Goal: Task Accomplishment & Management: Manage account settings

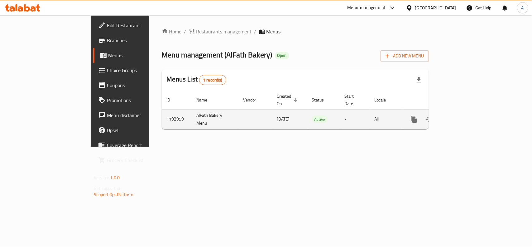
drag, startPoint x: 500, startPoint y: 116, endPoint x: 502, endPoint y: 113, distance: 4.2
click at [467, 116] on div "enhanced table" at bounding box center [437, 119] width 60 height 15
click at [463, 115] on icon "enhanced table" at bounding box center [458, 118] width 7 height 7
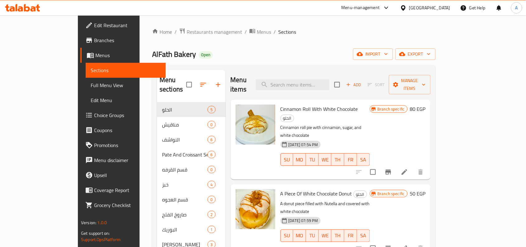
click at [370, 123] on p "Cinnamon roll pie with cinnamon, sugar, and white chocolate" at bounding box center [324, 131] width 89 height 16
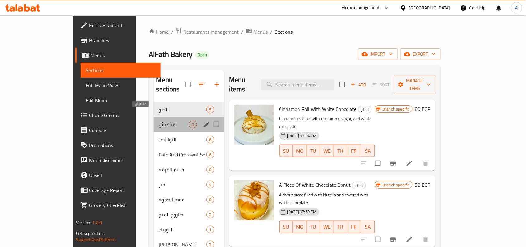
click at [161, 121] on span "مناقيش" at bounding box center [174, 124] width 30 height 7
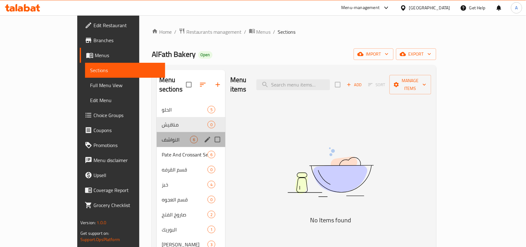
click at [157, 132] on div "النواشف 6" at bounding box center [191, 139] width 69 height 15
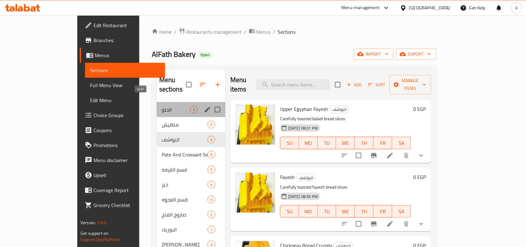
click at [162, 106] on span "الحلو" at bounding box center [176, 109] width 28 height 7
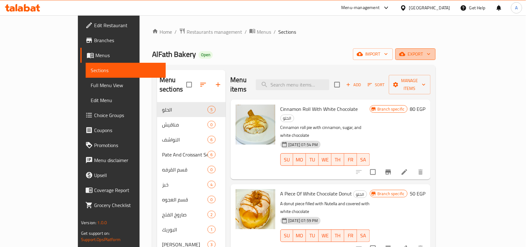
click at [431, 55] on span "export" at bounding box center [415, 54] width 30 height 8
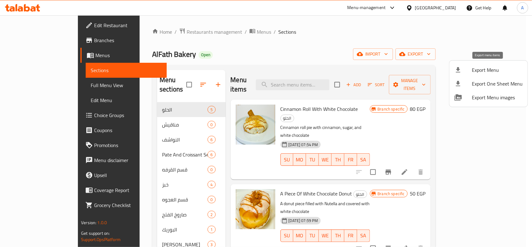
drag, startPoint x: 488, startPoint y: 55, endPoint x: 474, endPoint y: 65, distance: 17.5
click at [474, 66] on span "Export Menu" at bounding box center [497, 69] width 51 height 7
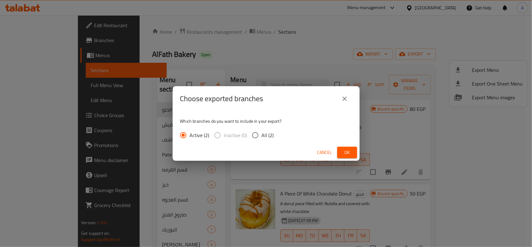
click at [262, 135] on span "All (2)" at bounding box center [268, 134] width 12 height 7
click at [262, 135] on input "All (2)" at bounding box center [255, 134] width 13 height 13
radio input "true"
click at [347, 151] on span "Ok" at bounding box center [347, 152] width 10 height 8
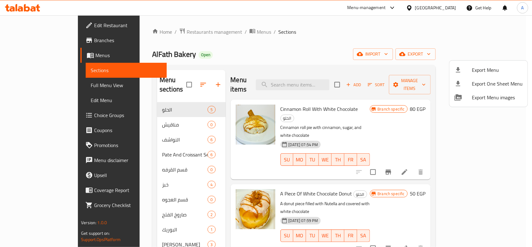
click at [362, 60] on div at bounding box center [266, 123] width 532 height 247
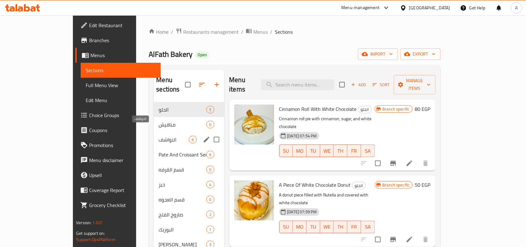
click at [164, 136] on span "النواشف" at bounding box center [174, 139] width 30 height 7
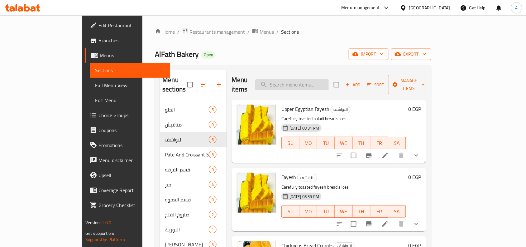
click at [329, 83] on input "search" at bounding box center [292, 84] width 74 height 11
paste input "فايش كركم"
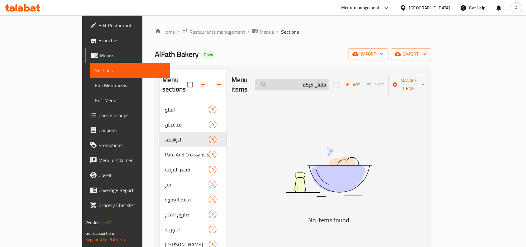
click at [329, 81] on input "فايش كركم" at bounding box center [292, 84] width 74 height 11
type input "كركم"
click at [329, 81] on input "كركم" at bounding box center [292, 84] width 74 height 11
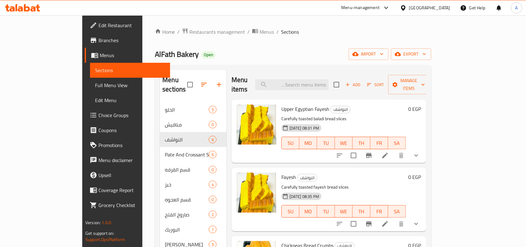
click at [333, 73] on div "Menu items Add Sort Manage items" at bounding box center [329, 85] width 195 height 30
click at [339, 86] on div "Menu items Add Sort Manage items" at bounding box center [329, 85] width 195 height 30
click at [329, 83] on input "search" at bounding box center [292, 84] width 74 height 11
paste input "Fayesh turmeric"
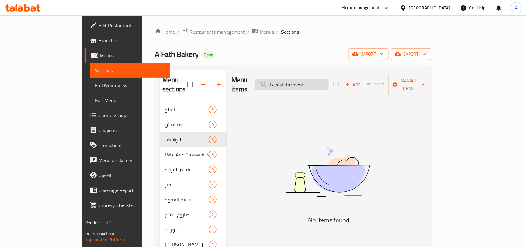
click at [311, 83] on input "Fayesh turmeric" at bounding box center [292, 84] width 74 height 11
click at [329, 79] on input "turmeric" at bounding box center [292, 84] width 74 height 11
type input "t"
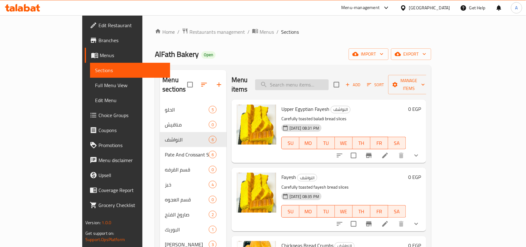
click at [311, 82] on input "search" at bounding box center [292, 84] width 74 height 11
paste input "Fayesh"
type input "Fayesh"
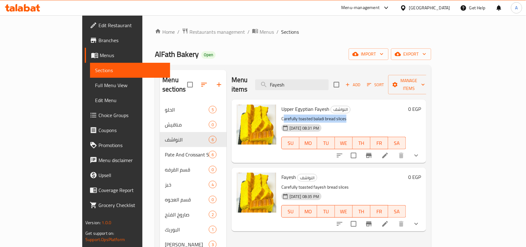
drag, startPoint x: 262, startPoint y: 111, endPoint x: 362, endPoint y: 110, distance: 99.4
click at [362, 115] on p "Carefully toasted baladi bread slices" at bounding box center [343, 119] width 125 height 8
click at [361, 104] on h6 "Upper Egyptian Fayesh النواشف" at bounding box center [343, 108] width 125 height 9
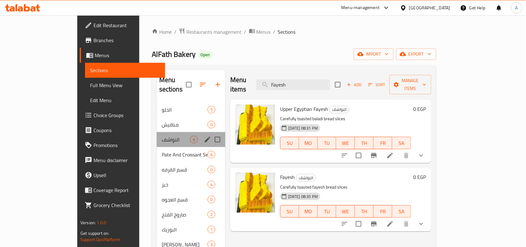
click at [162, 136] on span "النواشف" at bounding box center [176, 139] width 28 height 7
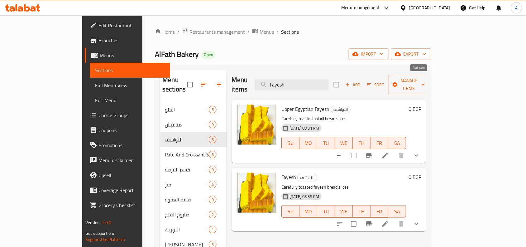
click at [362, 83] on span "Add" at bounding box center [353, 84] width 17 height 7
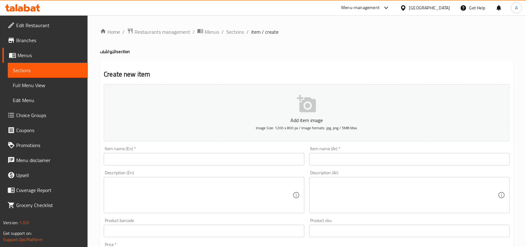
click at [440, 149] on div "Item name (Ar)   * Item name (Ar) *" at bounding box center [409, 155] width 200 height 19
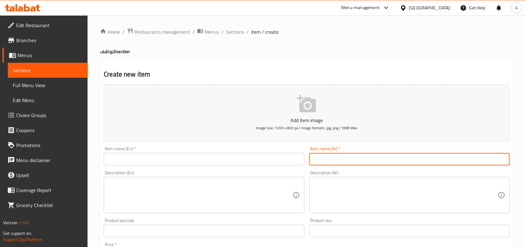
click at [450, 164] on input "text" at bounding box center [409, 159] width 200 height 12
paste input "فايش كركم"
type input "فايش كركم"
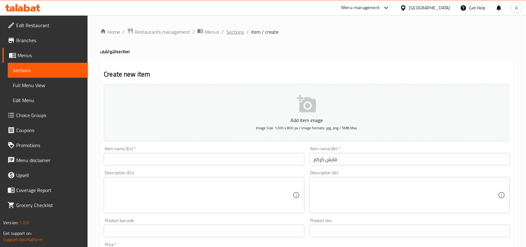
click at [234, 31] on span "Sections" at bounding box center [235, 31] width 18 height 7
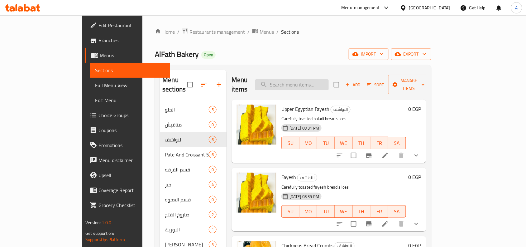
click at [306, 79] on input "search" at bounding box center [292, 84] width 74 height 11
paste input "Fayesh"
type input "Fayes"
click at [420, 151] on icon "show more" at bounding box center [416, 154] width 7 height 7
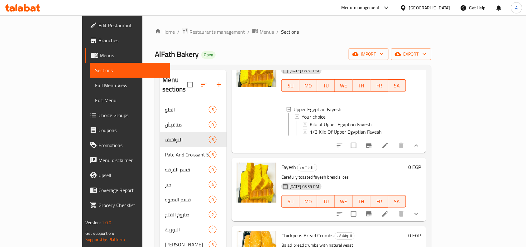
scroll to position [63, 0]
click at [378, 192] on div "SU MO TU WE TH FR SA" at bounding box center [344, 200] width 130 height 17
click at [281, 173] on p "Carefully toasted fayesh bread slices" at bounding box center [343, 177] width 125 height 8
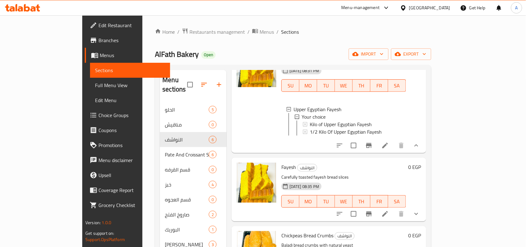
click at [374, 162] on h6 "Fayesh النواشف" at bounding box center [343, 166] width 125 height 9
click at [281, 173] on p "Carefully toasted fayesh bread slices" at bounding box center [343, 177] width 125 height 8
click at [397, 173] on p "Carefully toasted fayesh bread slices" at bounding box center [343, 177] width 125 height 8
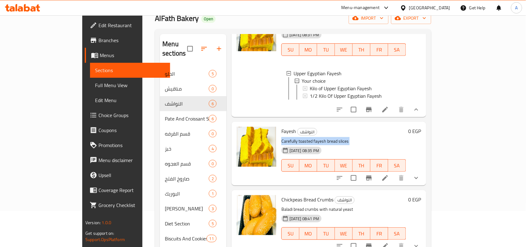
scroll to position [78, 0]
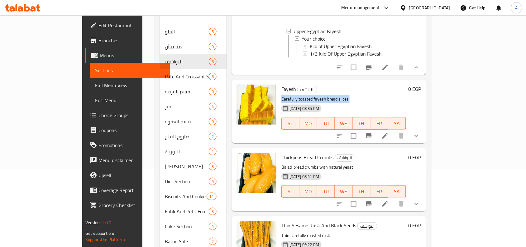
click at [424, 131] on button "show more" at bounding box center [416, 135] width 15 height 15
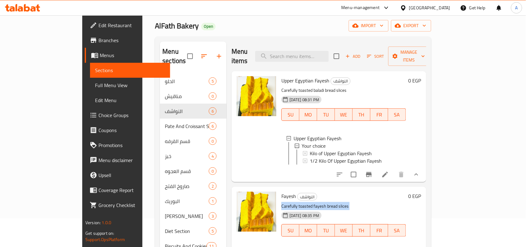
scroll to position [0, 0]
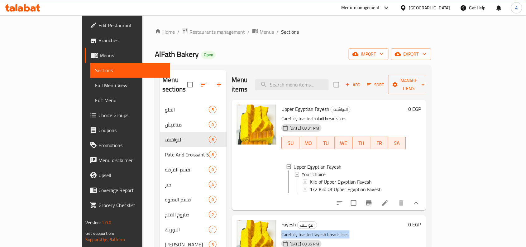
click at [351, 82] on icon "button" at bounding box center [348, 85] width 6 height 6
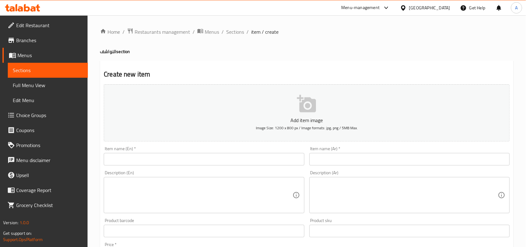
click at [266, 167] on div "Item name (En)   * Item name (En) *" at bounding box center [203, 156] width 205 height 24
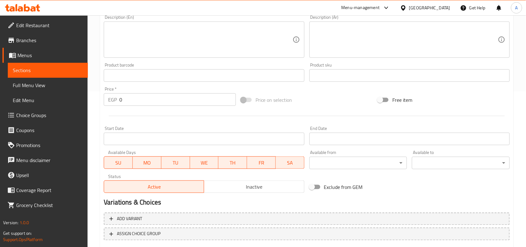
scroll to position [193, 0]
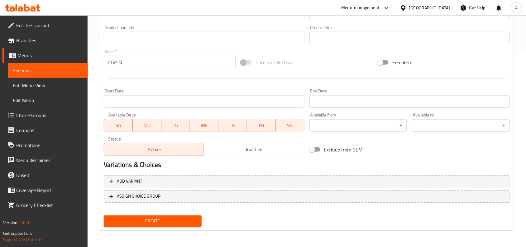
click at [242, 144] on button "Inactive" at bounding box center [254, 149] width 100 height 12
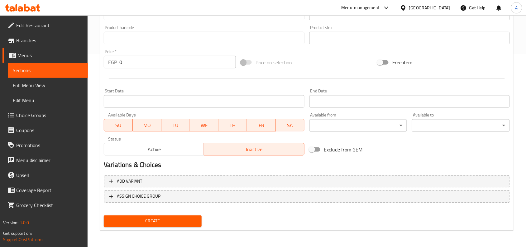
click at [243, 160] on h2 "Variations & Choices" at bounding box center [307, 164] width 406 height 9
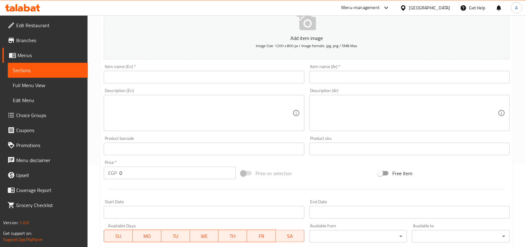
scroll to position [76, 0]
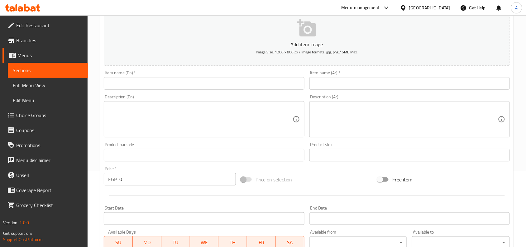
click at [436, 90] on div "Item name (Ar)   * Item name (Ar) *" at bounding box center [409, 80] width 205 height 24
click at [437, 89] on div "Item name (Ar)   * Item name (Ar) *" at bounding box center [409, 80] width 205 height 24
click at [445, 74] on div "Item name (Ar)   * Item name (Ar) *" at bounding box center [409, 79] width 200 height 19
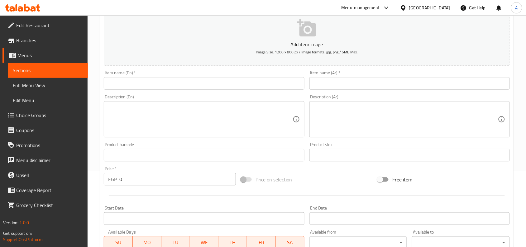
click at [449, 79] on input "text" at bounding box center [409, 83] width 200 height 12
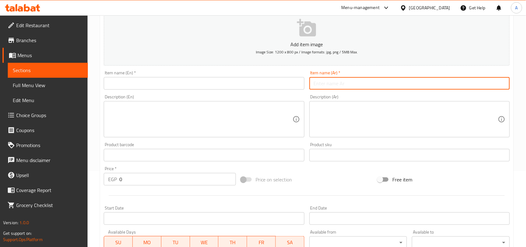
paste input "فايش كركم"
type input "فايش كركم"
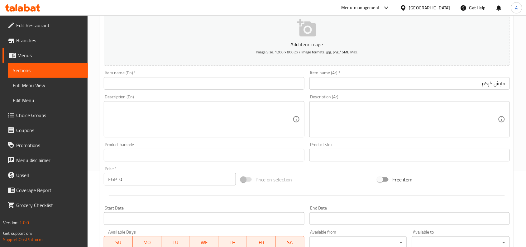
click at [184, 85] on input "text" at bounding box center [204, 83] width 200 height 12
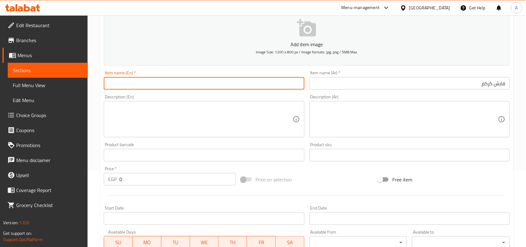
paste input "Fayesh"
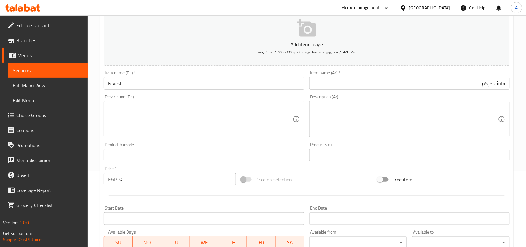
click at [106, 81] on input "Fayesh" at bounding box center [204, 83] width 200 height 12
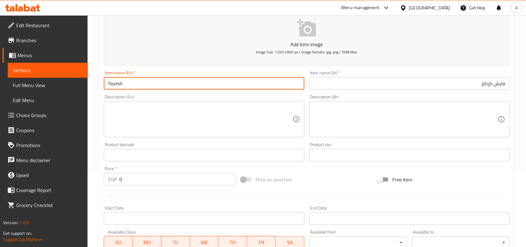
paste input "turmeric"
type input "Turmeric Fayesh"
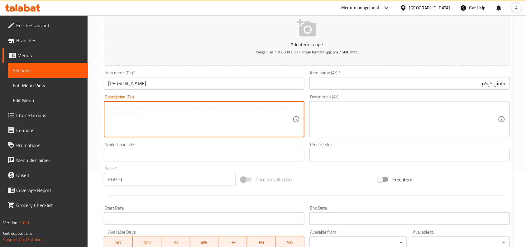
click at [236, 107] on textarea at bounding box center [200, 119] width 184 height 30
click at [248, 95] on div "Description (En) Description (En)" at bounding box center [204, 115] width 200 height 43
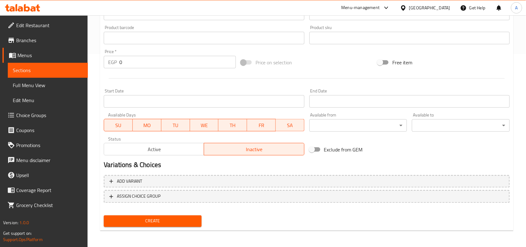
drag, startPoint x: 525, startPoint y: 126, endPoint x: 520, endPoint y: 195, distance: 69.7
click at [419, 178] on span "Add variant" at bounding box center [306, 181] width 395 height 8
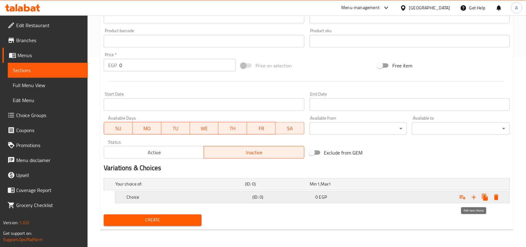
click at [472, 200] on button "Expand" at bounding box center [473, 196] width 11 height 11
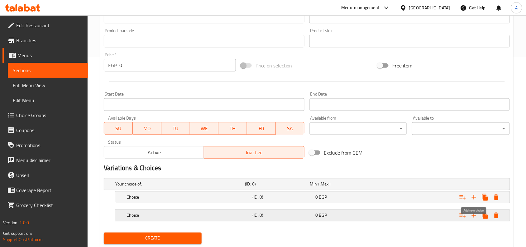
click at [448, 211] on div "Expand" at bounding box center [440, 215] width 126 height 14
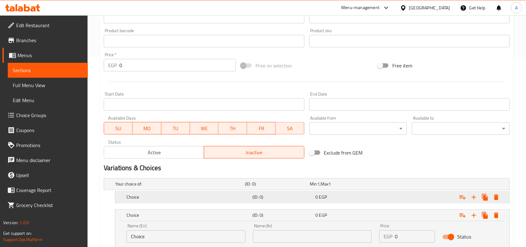
click at [431, 197] on div "Expand" at bounding box center [440, 197] width 126 height 14
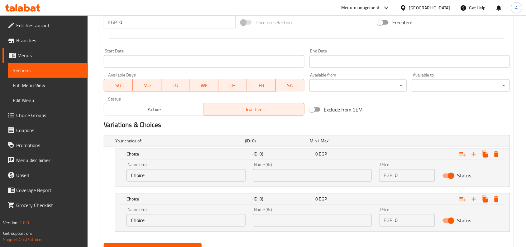
scroll to position [261, 0]
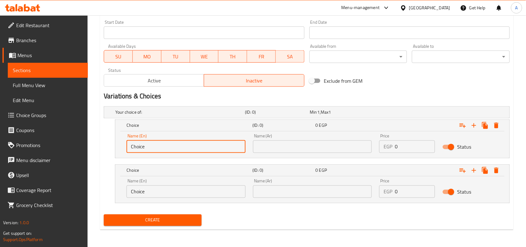
drag, startPoint x: 235, startPoint y: 149, endPoint x: 87, endPoint y: 143, distance: 148.8
click at [73, 144] on div "Edit Restaurant Branches Menus Sections Full Menu View Edit Menu Choice Groups …" at bounding box center [263, 0] width 526 height 493
type input "نهمث"
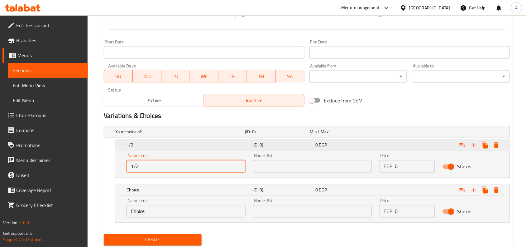
scroll to position [222, 0]
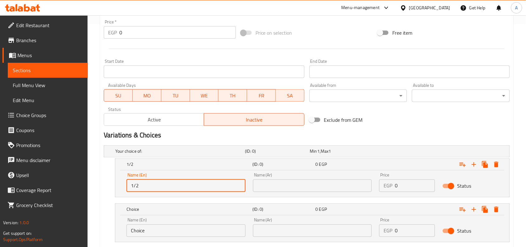
click at [197, 182] on input "1/2" at bounding box center [186, 185] width 119 height 12
type input "1/2KGM"
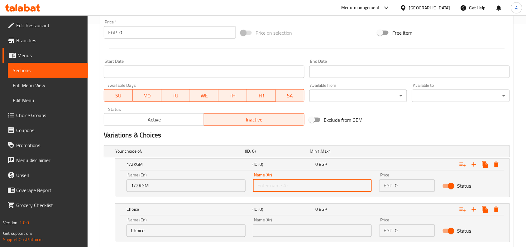
click at [261, 188] on input "text" at bounding box center [312, 185] width 119 height 12
type input "1/2 كجم"
drag, startPoint x: 404, startPoint y: 187, endPoint x: 301, endPoint y: 186, distance: 103.2
click at [293, 188] on div "Name (En) 1/2KGM Name (En) Name (Ar) 1/2 كجم Name (Ar) Price EGP 0 Price Status" at bounding box center [312, 182] width 379 height 26
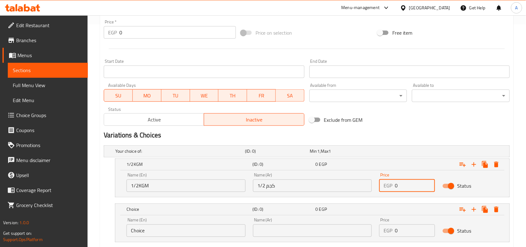
paste input "85"
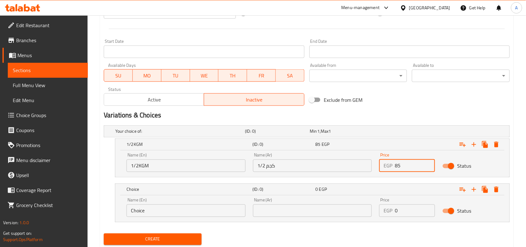
scroll to position [261, 0]
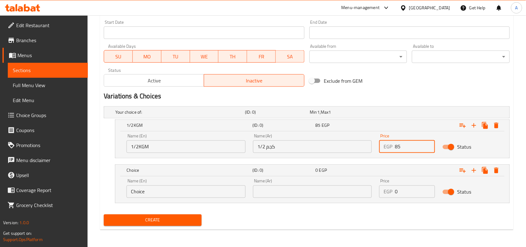
type input "85"
drag, startPoint x: 212, startPoint y: 184, endPoint x: 39, endPoint y: 187, distance: 173.3
click at [44, 188] on div "Edit Restaurant Branches Menus Sections Full Menu View Edit Menu Choice Groups …" at bounding box center [263, 0] width 526 height 493
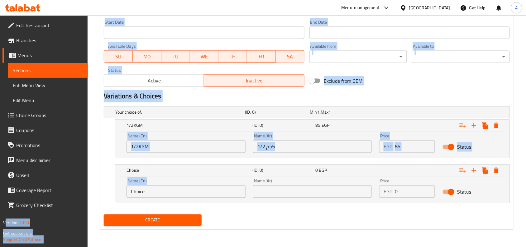
click at [237, 191] on input "Choice" at bounding box center [186, 191] width 119 height 12
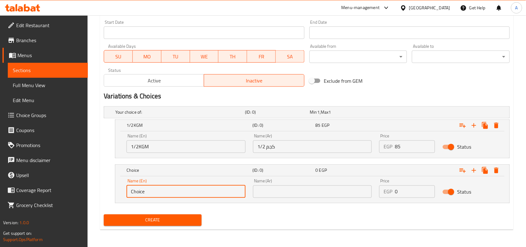
click at [237, 191] on input "Choice" at bounding box center [186, 191] width 119 height 12
type input "1KG"
drag, startPoint x: 264, startPoint y: 191, endPoint x: 288, endPoint y: 162, distance: 37.4
click at [264, 191] on input "text" at bounding box center [312, 191] width 119 height 12
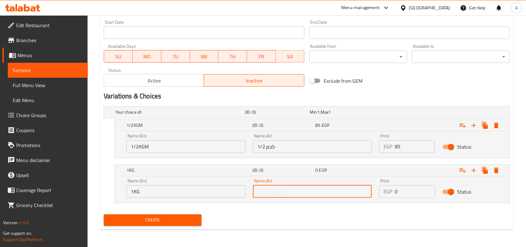
type input "1 كجم"
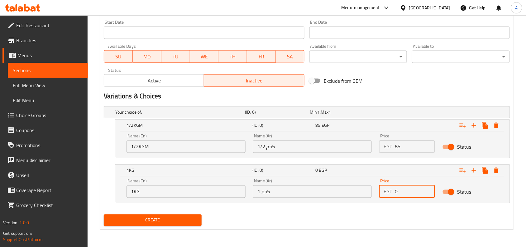
drag, startPoint x: 409, startPoint y: 186, endPoint x: 353, endPoint y: 205, distance: 58.5
click at [354, 205] on div "Your choice of: (ID: 0) Min 1 , Max 1 Name (En) Your choice of: Name (En) Name …" at bounding box center [306, 158] width 411 height 108
type input "161"
click at [104, 214] on button "Create" at bounding box center [153, 220] width 98 height 12
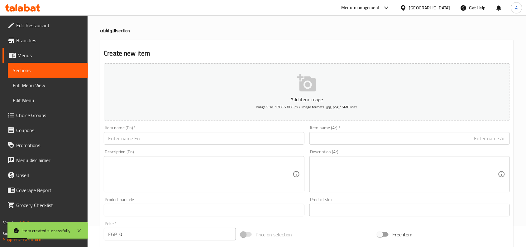
scroll to position [0, 0]
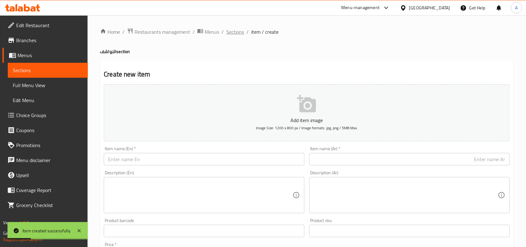
click at [237, 31] on span "Sections" at bounding box center [235, 31] width 18 height 7
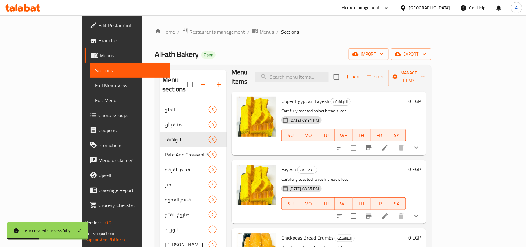
scroll to position [10, 0]
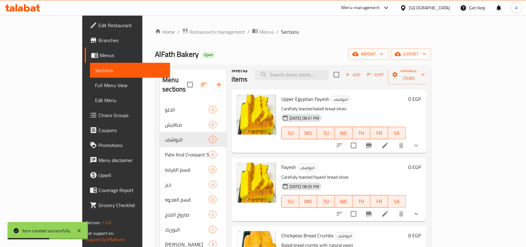
click at [424, 141] on button "show more" at bounding box center [416, 145] width 15 height 15
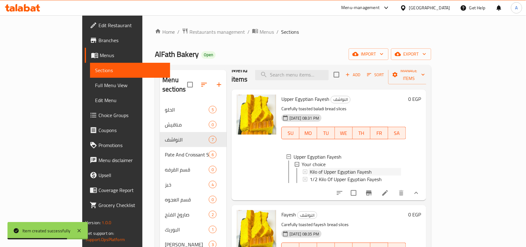
click at [312, 168] on span "Kilo of Upper Egyptian Fayesh" at bounding box center [341, 171] width 62 height 7
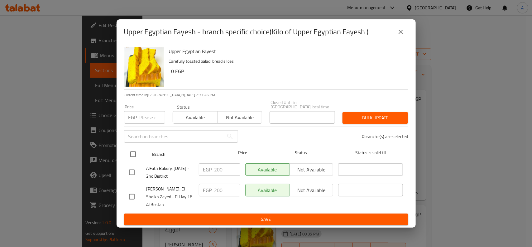
click at [128, 148] on input "checkbox" at bounding box center [133, 153] width 13 height 13
checkbox input "true"
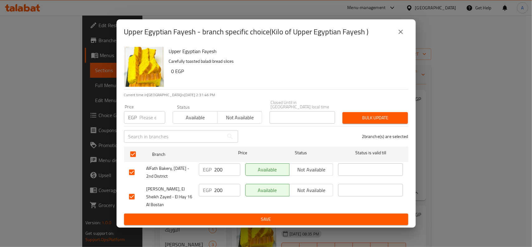
click at [140, 107] on div "Price EGP Price" at bounding box center [144, 113] width 41 height 19
click at [145, 119] on input "number" at bounding box center [153, 117] width 26 height 12
paste input "160"
type input "160"
click at [370, 114] on span "Bulk update" at bounding box center [374, 118] width 55 height 8
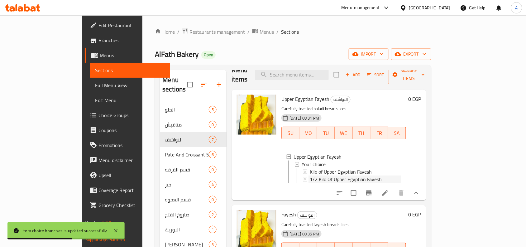
click at [326, 175] on span "1/2 Kilo Of Upper Egyptian Fayesh" at bounding box center [346, 178] width 72 height 7
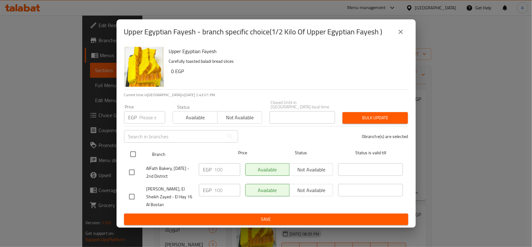
click at [128, 152] on input "checkbox" at bounding box center [133, 153] width 13 height 13
checkbox input "true"
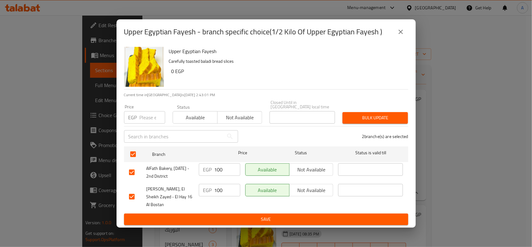
click at [137, 127] on div "​" at bounding box center [181, 136] width 122 height 20
click at [146, 117] on input "number" at bounding box center [153, 117] width 26 height 12
click at [142, 112] on input "number" at bounding box center [153, 117] width 26 height 12
type input "160"
click at [390, 117] on span "Bulk update" at bounding box center [374, 118] width 55 height 8
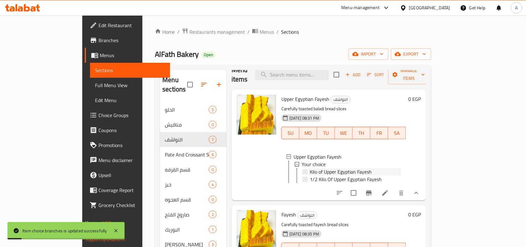
click at [366, 168] on div "Kilo of Upper Egyptian Fayesh" at bounding box center [355, 171] width 91 height 7
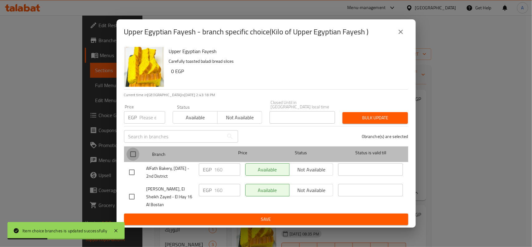
click at [129, 149] on input "checkbox" at bounding box center [133, 153] width 13 height 13
checkbox input "true"
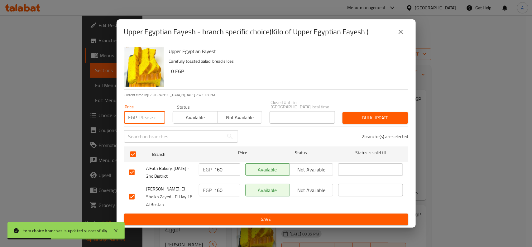
click at [144, 111] on input "number" at bounding box center [153, 117] width 26 height 12
type input "180"
click at [387, 116] on span "Bulk update" at bounding box center [374, 118] width 55 height 8
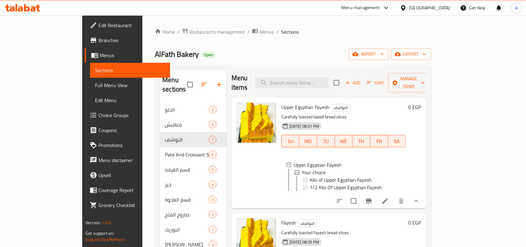
scroll to position [0, 0]
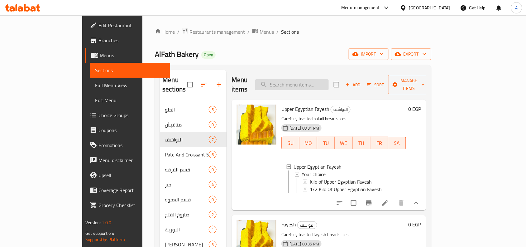
click at [309, 81] on input "search" at bounding box center [292, 84] width 74 height 11
paste input "Cinnabon"
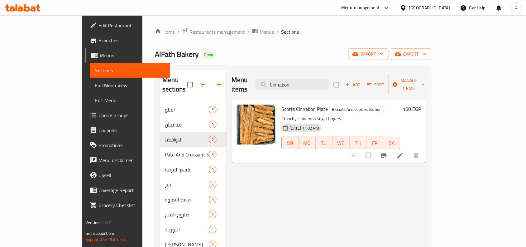
type input "Cinnabon"
click at [292, 104] on span "Scotts Cinnabon Plate" at bounding box center [304, 108] width 46 height 9
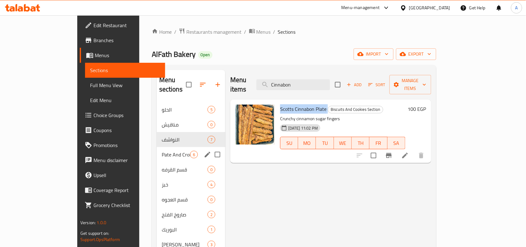
click at [157, 151] on div "Pate And Croissant Section 6" at bounding box center [191, 154] width 69 height 15
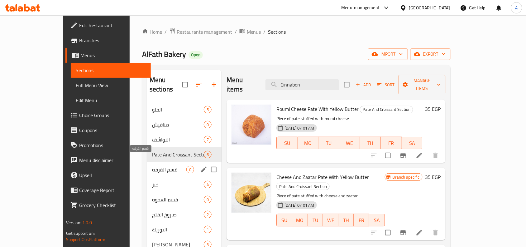
click at [152, 165] on span "قسم القرفه" at bounding box center [169, 168] width 34 height 7
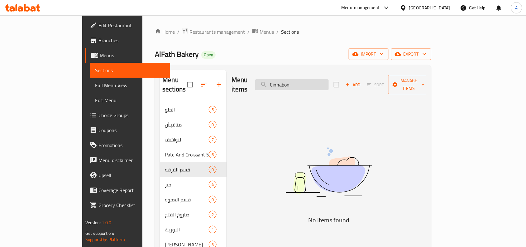
click at [329, 82] on input "Cinnabon" at bounding box center [292, 84] width 74 height 11
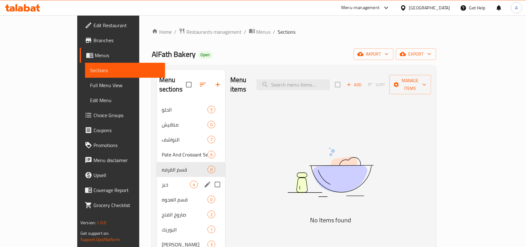
click at [157, 182] on div "خبز 4" at bounding box center [191, 184] width 69 height 15
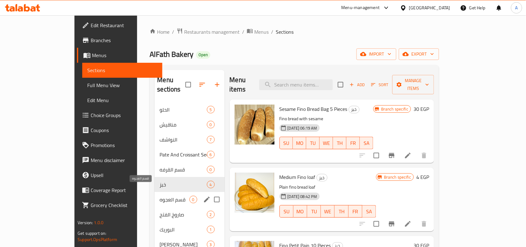
click at [155, 195] on div "قسم العجوه 0" at bounding box center [190, 199] width 70 height 15
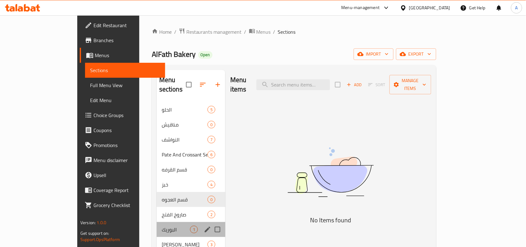
click at [157, 222] on div "البوريك 1" at bounding box center [191, 229] width 69 height 15
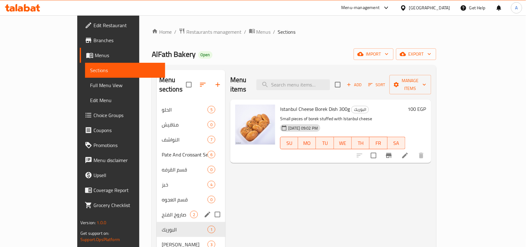
click at [157, 207] on div "صاروخ الفتح 2" at bounding box center [191, 214] width 69 height 15
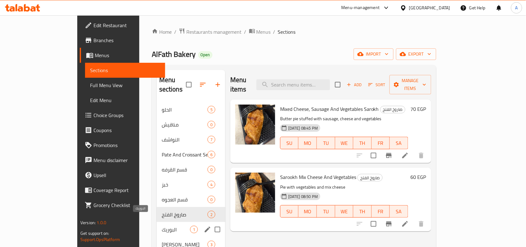
scroll to position [39, 0]
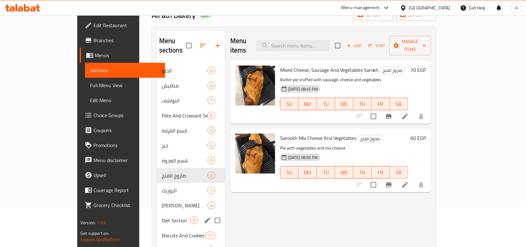
click at [157, 213] on div "Diet Section 5" at bounding box center [191, 220] width 69 height 15
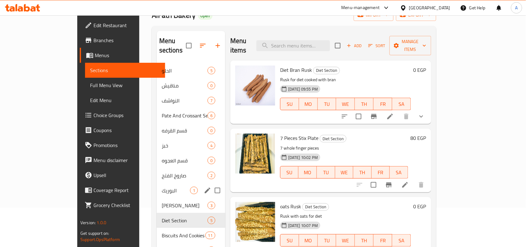
click at [157, 186] on div "البوريك 1" at bounding box center [191, 190] width 69 height 15
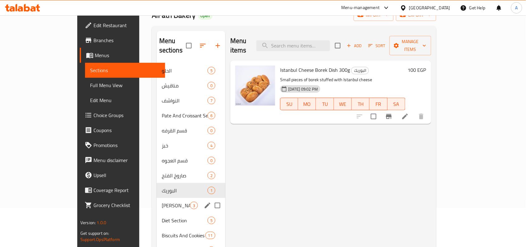
click at [162, 201] on span "[PERSON_NAME]" at bounding box center [176, 204] width 28 height 7
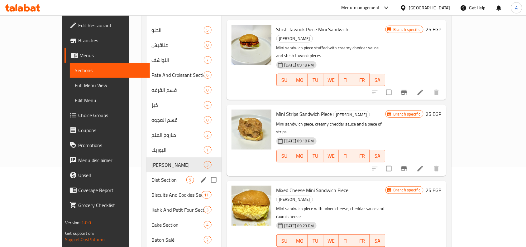
scroll to position [117, 0]
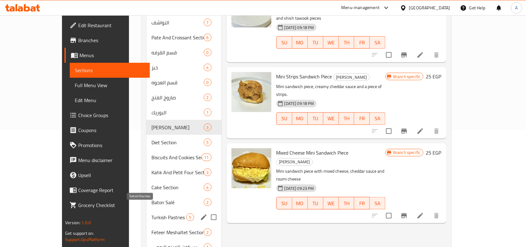
click at [151, 213] on span "Turkish Pastries" at bounding box center [168, 216] width 35 height 7
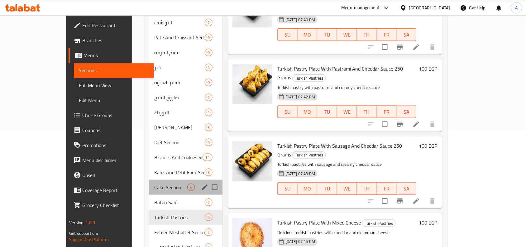
click at [149, 184] on div "Cake Section 4" at bounding box center [185, 187] width 73 height 15
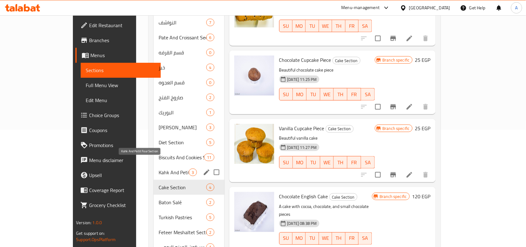
click at [159, 168] on span "Kahk And Petit Four Section" at bounding box center [174, 171] width 30 height 7
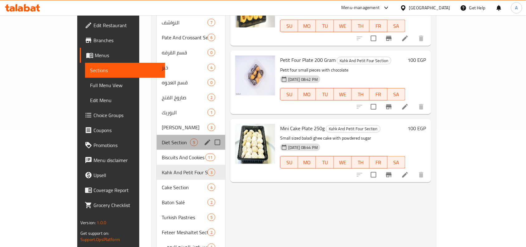
click at [163, 139] on div "Diet Section 5" at bounding box center [191, 142] width 69 height 15
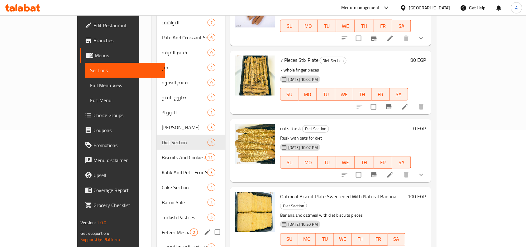
click at [157, 228] on div "Feteer Meshaltet Section 2" at bounding box center [191, 231] width 69 height 15
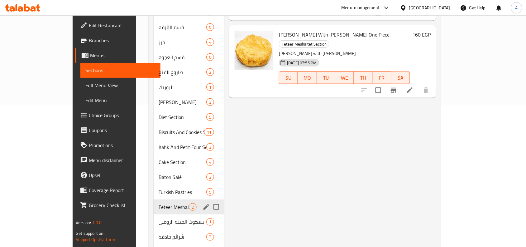
scroll to position [156, 0]
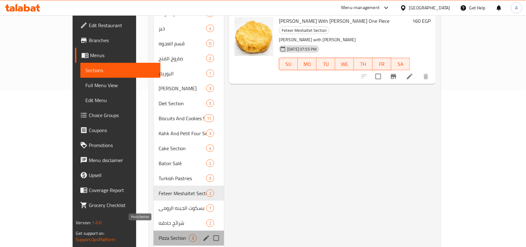
click at [159, 234] on span "Pizza Section" at bounding box center [174, 237] width 30 height 7
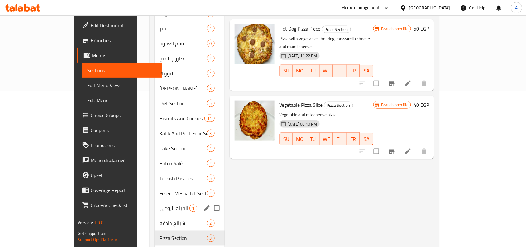
click at [155, 203] on div "بسكوت الجبنه الرومى 1" at bounding box center [190, 207] width 70 height 15
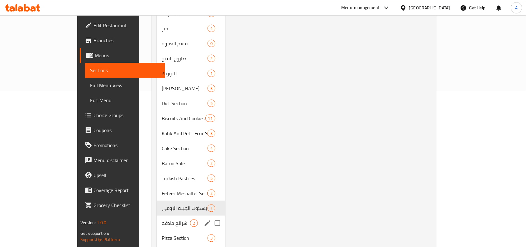
click at [162, 219] on span "شرائح حادقه" at bounding box center [176, 222] width 28 height 7
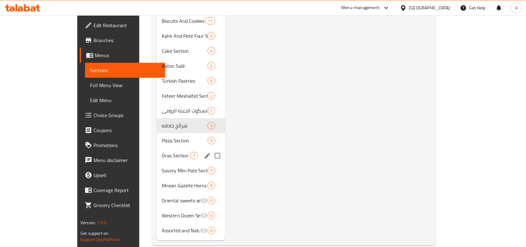
scroll to position [254, 0]
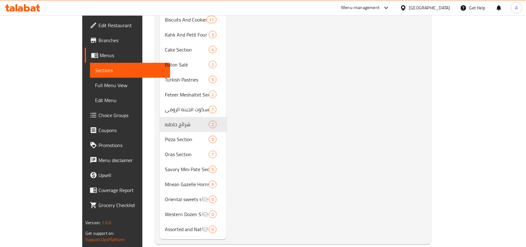
click at [298, 134] on div "Menu items Add Sort Manage items 300gm Roumi Cheese Slices Plate شرائح حادقه Cr…" at bounding box center [327, 28] width 200 height 424
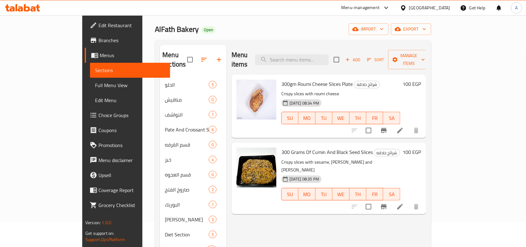
scroll to position [0, 0]
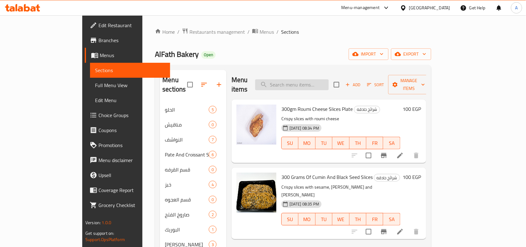
click at [318, 79] on input "search" at bounding box center [292, 84] width 74 height 11
paste input "Cinnabon Lotus"
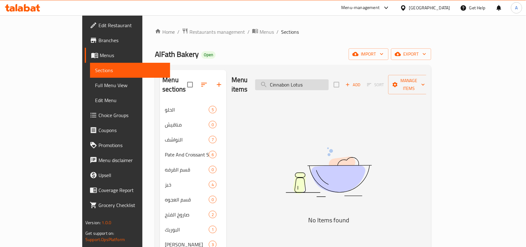
click at [300, 79] on input "Cinnabon Lotus" at bounding box center [292, 84] width 74 height 11
click at [329, 79] on input "Cinnabon Lotus" at bounding box center [292, 84] width 74 height 11
paste input "chocolate donut"
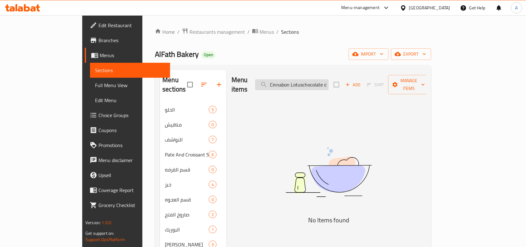
scroll to position [0, 10]
paste input "search"
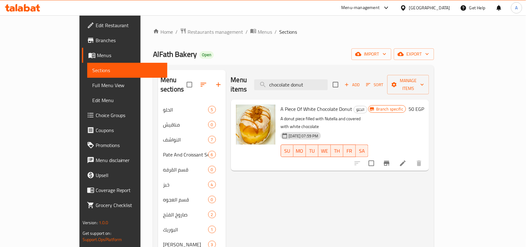
type input "chocolate donut"
click at [354, 106] on span "الحلو" at bounding box center [360, 109] width 13 height 7
copy span "الحلو"
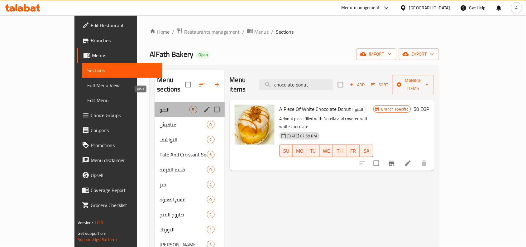
click at [160, 106] on span "الحلو" at bounding box center [175, 109] width 30 height 7
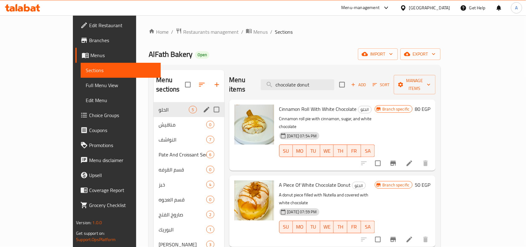
click at [203, 106] on icon "edit" at bounding box center [206, 109] width 7 height 7
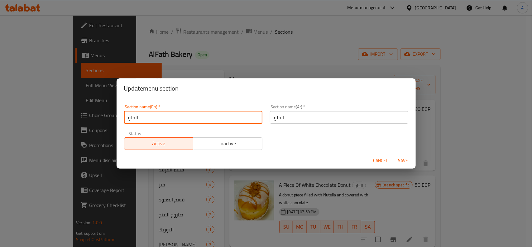
click at [185, 116] on input "الحلو" at bounding box center [193, 117] width 138 height 12
paste input "Donut and Cinnabon Section"
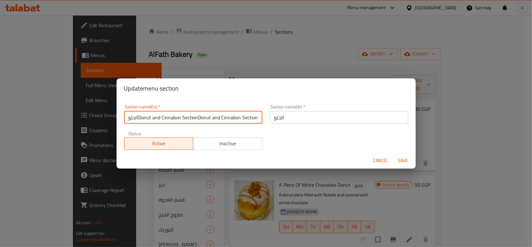
paste input "text"
type input "Donut and Cinnabon Section"
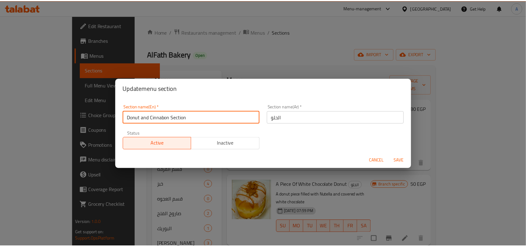
scroll to position [0, 0]
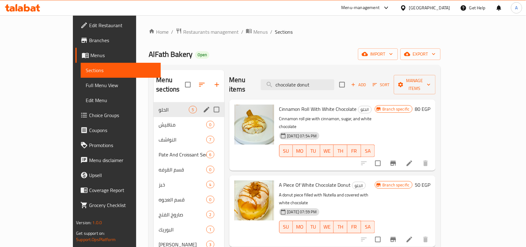
click at [210, 103] on input "Menu sections" at bounding box center [216, 109] width 13 height 13
checkbox input "true"
click at [203, 106] on icon "edit" at bounding box center [206, 109] width 7 height 7
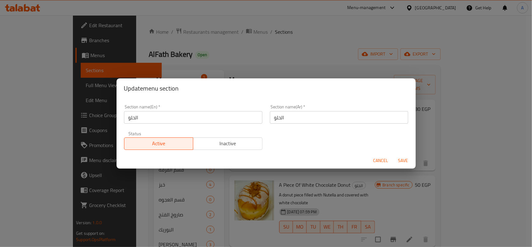
click at [228, 125] on div "Section name(En)   * الحلو Section name(En) *" at bounding box center [193, 114] width 146 height 26
click at [227, 116] on input "الحلو" at bounding box center [193, 117] width 138 height 12
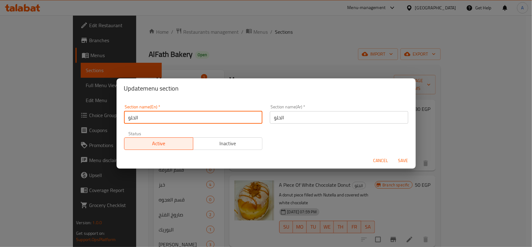
click at [227, 116] on input "الحلو" at bounding box center [193, 117] width 138 height 12
paste input "Donut and Cinnabon Section"
type input "Donut and Cinnabon Section"
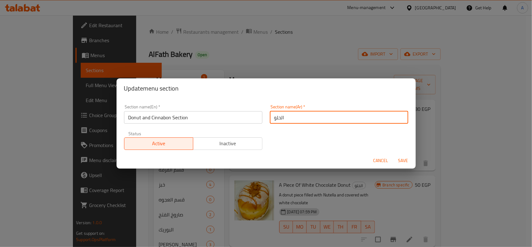
click at [319, 120] on input "الحلو" at bounding box center [339, 117] width 138 height 12
paste input "Donut and Cinnabon Section"
click at [222, 115] on input "Donut and Cinnabon Section" at bounding box center [193, 117] width 138 height 12
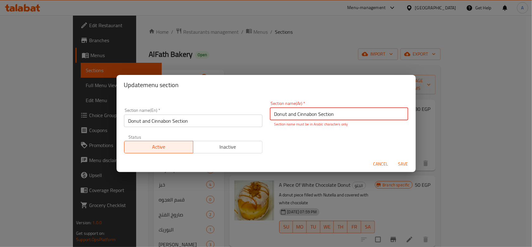
click at [361, 115] on input "Donut and Cinnabon Section" at bounding box center [339, 114] width 138 height 12
click at [360, 116] on input "Donut and Cinnabon Section" at bounding box center [339, 114] width 138 height 12
paste input "قسم الدونات والسينابون"
type input "قسم الدونات والسينابون"
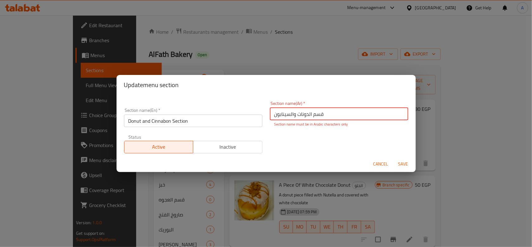
click at [210, 116] on input "Donut and Cinnabon Section" at bounding box center [193, 120] width 138 height 12
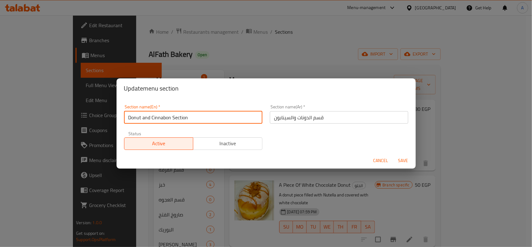
click at [211, 114] on input "Donut and Cinnabon Section" at bounding box center [193, 117] width 138 height 12
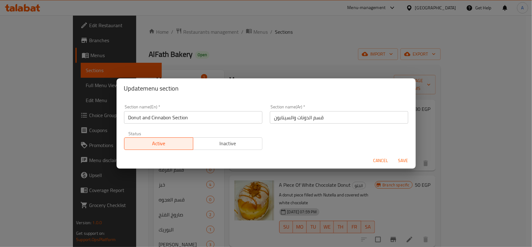
click at [255, 124] on div "Section name(En)   * Donut and Cinnabon Section Section name(En) *" at bounding box center [193, 114] width 146 height 26
click at [407, 161] on span "Save" at bounding box center [403, 160] width 15 height 8
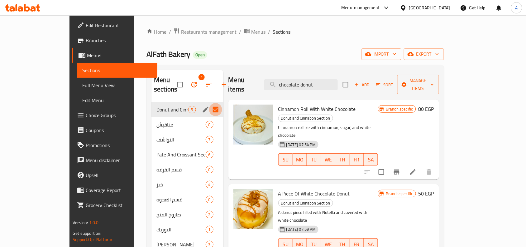
click at [209, 103] on input "Menu sections" at bounding box center [215, 109] width 13 height 13
checkbox input "false"
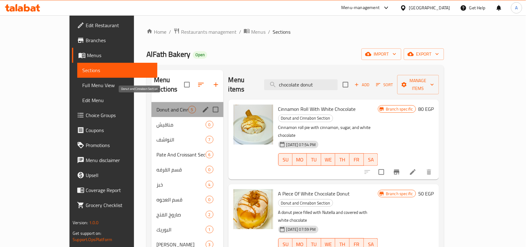
click at [156, 106] on span "Donut and Cinnabon Section" at bounding box center [171, 109] width 31 height 7
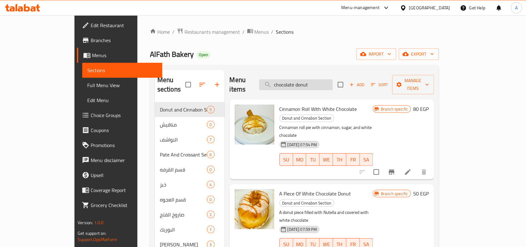
click at [333, 81] on input "chocolate donut" at bounding box center [296, 84] width 74 height 11
click at [366, 81] on span "Add" at bounding box center [357, 84] width 17 height 7
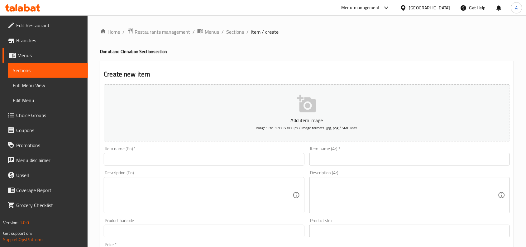
click at [419, 160] on input "text" at bounding box center [409, 159] width 200 height 12
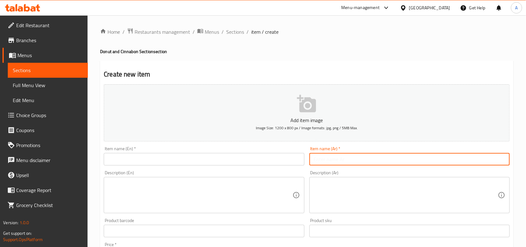
paste input "طبق ميني سينابون نوتيلا"
type input "طبق ميني سينابون نوتيلا"
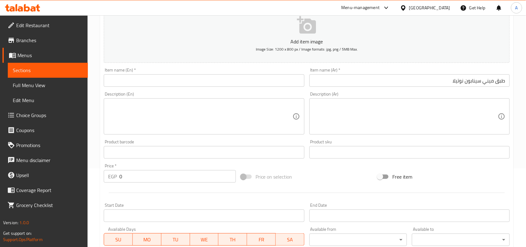
scroll to position [156, 0]
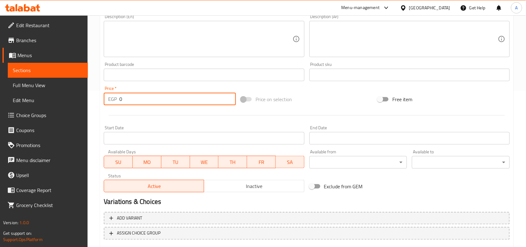
paste input "9"
drag, startPoint x: 137, startPoint y: 93, endPoint x: 67, endPoint y: 84, distance: 70.7
click at [0, 98] on div "Edit Restaurant Branches Menus Sections Full Menu View Edit Menu Choice Groups …" at bounding box center [263, 71] width 526 height 425
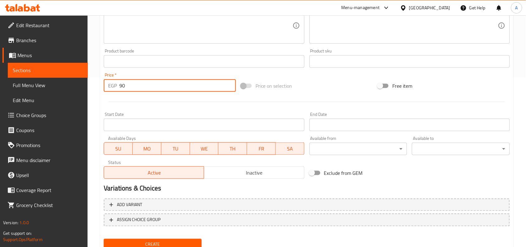
scroll to position [193, 0]
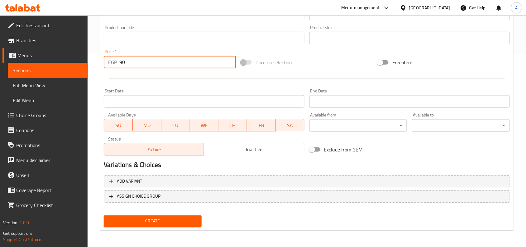
type input "90"
click at [275, 153] on span "Inactive" at bounding box center [254, 149] width 95 height 9
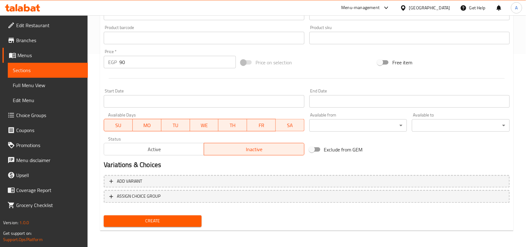
click at [356, 161] on h2 "Variations & Choices" at bounding box center [307, 164] width 406 height 9
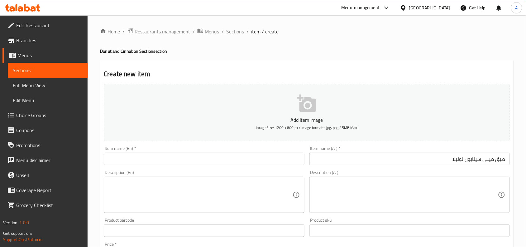
scroll to position [0, 0]
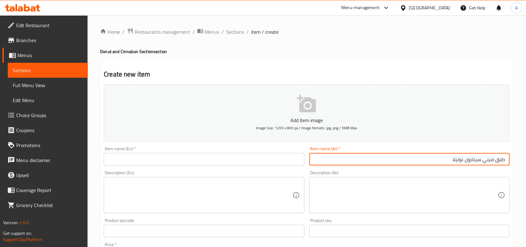
click at [476, 157] on input "طبق ميني سينابون نوتيلا" at bounding box center [409, 159] width 200 height 12
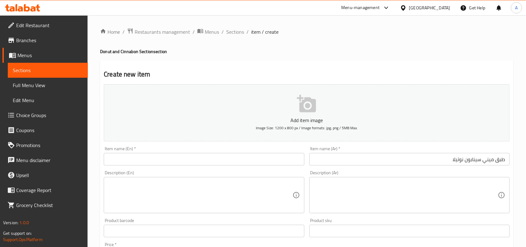
paste input "Mini Nutella Cinnabon Plate"
click at [186, 161] on input "text" at bounding box center [204, 159] width 200 height 12
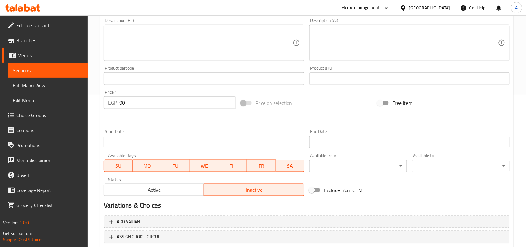
scroll to position [193, 0]
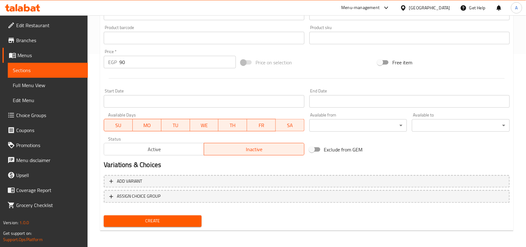
type input "Mini Nutella Cinnabon Plate"
click at [104, 215] on button "Create" at bounding box center [153, 221] width 98 height 12
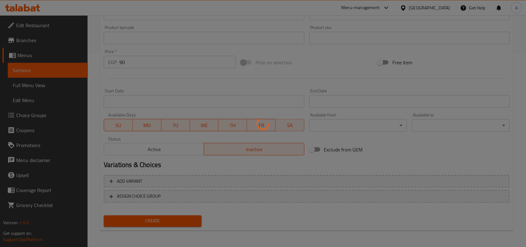
type input "0"
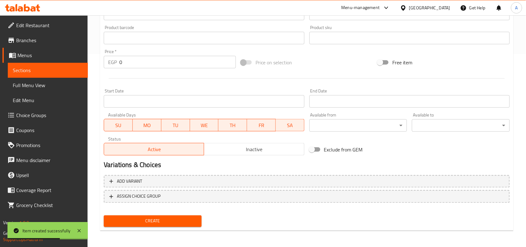
scroll to position [0, 0]
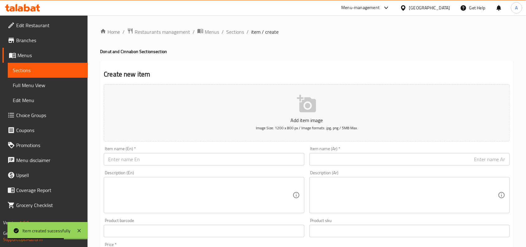
click at [423, 160] on input "text" at bounding box center [409, 159] width 200 height 12
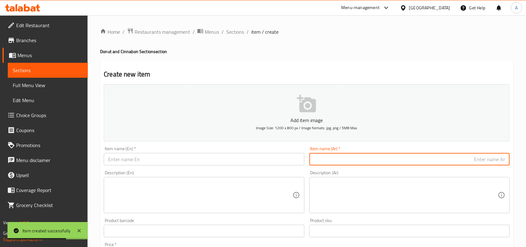
paste input "طبق ميني سينابون لوتس"
type input "طبق ميني سينابون لوتس"
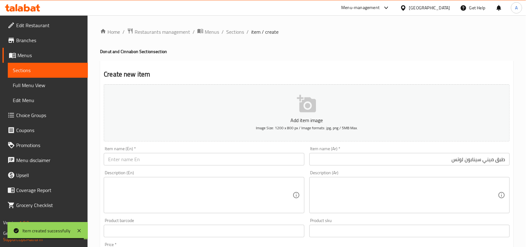
click at [285, 161] on input "text" at bounding box center [204, 159] width 200 height 12
paste input "Mini Cinnabon Lotus Platter"
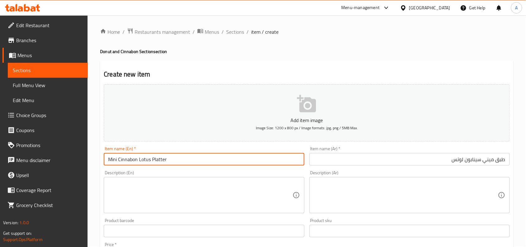
type input "Mini Cinnabon Lotus Platter"
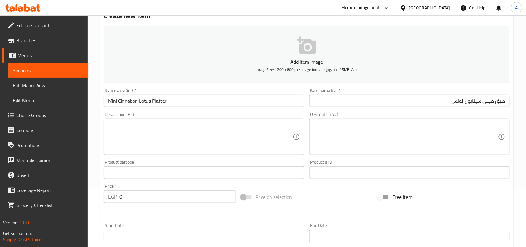
scroll to position [117, 0]
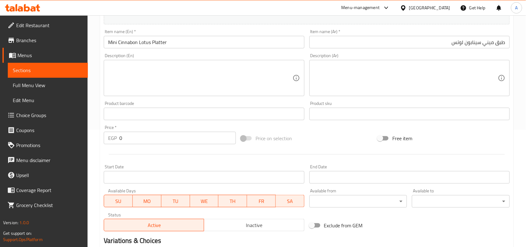
click at [26, 133] on div "Edit Restaurant Branches Menus Sections Full Menu View Edit Menu Choice Groups …" at bounding box center [263, 110] width 526 height 425
paste input "9"
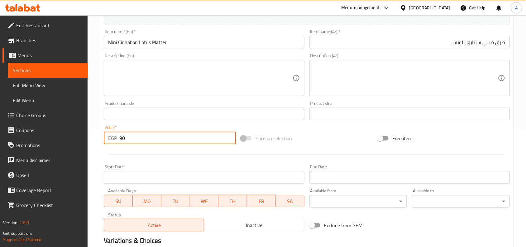
type input "90"
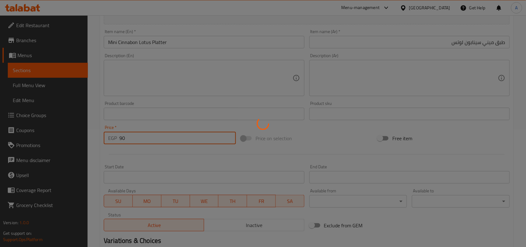
type input "0"
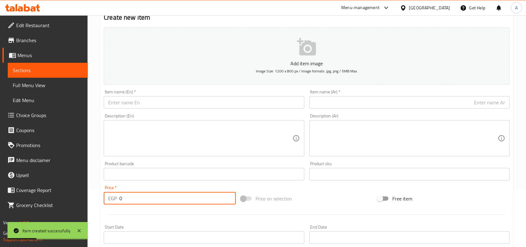
scroll to position [0, 0]
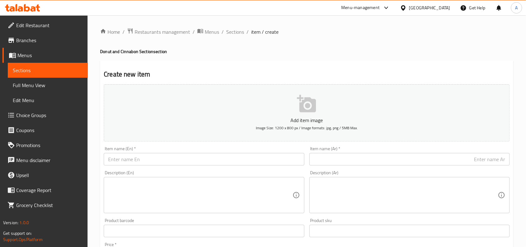
click at [244, 27] on div "Home / Restaurants management / Menus / Sections / item / create Donut and Cinn…" at bounding box center [307, 227] width 438 height 425
click at [237, 35] on span "Sections" at bounding box center [235, 31] width 18 height 7
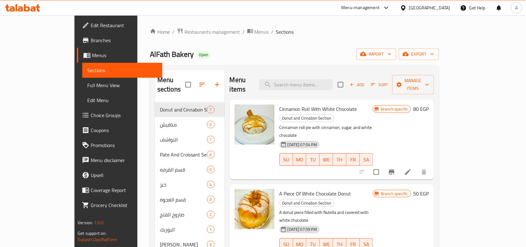
click at [265, 59] on div "AlFath Bakery Open import export" at bounding box center [294, 54] width 289 height 12
click at [319, 79] on input "search" at bounding box center [296, 84] width 74 height 11
paste input "دنش"
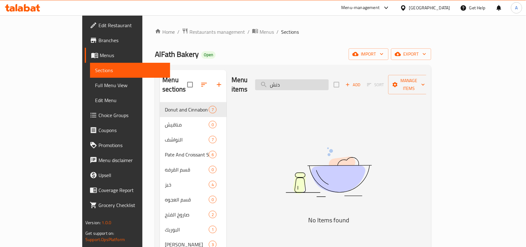
click at [323, 84] on input "دنش" at bounding box center [292, 84] width 74 height 11
paste input "Danish"
drag, startPoint x: 315, startPoint y: 72, endPoint x: 317, endPoint y: 75, distance: 3.6
click at [315, 72] on div "Menu items Danish Add Sort Manage items" at bounding box center [329, 85] width 195 height 30
click at [318, 79] on input "Danish" at bounding box center [292, 84] width 74 height 11
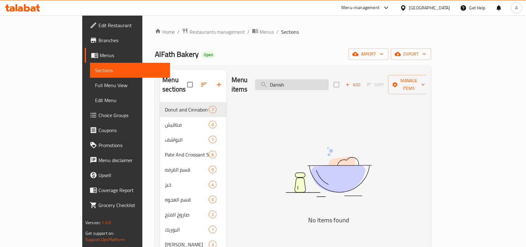
click at [300, 79] on input "Danish" at bounding box center [292, 84] width 74 height 11
click at [319, 84] on input "Danish" at bounding box center [292, 84] width 74 height 11
click at [320, 83] on input "Dan" at bounding box center [292, 84] width 74 height 11
click at [321, 83] on input "Dan" at bounding box center [292, 84] width 74 height 11
type input "Da"
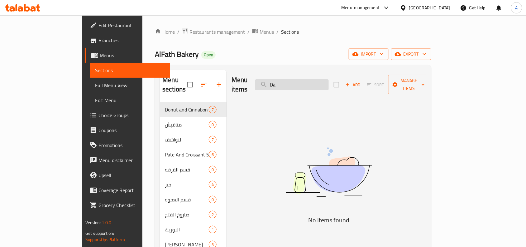
click at [319, 82] on input "Da" at bounding box center [292, 84] width 74 height 11
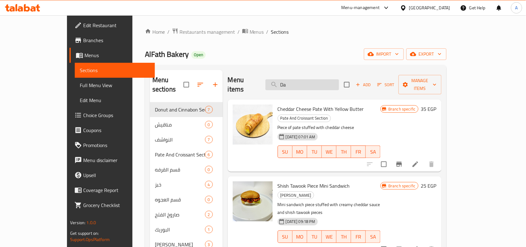
click at [319, 82] on input "Da" at bounding box center [303, 84] width 74 height 11
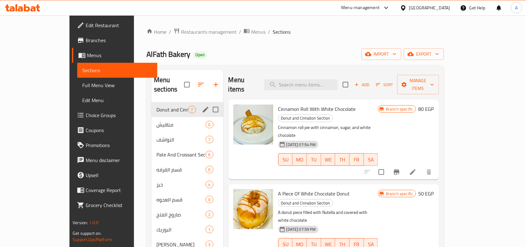
click at [156, 106] on span "Donut and Cinnabon Section" at bounding box center [171, 109] width 31 height 7
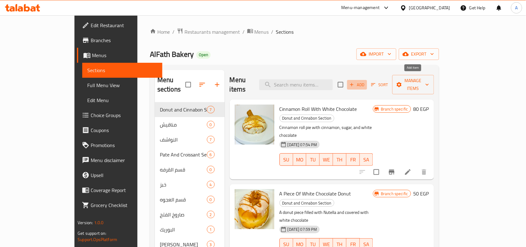
click at [355, 82] on icon "button" at bounding box center [352, 85] width 6 height 6
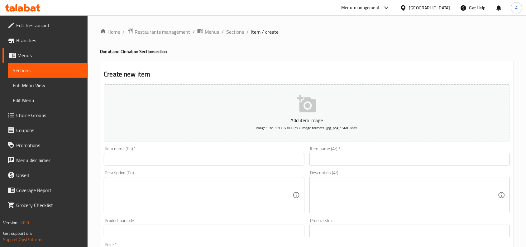
click at [227, 162] on input "text" at bounding box center [204, 159] width 200 height 12
click at [449, 155] on input "text" at bounding box center [409, 159] width 200 height 12
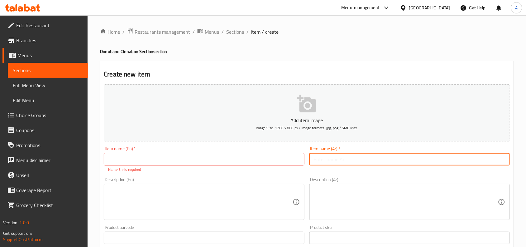
paste input "كرواسون شوكولاته"
type input "كرواسون شوكولاته"
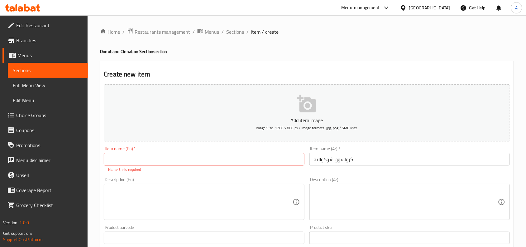
click at [180, 166] on p "Name(En) is required" at bounding box center [204, 169] width 192 height 6
click at [181, 161] on input "text" at bounding box center [204, 159] width 200 height 12
paste input "chocolate croissant"
type input "Chocolate Croissant"
click at [219, 115] on button "Add item image Image Size: 1200 x 800 px / Image formats: jpg, png / 5MB Max." at bounding box center [307, 112] width 406 height 57
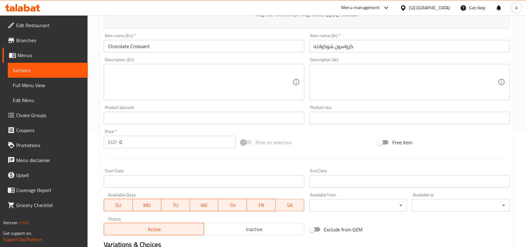
scroll to position [193, 0]
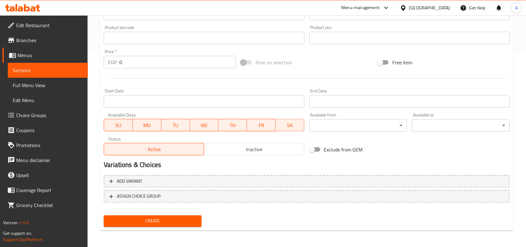
click at [260, 150] on span "Inactive" at bounding box center [254, 149] width 95 height 9
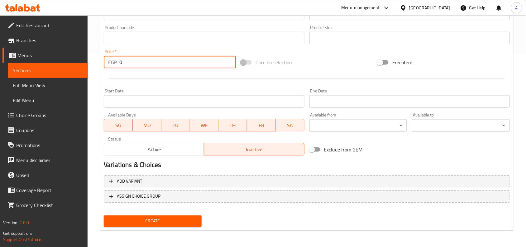
drag, startPoint x: 143, startPoint y: 65, endPoint x: 67, endPoint y: 60, distance: 75.9
click at [67, 60] on div "Edit Restaurant Branches Menus Sections Full Menu View Edit Menu Choice Groups …" at bounding box center [263, 35] width 526 height 425
type input "27"
click at [104, 215] on button "Create" at bounding box center [153, 221] width 98 height 12
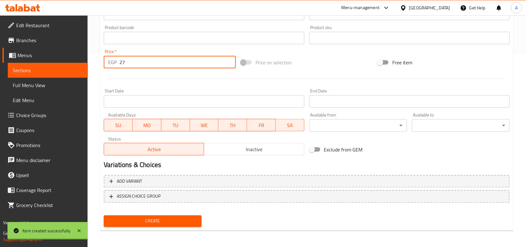
type input "0"
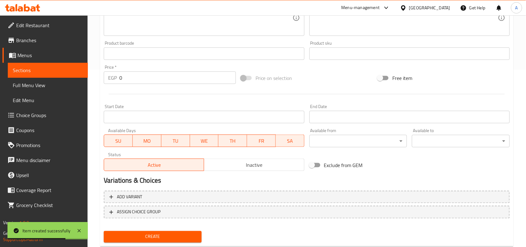
scroll to position [76, 0]
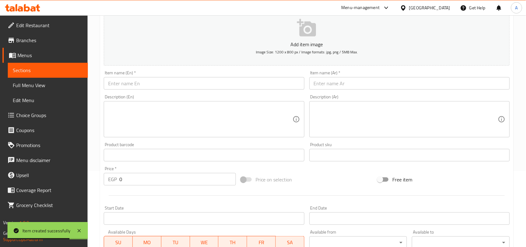
click at [400, 82] on input "text" at bounding box center [409, 83] width 200 height 12
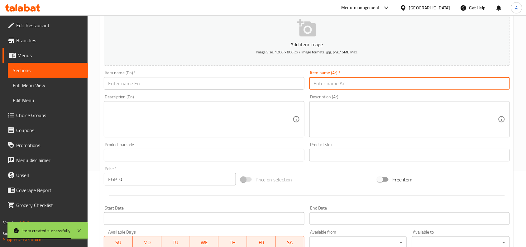
paste input "كرواسون"
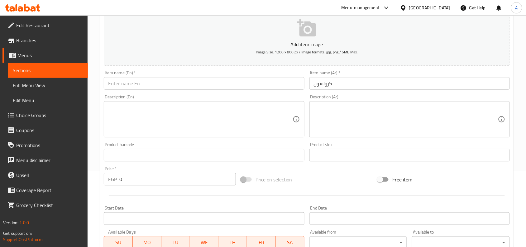
click at [440, 89] on input "كرواسون" at bounding box center [409, 83] width 200 height 12
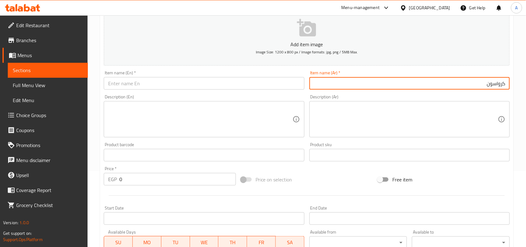
paste input "مغطي شوكولاته"
type input "كرواسون مغطي شوكولاته"
click at [398, 96] on div "Description (Ar) Description (Ar)" at bounding box center [409, 115] width 200 height 43
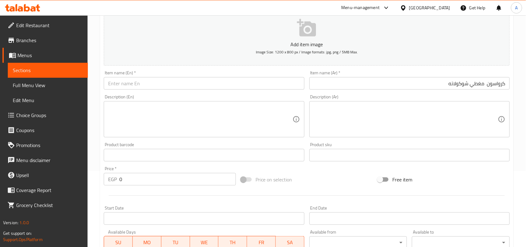
click at [406, 91] on div "Item name (Ar)   * كرواسون مغطي شوكولاته Item name (Ar) *" at bounding box center [409, 80] width 205 height 24
click at [445, 72] on div "Item name (Ar)   * كرواسون مغطي شوكولاته Item name (Ar) *" at bounding box center [409, 79] width 200 height 19
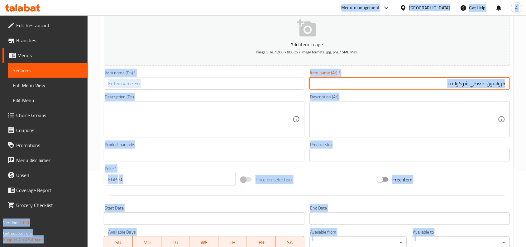
click at [446, 84] on input "كرواسون مغطي شوكولاته" at bounding box center [409, 83] width 200 height 12
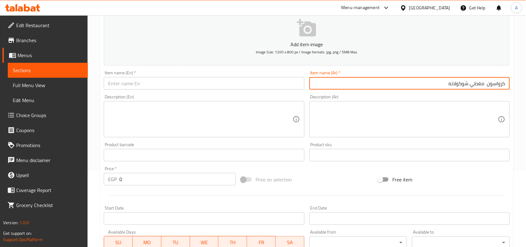
click at [446, 84] on input "كرواسون مغطي شوكولاته" at bounding box center [409, 83] width 200 height 12
click at [170, 68] on div "Item name (En)   * Item name (En) *" at bounding box center [203, 80] width 205 height 24
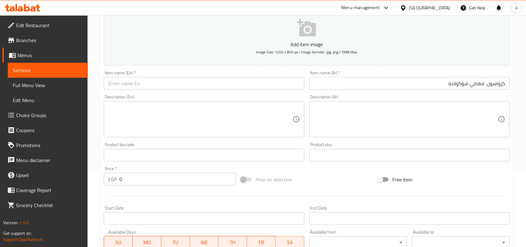
drag, startPoint x: 170, startPoint y: 81, endPoint x: 198, endPoint y: 88, distance: 28.2
click at [170, 81] on input "text" at bounding box center [204, 83] width 200 height 12
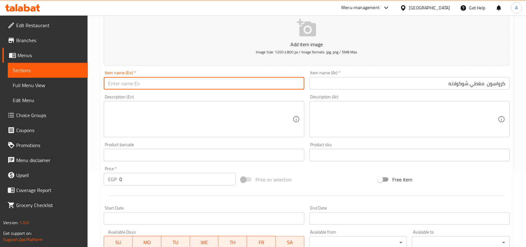
paste input "Chocolate covered croissant"
type input "Chocolate Covered Croissant"
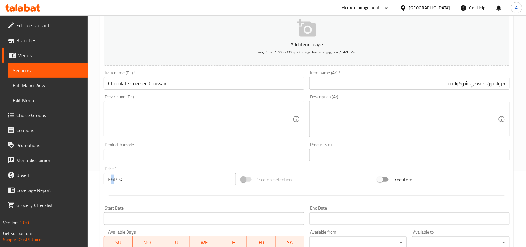
drag, startPoint x: 105, startPoint y: 183, endPoint x: 100, endPoint y: 183, distance: 4.4
click at [100, 183] on div "Create new item Add item image Image Size: 1200 x 800 px / Image formats: jpg, …" at bounding box center [307, 166] width 414 height 363
drag, startPoint x: 137, startPoint y: 179, endPoint x: 55, endPoint y: 181, distance: 81.7
click at [55, 181] on div "Edit Restaurant Branches Menus Sections Full Menu View Edit Menu Choice Groups …" at bounding box center [263, 152] width 526 height 425
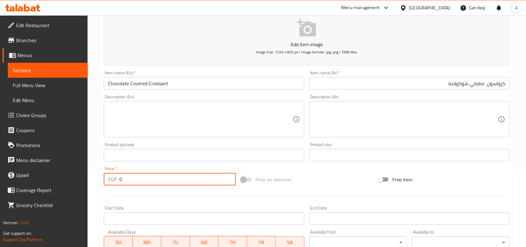
paste input "3"
type input "30"
click at [134, 191] on div at bounding box center [306, 195] width 411 height 15
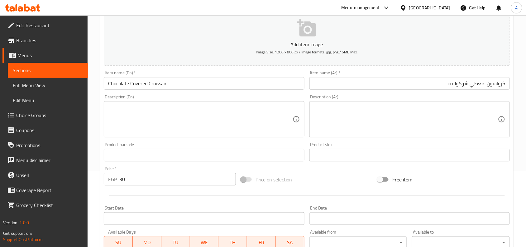
scroll to position [154, 0]
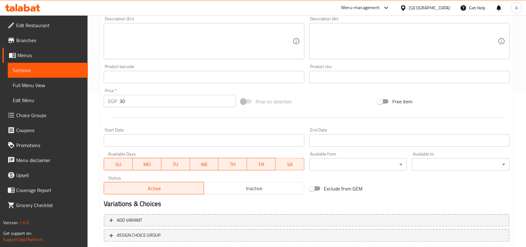
click at [273, 194] on div "Status Active Inactive" at bounding box center [203, 185] width 205 height 24
click at [283, 182] on button "Inactive" at bounding box center [254, 188] width 100 height 12
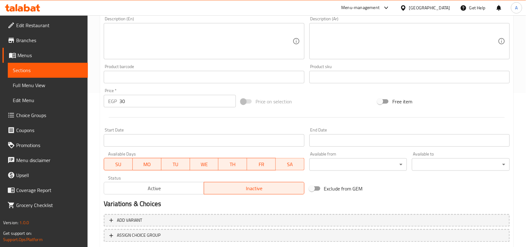
click at [194, 103] on input "30" at bounding box center [177, 101] width 117 height 12
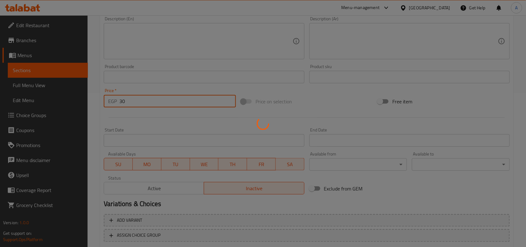
type input "0"
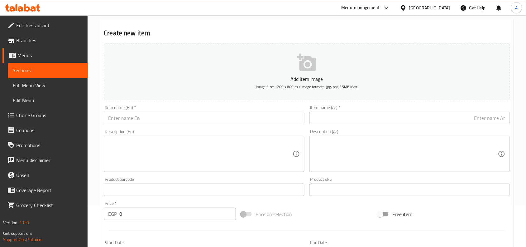
scroll to position [0, 0]
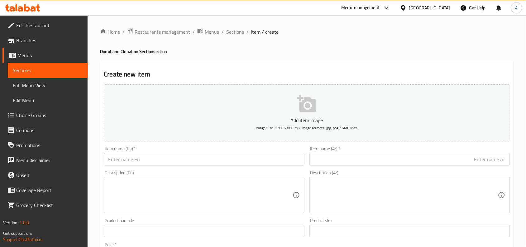
click at [237, 29] on span "Sections" at bounding box center [235, 31] width 18 height 7
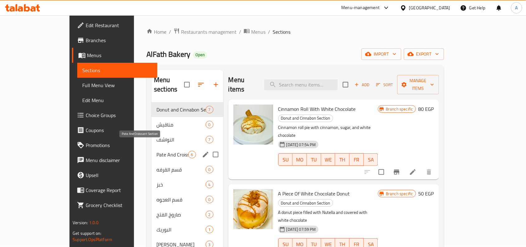
click at [156, 151] on span "Pate And Croissant Section" at bounding box center [171, 154] width 31 height 7
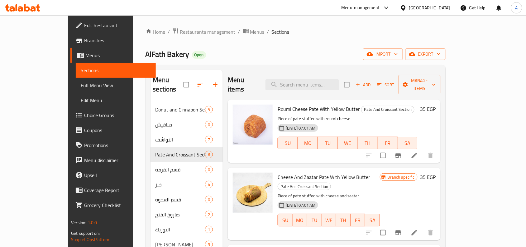
scroll to position [10, 0]
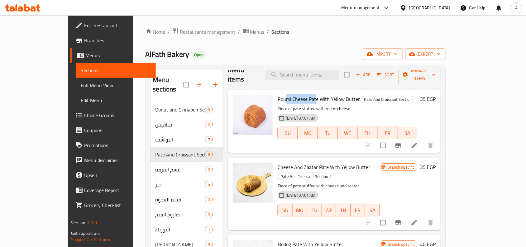
drag, startPoint x: 268, startPoint y: 88, endPoint x: 299, endPoint y: 91, distance: 31.6
click at [299, 94] on span "Roumi Cheese Pate With Yellow Butter" at bounding box center [319, 98] width 82 height 9
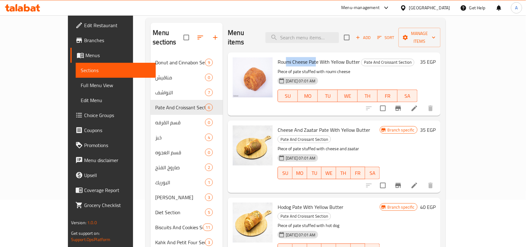
scroll to position [0, 0]
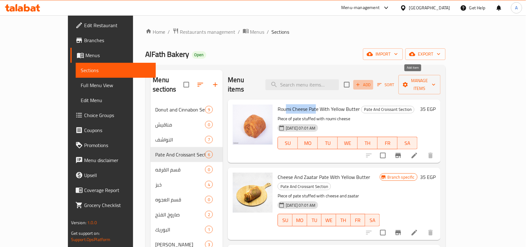
click at [361, 82] on icon "button" at bounding box center [358, 85] width 6 height 6
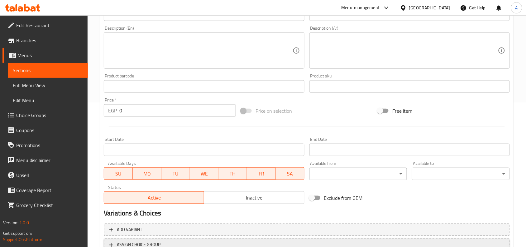
scroll to position [193, 0]
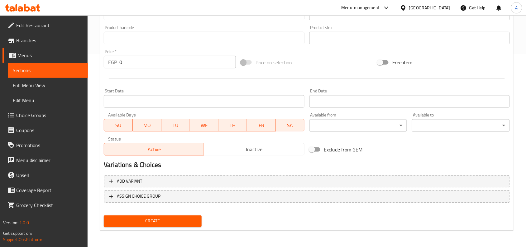
click at [251, 157] on div "Status Active Inactive" at bounding box center [203, 146] width 205 height 24
click at [267, 149] on span "Inactive" at bounding box center [254, 149] width 95 height 9
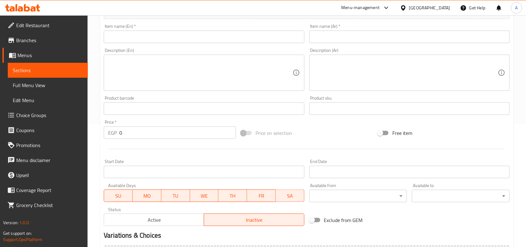
scroll to position [37, 0]
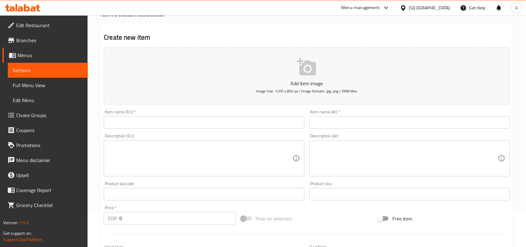
click at [403, 124] on input "text" at bounding box center [409, 122] width 200 height 12
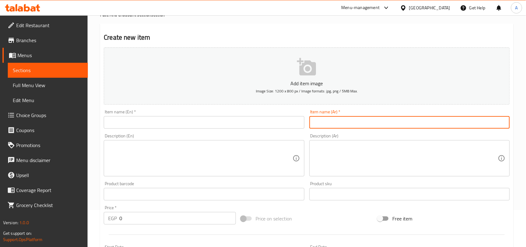
paste input "باتيه جبنه رومي"
type input "باتيه جبنه رومي"
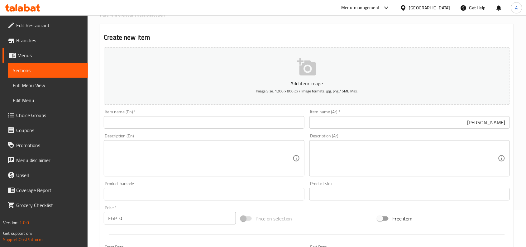
scroll to position [0, 0]
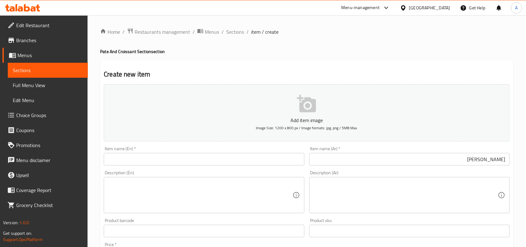
click at [100, 48] on h4 "Pate And Croissant Section section" at bounding box center [307, 51] width 414 height 6
copy h4 "Pate"
click at [122, 147] on div "Item name (En)   * Item name (En) *" at bounding box center [204, 155] width 200 height 19
click at [126, 155] on input "text" at bounding box center [204, 159] width 200 height 12
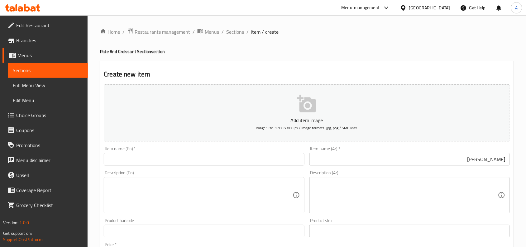
paste input "Pate"
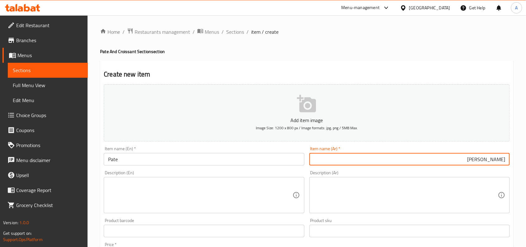
drag, startPoint x: 476, startPoint y: 161, endPoint x: 495, endPoint y: 160, distance: 18.8
click at [495, 160] on input "باتيه جبنه رومي" at bounding box center [409, 159] width 200 height 12
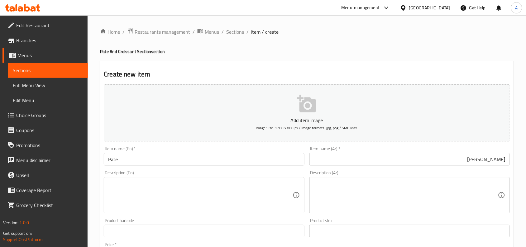
drag, startPoint x: 108, startPoint y: 156, endPoint x: 119, endPoint y: 157, distance: 11.3
click at [108, 156] on input "Pate" at bounding box center [204, 159] width 200 height 12
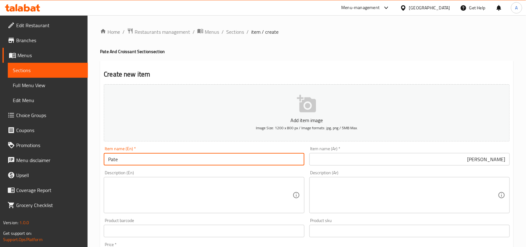
paste input "Roumi Cheese"
type input "Roumi Cheese Pate"
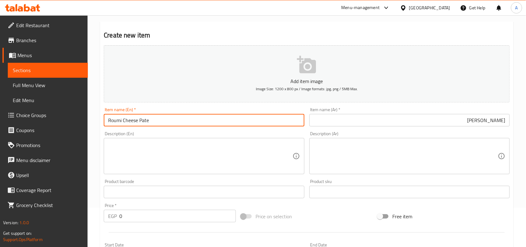
click at [164, 134] on div "Description (En) Description (En)" at bounding box center [204, 152] width 200 height 43
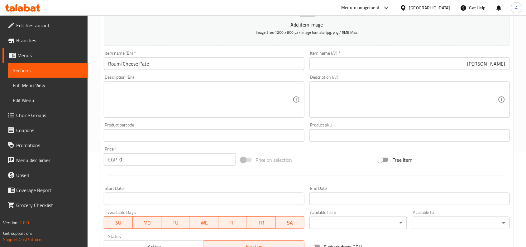
scroll to position [193, 0]
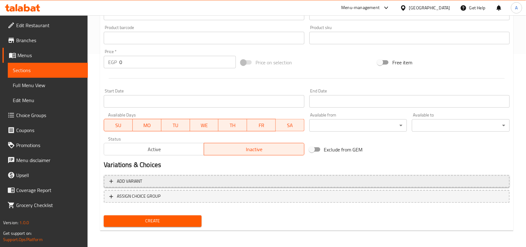
click at [242, 175] on button "Add variant" at bounding box center [307, 181] width 406 height 13
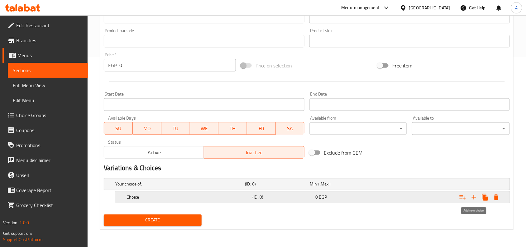
click at [473, 198] on icon "Expand" at bounding box center [473, 196] width 7 height 7
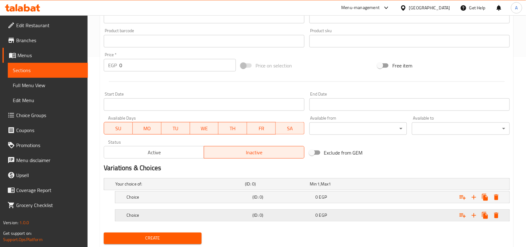
click at [435, 219] on div "Expand" at bounding box center [440, 215] width 126 height 14
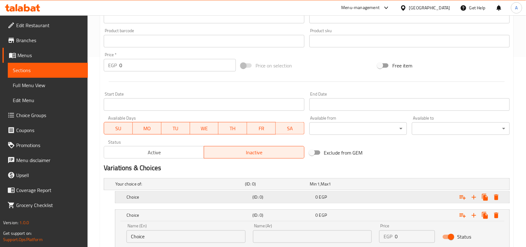
click at [420, 198] on div "Expand" at bounding box center [440, 197] width 126 height 14
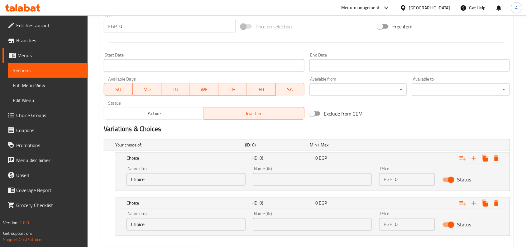
scroll to position [261, 0]
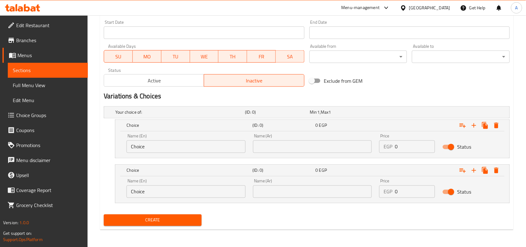
click at [285, 150] on input "text" at bounding box center [312, 146] width 119 height 12
paste input "كيلو"
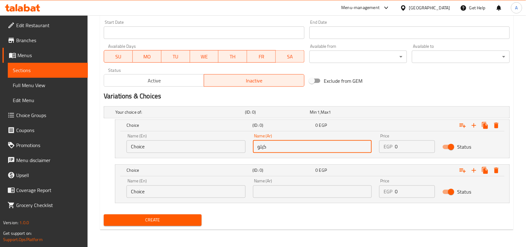
type input "كيلو"
click at [283, 190] on input "text" at bounding box center [312, 191] width 119 height 12
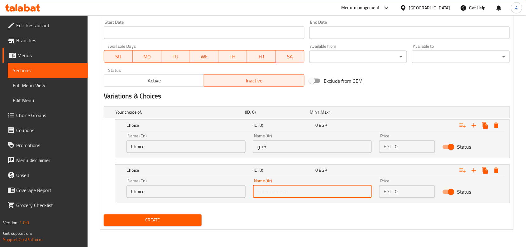
paste input "كيلو"
type input "كيلو"
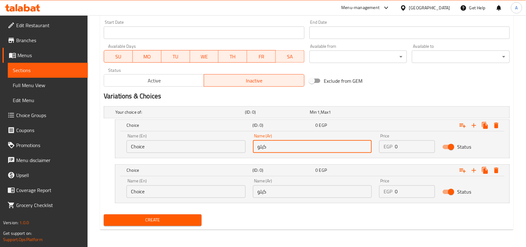
click at [277, 152] on input "كيلو" at bounding box center [312, 146] width 119 height 12
click at [367, 146] on input "كيلو" at bounding box center [312, 146] width 119 height 12
type input "1/2 كيلو"
click at [361, 189] on input "كيلو" at bounding box center [312, 191] width 119 height 12
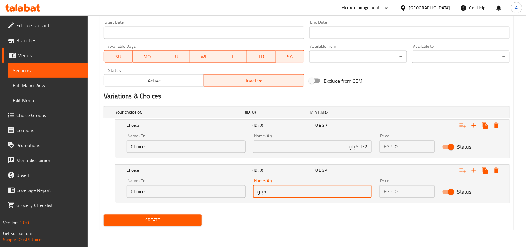
click at [359, 191] on input "كيلو" at bounding box center [312, 191] width 119 height 12
click at [274, 213] on div "Create" at bounding box center [306, 220] width 411 height 17
click at [290, 191] on input "كيلو" at bounding box center [312, 191] width 119 height 12
click at [259, 206] on nav at bounding box center [307, 206] width 406 height 5
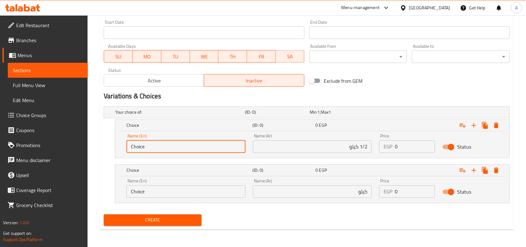
drag, startPoint x: 171, startPoint y: 150, endPoint x: 0, endPoint y: 156, distance: 170.9
click at [0, 156] on div "Edit Restaurant Branches Menus Sections Full Menu View Edit Menu Choice Groups …" at bounding box center [263, 0] width 526 height 493
click at [355, 148] on input "1/2 كيلو" at bounding box center [312, 146] width 119 height 12
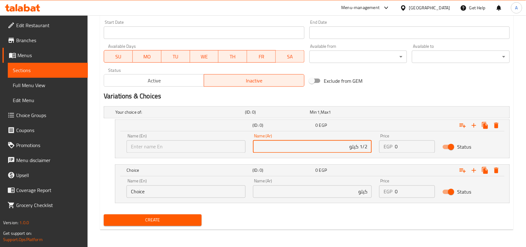
click at [355, 148] on input "1/2 كيلو" at bounding box center [312, 146] width 119 height 12
click at [181, 147] on input "text" at bounding box center [186, 146] width 119 height 12
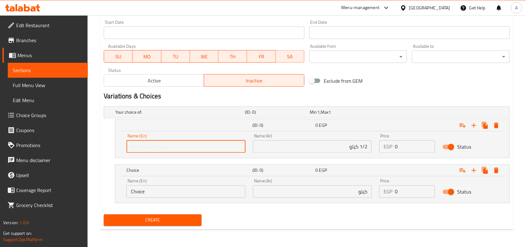
click at [182, 147] on input "text" at bounding box center [186, 146] width 119 height 12
paste input "1/2 kilo"
click at [142, 147] on input "1/2 kilo" at bounding box center [186, 146] width 119 height 12
type input "1/2 kilo"
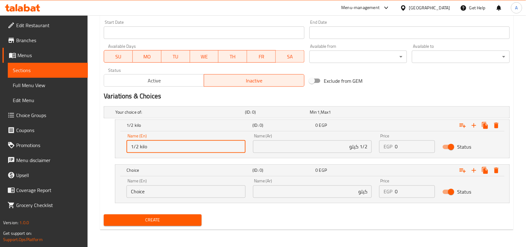
click at [146, 204] on nav at bounding box center [307, 206] width 406 height 5
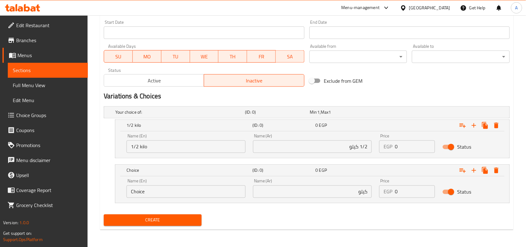
click at [148, 197] on input "Choice" at bounding box center [186, 191] width 119 height 12
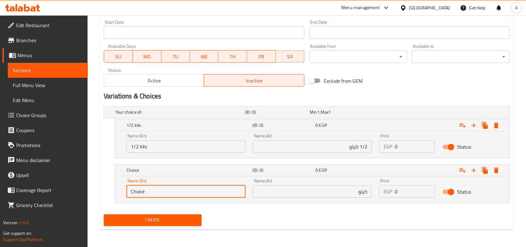
click at [148, 197] on input "Choice" at bounding box center [186, 191] width 119 height 12
paste input "kilo"
type input "kilo"
click at [338, 208] on nav at bounding box center [307, 206] width 406 height 5
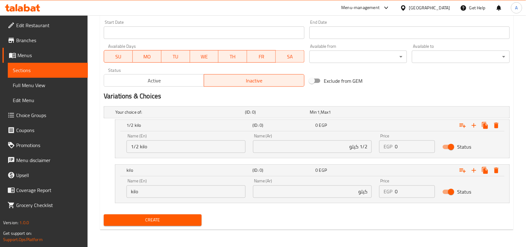
drag, startPoint x: 415, startPoint y: 146, endPoint x: 332, endPoint y: 155, distance: 83.4
click at [332, 155] on div "Name (En) 1/2 kilo Name (En) Name (Ar) 1/2 كيلو Name (Ar) Price EGP 0 Price Sta…" at bounding box center [312, 143] width 379 height 26
drag, startPoint x: 405, startPoint y: 194, endPoint x: 137, endPoint y: 186, distance: 269.1
click at [220, 189] on div "Name (En) kilo Name (En) Name (Ar) كيلو Name (Ar) Price EGP 0 Price Status" at bounding box center [312, 188] width 379 height 26
paste input "240"
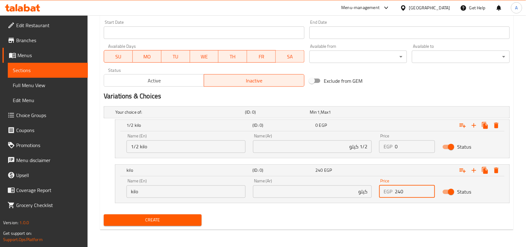
type input "240"
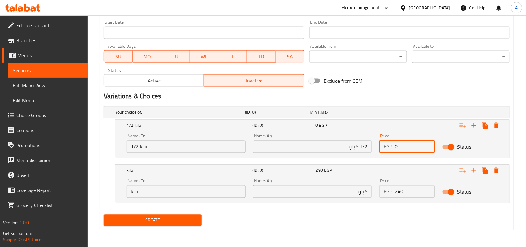
drag, startPoint x: 416, startPoint y: 147, endPoint x: 302, endPoint y: 144, distance: 113.8
click at [306, 143] on div "Name (En) 1/2 kilo Name (En) Name (Ar) 1/2 كيلو Name (Ar) Price EGP 0 Price Sta…" at bounding box center [312, 143] width 379 height 26
paste input "12"
type input "120"
click at [104, 214] on button "Create" at bounding box center [153, 220] width 98 height 12
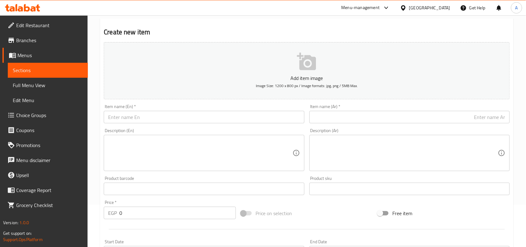
scroll to position [0, 0]
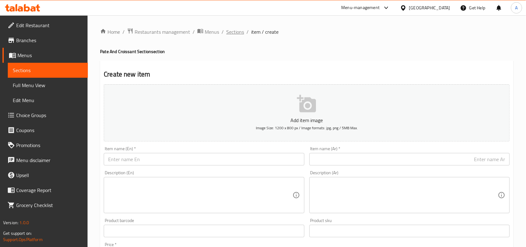
click at [242, 34] on span "Sections" at bounding box center [235, 31] width 18 height 7
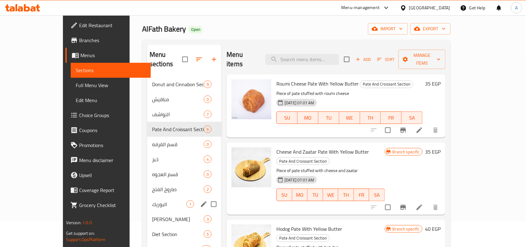
scroll to position [39, 0]
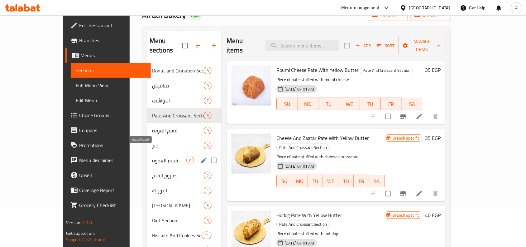
click at [152, 156] on span "قسم العجوه" at bounding box center [169, 159] width 34 height 7
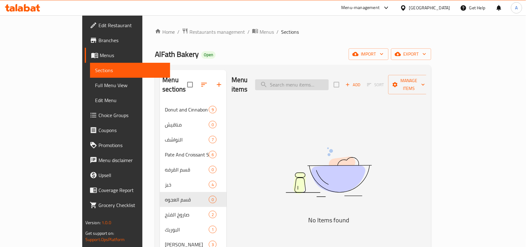
click at [329, 82] on input "search" at bounding box center [292, 84] width 74 height 11
type input "ؤ"
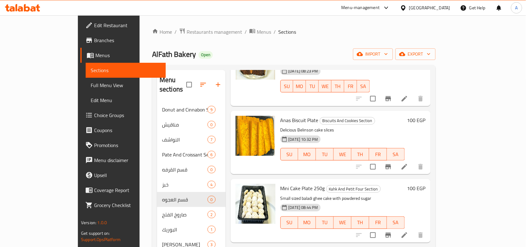
scroll to position [146, 0]
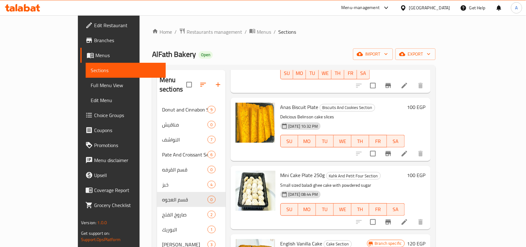
type input "cake"
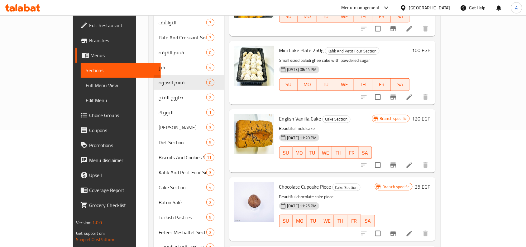
scroll to position [254, 0]
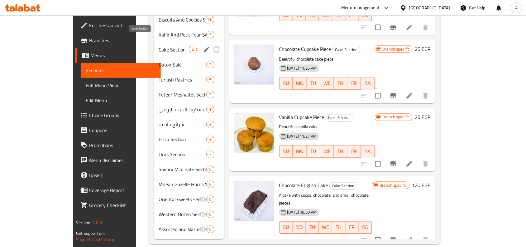
drag, startPoint x: 157, startPoint y: 41, endPoint x: 343, endPoint y: 31, distance: 186.0
click at [159, 46] on span "Cake Section" at bounding box center [174, 49] width 30 height 7
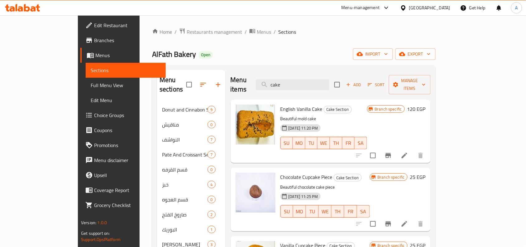
click at [342, 51] on div "AlFath Bakery Open import export" at bounding box center [294, 54] width 284 height 12
click at [362, 82] on span "Add" at bounding box center [353, 84] width 17 height 7
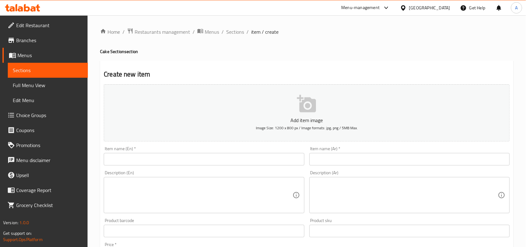
click at [413, 160] on input "text" at bounding box center [409, 159] width 200 height 12
paste input "مافن كيك 5 قطع (القطعة)"
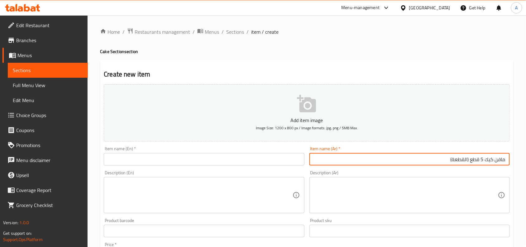
drag, startPoint x: 422, startPoint y: 156, endPoint x: 469, endPoint y: 155, distance: 47.4
click at [469, 155] on input "مافن كيك 5 قطع (القطعة)" at bounding box center [409, 159] width 200 height 12
type input "مافن كيك 5 قطع"
click at [297, 152] on div "Item name (En)   * Item name (En) *" at bounding box center [204, 155] width 200 height 19
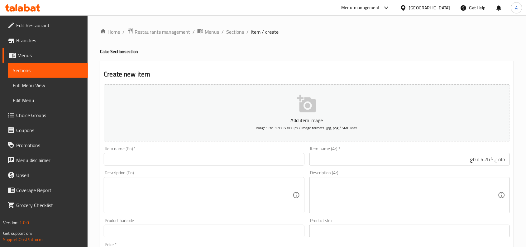
click at [295, 154] on input "text" at bounding box center [204, 159] width 200 height 12
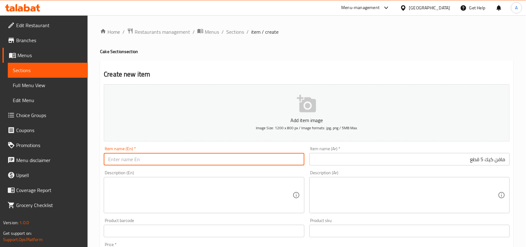
click at [391, 162] on input "مافن كيك 5 قطع" at bounding box center [409, 159] width 200 height 12
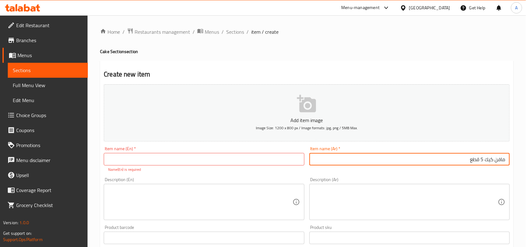
click at [391, 162] on input "مافن كيك 5 قطع" at bounding box center [409, 159] width 200 height 12
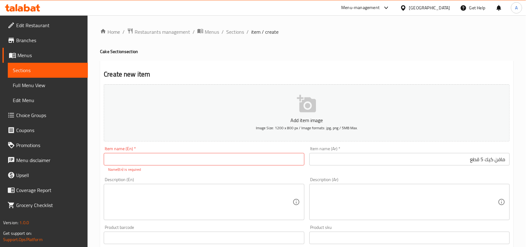
click at [230, 164] on input "text" at bounding box center [204, 159] width 200 height 12
paste input "5 pieces muffin cake"
type input "5 Pieces Muffin Cake"
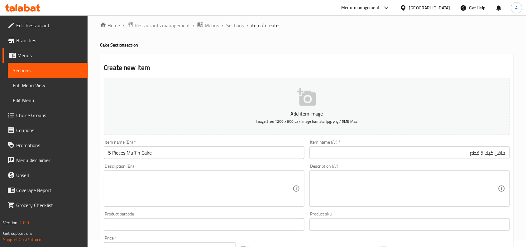
scroll to position [117, 0]
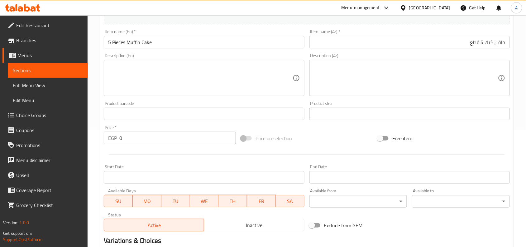
drag, startPoint x: 259, startPoint y: 229, endPoint x: 314, endPoint y: 215, distance: 56.3
click at [260, 229] on button "Inactive" at bounding box center [254, 224] width 100 height 12
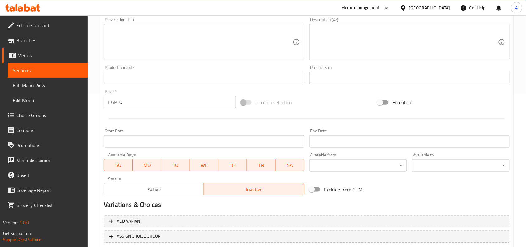
scroll to position [193, 0]
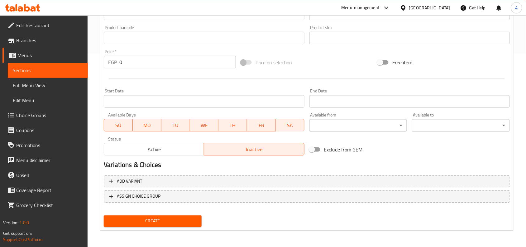
click at [194, 55] on div "Price   * EGP 0 Price *" at bounding box center [170, 58] width 132 height 19
click at [196, 58] on input "0" at bounding box center [177, 62] width 117 height 12
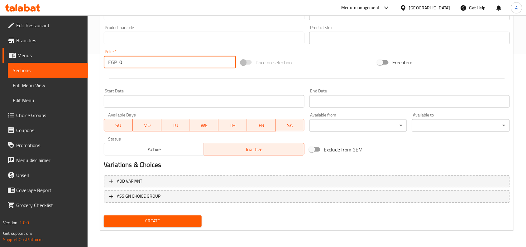
click at [196, 58] on input "0" at bounding box center [177, 62] width 117 height 12
paste input "6"
type input "60"
click at [104, 215] on button "Create" at bounding box center [153, 221] width 98 height 12
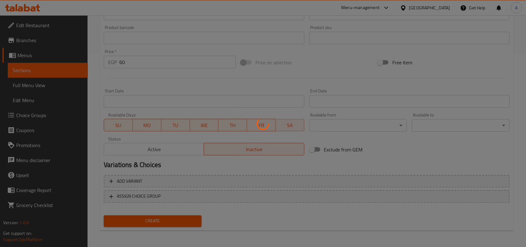
type input "0"
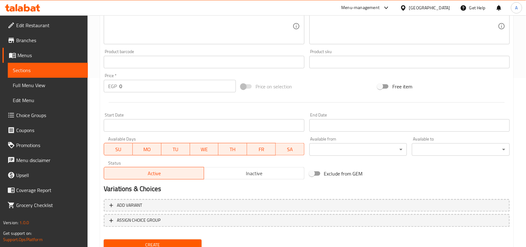
scroll to position [0, 0]
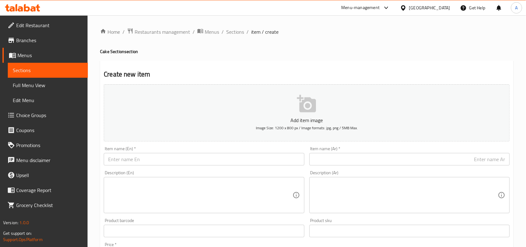
click at [471, 141] on div "Add item image Image Size: 1200 x 800 px / Image formats: jpg, png / 5MB Max." at bounding box center [306, 113] width 411 height 62
click at [237, 29] on span "Sections" at bounding box center [235, 31] width 18 height 7
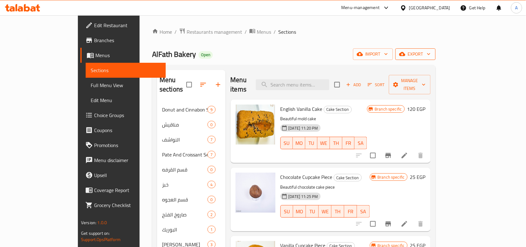
scroll to position [254, 0]
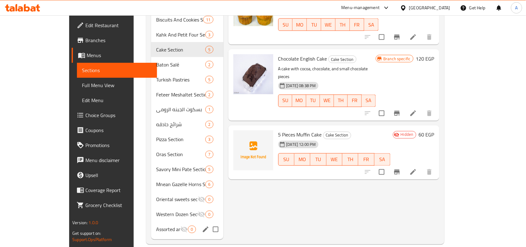
click at [151, 222] on div "Assorted and Natural Honey 0" at bounding box center [187, 229] width 72 height 15
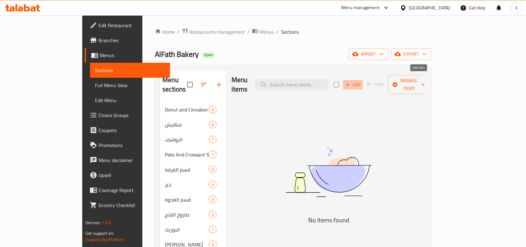
click at [362, 81] on span "Add" at bounding box center [353, 84] width 17 height 7
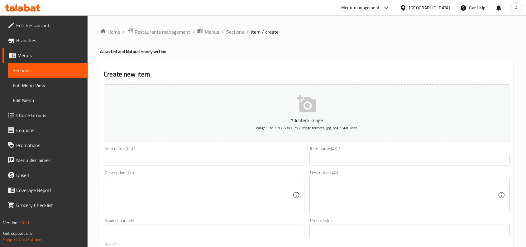
click at [236, 35] on span "Sections" at bounding box center [235, 31] width 18 height 7
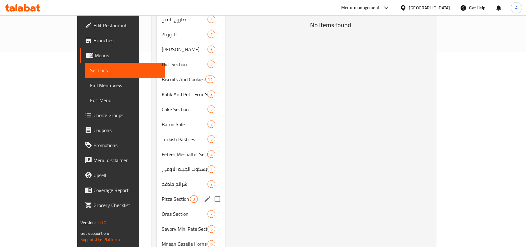
scroll to position [254, 0]
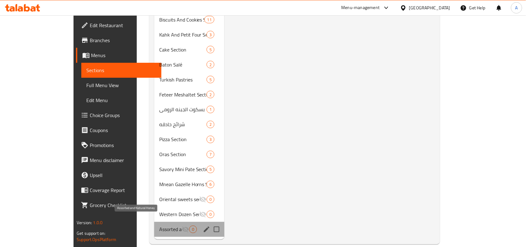
click at [159, 225] on span "Assorted and Natural Honey" at bounding box center [170, 228] width 22 height 7
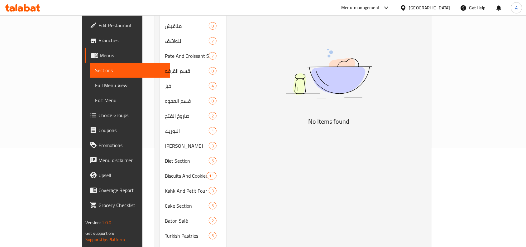
scroll to position [0, 0]
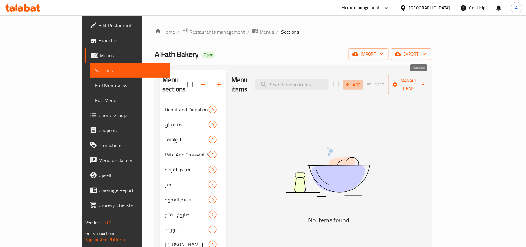
click at [362, 81] on span "Add" at bounding box center [353, 84] width 17 height 7
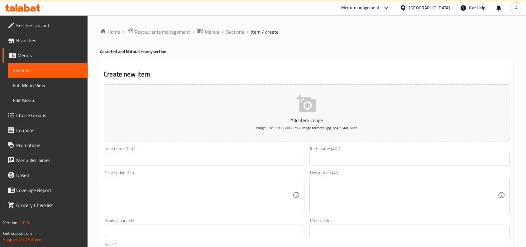
click at [371, 164] on input "text" at bounding box center [409, 159] width 200 height 12
drag, startPoint x: 474, startPoint y: 163, endPoint x: 496, endPoint y: 159, distance: 22.4
click at [474, 163] on input "text" at bounding box center [409, 159] width 200 height 12
paste input "عسل نحل طبيعى موالج"
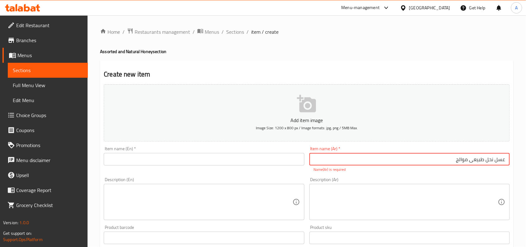
click at [465, 161] on input "عسل نحل طبيعى موالج" at bounding box center [409, 159] width 200 height 12
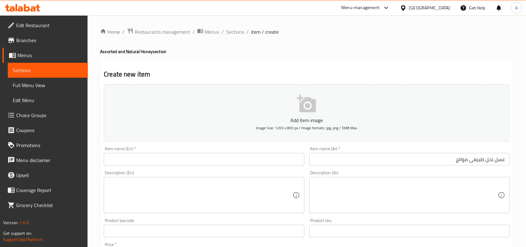
click at [443, 156] on input "عسل نحل طبيعى موالج" at bounding box center [409, 159] width 200 height 12
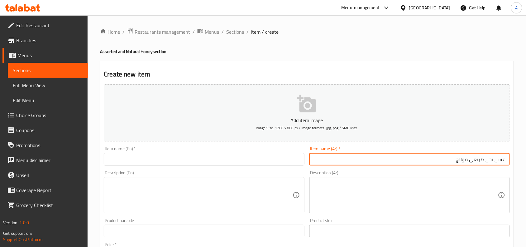
paste input "شركه العسل كنوز الطبيعه"
drag, startPoint x: 453, startPoint y: 160, endPoint x: 519, endPoint y: 170, distance: 67.4
click at [453, 160] on input "عسل نحل طبيعى موالج شركه العسل كنوز الطبيعه" at bounding box center [409, 159] width 200 height 12
click at [443, 167] on div "Item name (Ar)   * عسل نحل طبيعى موالج شركه العسل كنوز الطبيعه Item name (Ar) *" at bounding box center [409, 156] width 205 height 24
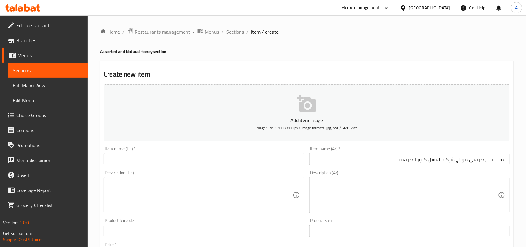
click at [446, 164] on input "عسل نحل طبيعى موالج شركه العسل كنوز الطبيعه" at bounding box center [409, 159] width 200 height 12
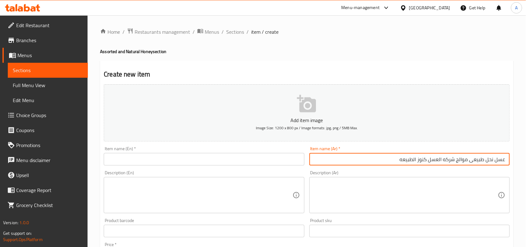
click at [446, 164] on input "عسل نحل طبيعى موالج شركه العسل كنوز الطبيعه" at bounding box center [409, 159] width 200 height 12
click at [457, 158] on input "عسل نحل طبيعى موالج شركه العسل كنوز الطبيعه" at bounding box center [409, 159] width 200 height 12
type input "عسل نحل طبيعى موالح شركه العسل كنوز الطبيعه"
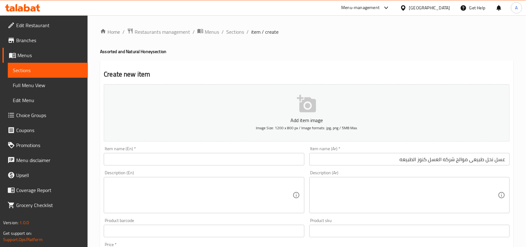
click at [233, 158] on input "text" at bounding box center [204, 159] width 200 height 12
paste input "Natural citrus honey"
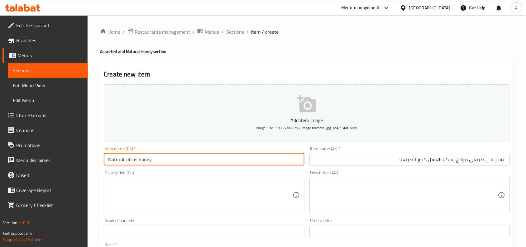
click at [127, 163] on input "Natural citrus honey" at bounding box center [204, 159] width 200 height 12
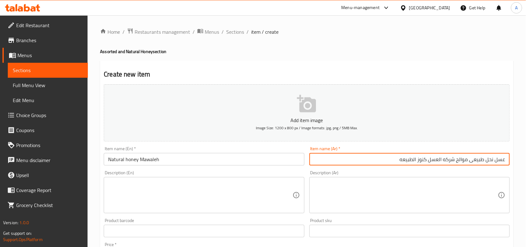
drag, startPoint x: 456, startPoint y: 160, endPoint x: 394, endPoint y: 157, distance: 62.4
click at [394, 157] on input "عسل نحل طبيعى موالح شركه العسل كنوز الطبيعه" at bounding box center [409, 159] width 200 height 12
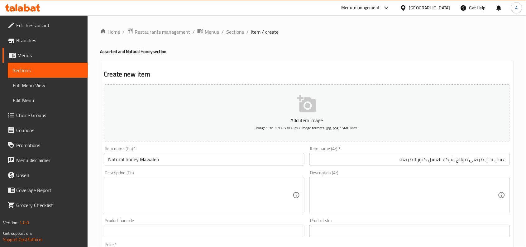
drag, startPoint x: 177, startPoint y: 156, endPoint x: 250, endPoint y: 162, distance: 73.8
click at [177, 156] on input "Natural honey Mawaleh" at bounding box center [204, 159] width 200 height 12
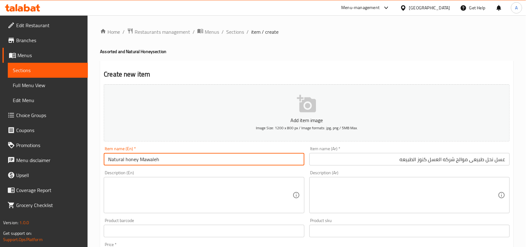
paste input "Honey Treasures of Nature Company"
click at [183, 153] on input "Natural honey Mawaleh Honey Treasures of Nature Company" at bounding box center [204, 159] width 200 height 12
click at [192, 161] on input "Natural honey Mawaleh Honey Treasures of Nature Company" at bounding box center [204, 159] width 200 height 12
click at [178, 159] on input "Natural honey Mawaleh Honey of Nature Company" at bounding box center [204, 159] width 200 height 12
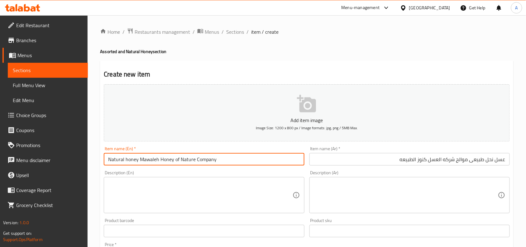
click at [170, 158] on input "Natural honey Mawaleh Honey of Nature Company" at bounding box center [204, 159] width 200 height 12
click at [174, 159] on input "Natural honey Mawaleh Honey of Nature Company" at bounding box center [204, 159] width 200 height 12
paste input "Konoz: Home page"
drag, startPoint x: 187, startPoint y: 161, endPoint x: 215, endPoint y: 161, distance: 27.7
click at [215, 161] on input "Natural honey Mawaleh Honey Konoz: Home page of Nature Company" at bounding box center [204, 159] width 200 height 12
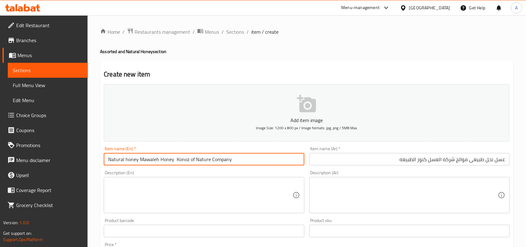
click at [153, 159] on input "Natural honey Mawaleh Honey Konoz of Nature Company" at bounding box center [204, 159] width 200 height 12
drag, startPoint x: 160, startPoint y: 162, endPoint x: 173, endPoint y: 161, distance: 13.4
click at [173, 161] on input "Natural honey Mawaleh Honey Konoz of Nature Company" at bounding box center [204, 159] width 200 height 12
paste input "Honey"
click at [206, 161] on input "Natural honey Mawaleh Konoz Honey of Nature Company" at bounding box center [204, 159] width 200 height 12
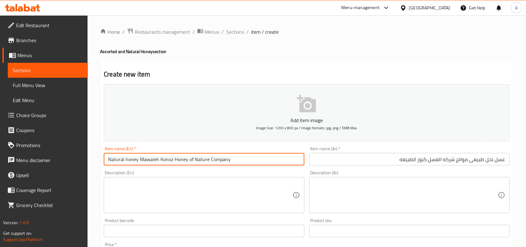
click at [206, 161] on input "Natural honey Mawaleh Konoz Honey of Nature Company" at bounding box center [204, 159] width 200 height 12
paste input "Nature"
click at [215, 159] on input "Natural honey Mawaleh Konoz Nature Honey Company" at bounding box center [204, 159] width 200 height 12
paste input "Company"
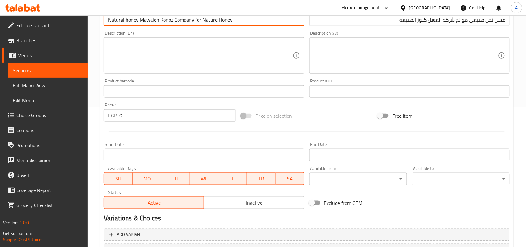
scroll to position [193, 0]
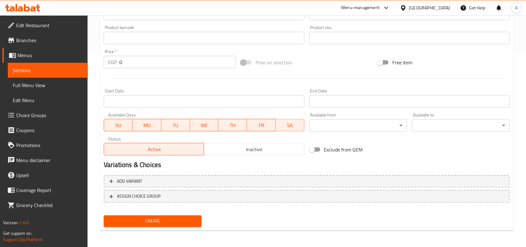
type input "Natural honey Mawaleh Konoz Company for Nature Honey"
click at [253, 150] on span "Inactive" at bounding box center [254, 149] width 95 height 9
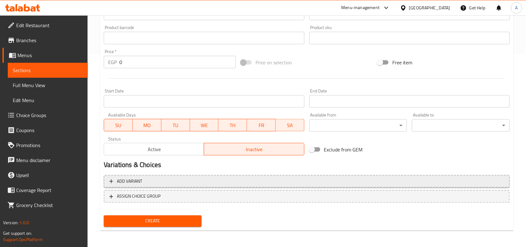
click at [337, 183] on span "Add variant" at bounding box center [306, 181] width 395 height 8
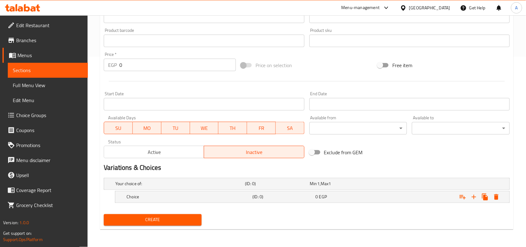
scroll to position [189, 0]
click at [471, 195] on icon "Expand" at bounding box center [473, 196] width 7 height 7
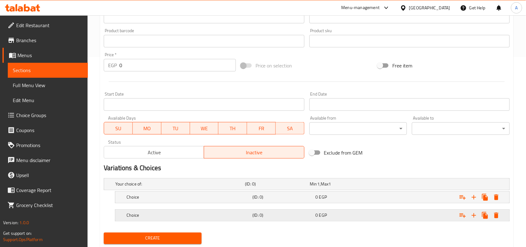
drag, startPoint x: 402, startPoint y: 201, endPoint x: 382, endPoint y: 228, distance: 33.8
click at [401, 201] on div "Expand" at bounding box center [440, 197] width 126 height 14
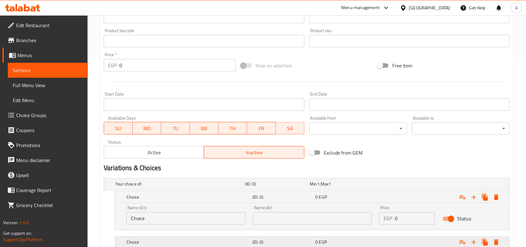
click at [370, 239] on div "0 EGP" at bounding box center [346, 242] width 60 height 6
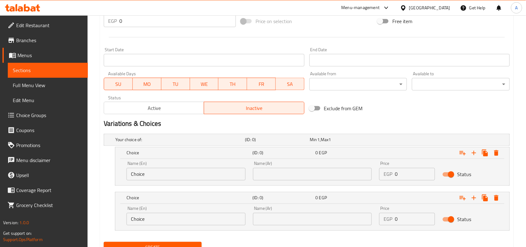
scroll to position [261, 0]
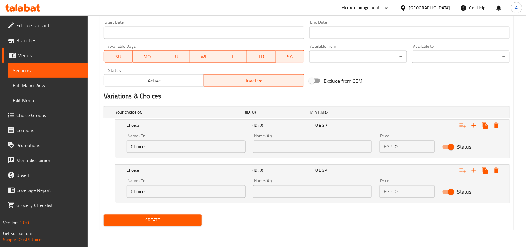
drag, startPoint x: 423, startPoint y: 186, endPoint x: 274, endPoint y: 191, distance: 149.7
click at [275, 191] on div "Name (En) Choice Name (En) Name (Ar) Name (Ar) Price EGP 0 Price Status" at bounding box center [312, 188] width 379 height 26
paste input "345"
type input "345"
drag, startPoint x: 393, startPoint y: 151, endPoint x: 186, endPoint y: 159, distance: 207.7
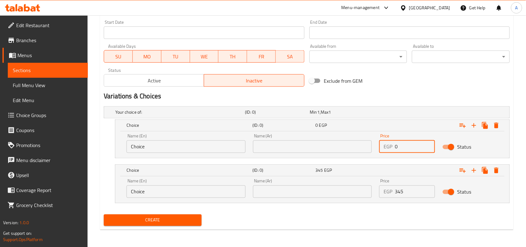
click at [212, 160] on div "Your choice of: (ID: 0) Min 1 , Max 1 Name (En) Your choice of: Name (En) Name …" at bounding box center [306, 158] width 411 height 108
paste input "172.5"
type input "172.5"
click at [347, 180] on div "Name (Ar) Name (Ar)" at bounding box center [312, 188] width 119 height 19
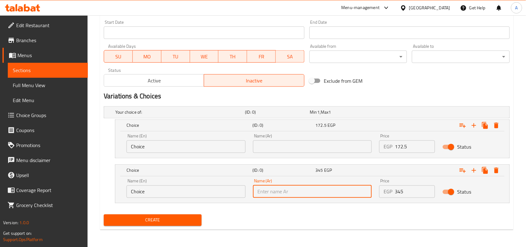
click at [350, 189] on input "text" at bounding box center [312, 191] width 119 height 12
paste input "ك"
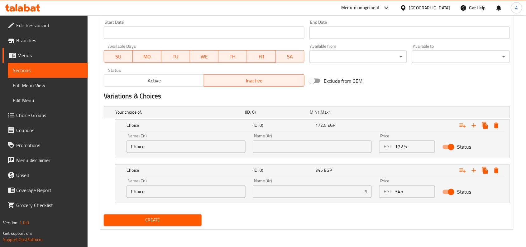
click at [338, 189] on input "ك" at bounding box center [312, 191] width 119 height 12
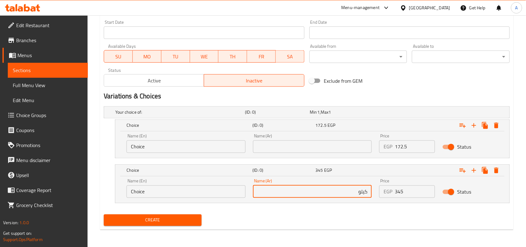
type input "كيلو"
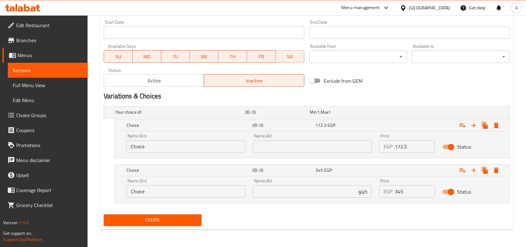
click at [340, 147] on input "text" at bounding box center [312, 146] width 119 height 12
paste input "1/2 ك"
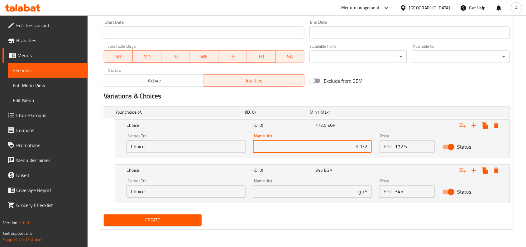
click at [361, 189] on input "كيلو" at bounding box center [312, 191] width 119 height 12
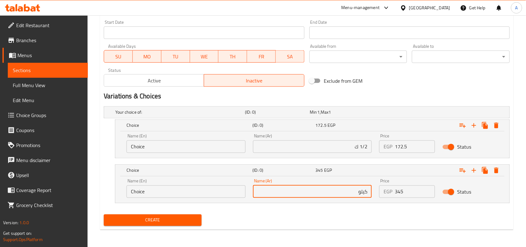
click at [361, 189] on input "كيلو" at bounding box center [312, 191] width 119 height 12
click at [354, 149] on input "1/2 ك" at bounding box center [312, 146] width 119 height 12
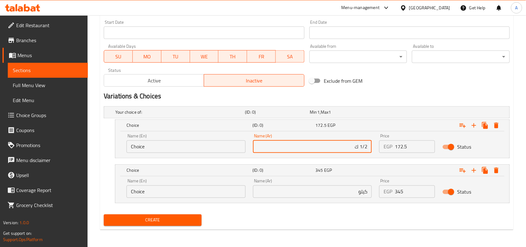
click at [354, 149] on input "1/2 ك" at bounding box center [312, 146] width 119 height 12
click at [356, 147] on input "1/2 ك" at bounding box center [312, 146] width 119 height 12
click at [357, 146] on input "1/2 ك" at bounding box center [312, 146] width 119 height 12
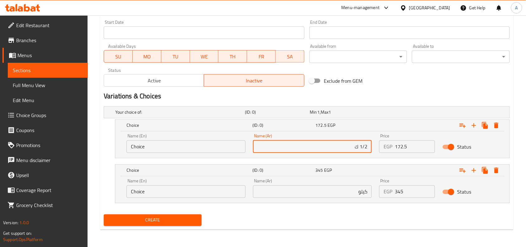
drag, startPoint x: 356, startPoint y: 146, endPoint x: 359, endPoint y: 149, distance: 4.1
click at [359, 149] on input "1/2 ك" at bounding box center [312, 146] width 119 height 12
paste input "كيلو"
type input "1/2كيلو"
click at [299, 164] on div "Choice (ID: 0) 345 EGP" at bounding box center [314, 170] width 378 height 14
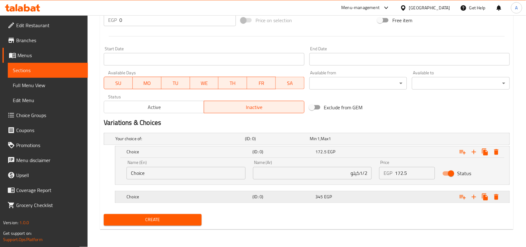
click at [301, 191] on div "Choice (ID: 0) 345 EGP" at bounding box center [314, 197] width 378 height 14
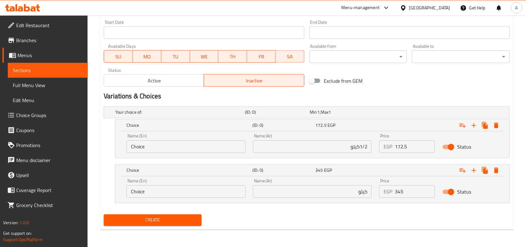
drag, startPoint x: 226, startPoint y: 153, endPoint x: 35, endPoint y: 153, distance: 191.4
click at [67, 153] on div "Edit Restaurant Branches Menus Sections Full Menu View Edit Menu Choice Groups …" at bounding box center [263, 0] width 526 height 493
drag, startPoint x: 297, startPoint y: 146, endPoint x: 335, endPoint y: 142, distance: 38.2
click at [297, 146] on input "1/2كيلو" at bounding box center [312, 146] width 119 height 12
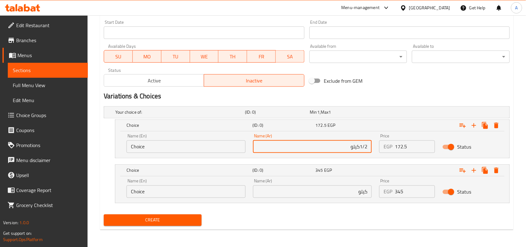
click at [361, 147] on input "1/2كيلو" at bounding box center [312, 146] width 119 height 12
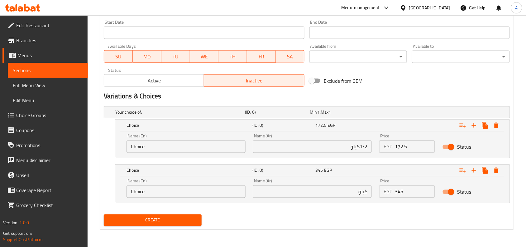
drag, startPoint x: 239, startPoint y: 138, endPoint x: 181, endPoint y: 146, distance: 59.1
click at [228, 140] on div "Name (En) Choice Name (En)" at bounding box center [186, 143] width 119 height 19
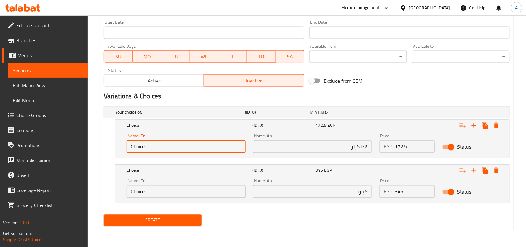
click at [159, 152] on input "Choice" at bounding box center [186, 146] width 119 height 12
paste input "1/2 kilo"
click at [144, 145] on input "1/2 kilo" at bounding box center [186, 146] width 119 height 12
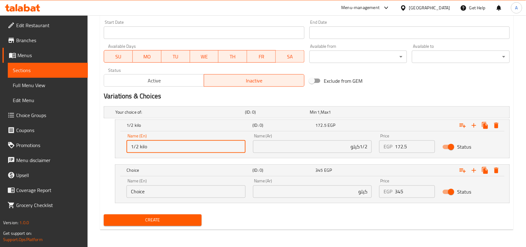
click at [144, 145] on input "1/2 kilo" at bounding box center [186, 146] width 119 height 12
type input "1/2 kilo"
click at [148, 192] on input "Choice" at bounding box center [186, 191] width 119 height 12
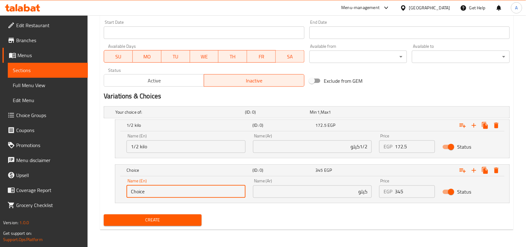
click at [148, 192] on input "Choice" at bounding box center [186, 191] width 119 height 12
paste input "kilo"
type input "kilo"
click at [287, 219] on div "Create" at bounding box center [306, 220] width 411 height 17
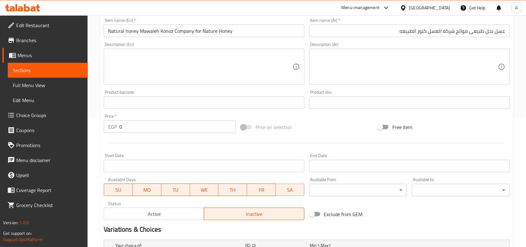
scroll to position [0, 0]
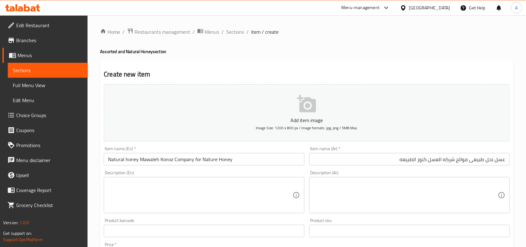
click at [191, 158] on input "Natural honey Mawaleh Konoz Company for Nature Honey" at bounding box center [204, 159] width 200 height 12
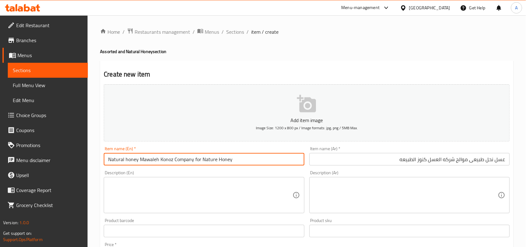
click at [191, 158] on input "Natural honey Mawaleh Konoz Company for Nature Honey" at bounding box center [204, 159] width 200 height 12
drag, startPoint x: 273, startPoint y: 157, endPoint x: 289, endPoint y: 147, distance: 18.4
click at [273, 157] on input "Natural honey Mawaleh Konoz Company for Nature Honey" at bounding box center [204, 159] width 200 height 12
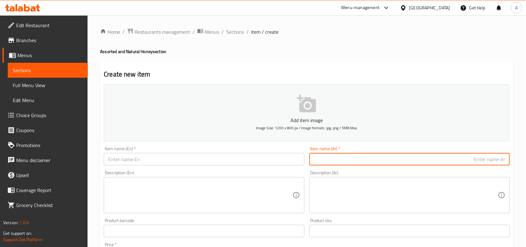
click at [446, 165] on input "text" at bounding box center [409, 159] width 200 height 12
paste input "عسل نحل طبيعي زهرة البرسيم"
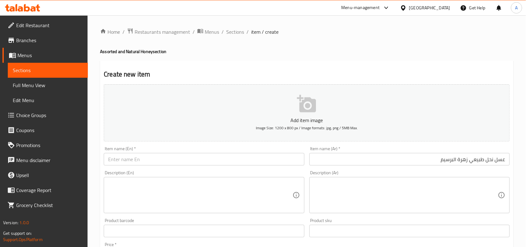
click at [399, 160] on input "عسل نحل طبيعي زهرة البرسيم" at bounding box center [409, 159] width 200 height 12
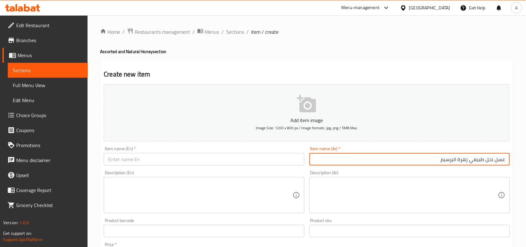
paste input "شركه العسل كنوز الطبيعه"
type input "عسل نحل طبيعي زهرة البرسيم شركه العسل كنوز الطبيعه"
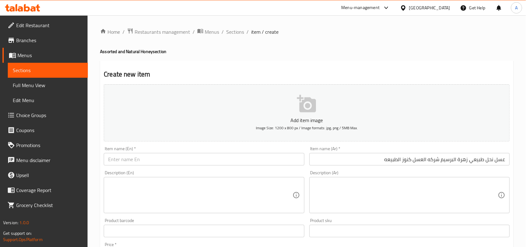
click at [390, 161] on input "عسل نحل طبيعي زهرة البرسيم شركه العسل كنوز الطبيعه" at bounding box center [409, 159] width 200 height 12
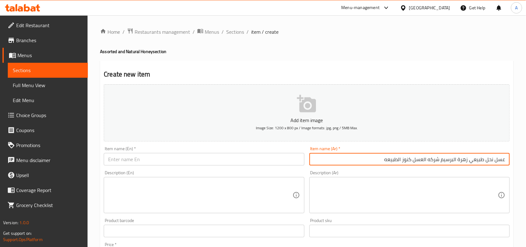
click at [390, 161] on input "عسل نحل طبيعي زهرة البرسيم شركه العسل كنوز الطبيعه" at bounding box center [409, 159] width 200 height 12
click at [461, 154] on input "عسل نحل طبيعي زهرة البرسيم شركه العسل كنوز الطبيعه" at bounding box center [409, 159] width 200 height 12
drag, startPoint x: 442, startPoint y: 161, endPoint x: 515, endPoint y: 161, distance: 73.5
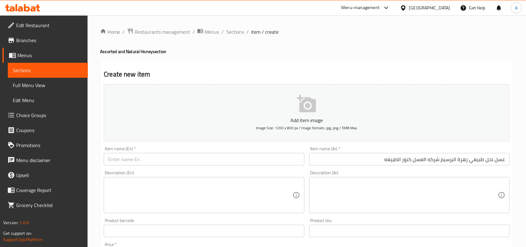
click at [172, 160] on input "text" at bounding box center [204, 159] width 200 height 12
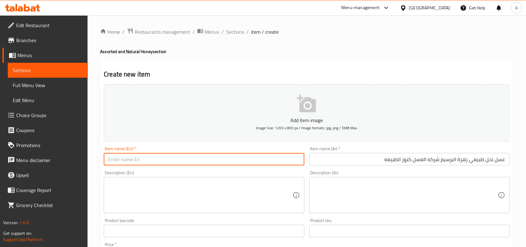
paste input "honey"
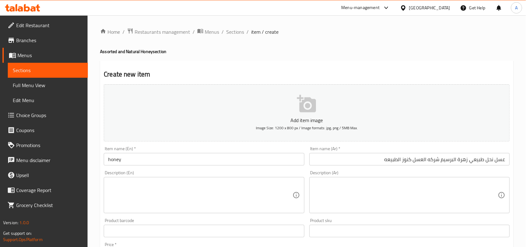
click at [106, 159] on input "honey" at bounding box center [204, 159] width 200 height 12
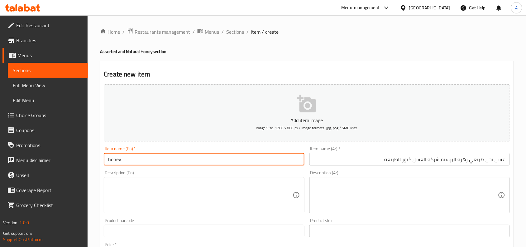
paste input "Nature"
click at [153, 161] on input "Nature honey" at bounding box center [204, 159] width 200 height 12
click at [153, 161] on input "Nature Honey" at bounding box center [204, 159] width 200 height 12
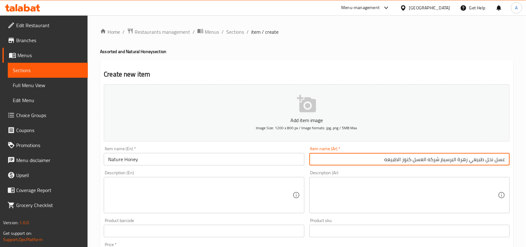
drag, startPoint x: 472, startPoint y: 163, endPoint x: 441, endPoint y: 160, distance: 31.3
click at [441, 160] on input "عسل نحل طبيعي زهرة البرسيم شركه العسل كنوز الطبيعه" at bounding box center [409, 159] width 200 height 12
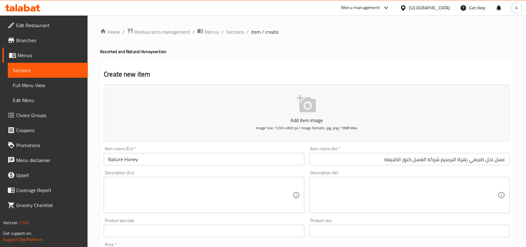
click at [204, 155] on input "Nature Honey" at bounding box center [204, 159] width 200 height 12
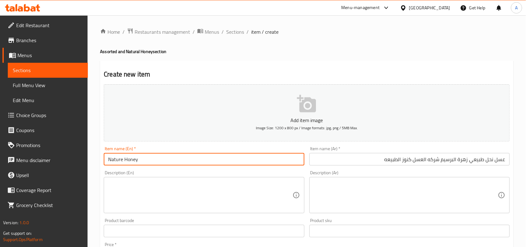
click at [183, 164] on input "Nature Honey" at bounding box center [204, 159] width 200 height 12
click at [111, 156] on input "Nature Honey" at bounding box center [204, 159] width 200 height 12
click at [108, 160] on input "Nature Honey" at bounding box center [204, 159] width 200 height 12
paste input "Clover Blossom"
click at [240, 161] on input "Clover Blossom Nature Honey" at bounding box center [204, 159] width 200 height 12
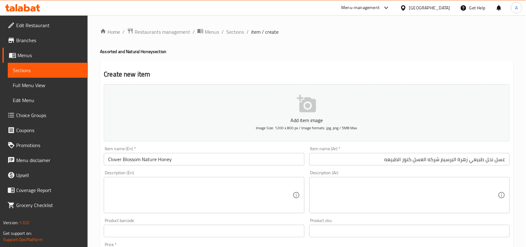
click at [200, 157] on input "Clover Blossom Nature Honey" at bounding box center [204, 159] width 200 height 12
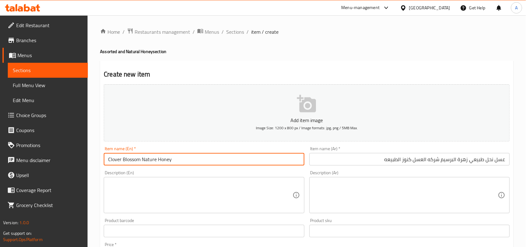
paste input "Konoz Company for Nature Honey"
type input "Clover Blossom Nature Honey Konoz Company for Nature Honey"
click at [286, 170] on div "Description (En) Description (En)" at bounding box center [203, 192] width 205 height 48
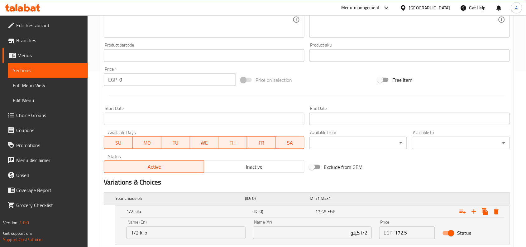
scroll to position [195, 0]
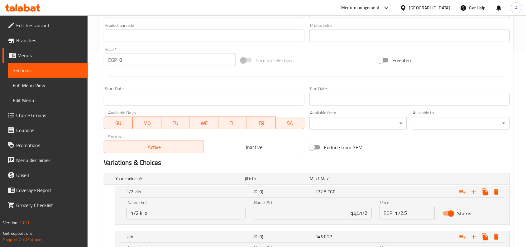
click at [259, 150] on span "Inactive" at bounding box center [254, 146] width 95 height 9
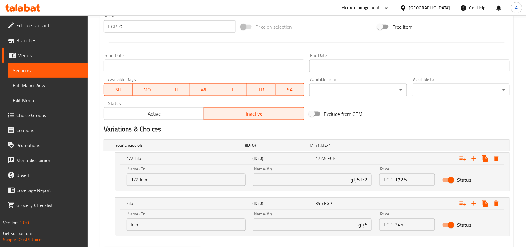
scroll to position [261, 0]
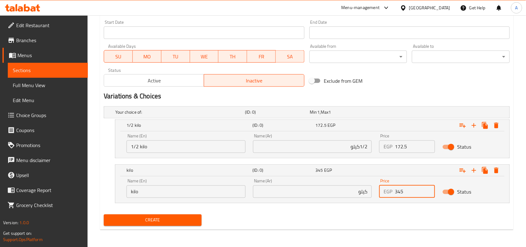
drag, startPoint x: 413, startPoint y: 184, endPoint x: 271, endPoint y: 193, distance: 141.8
click at [277, 193] on div "Name (En) kilo Name (En) Name (Ar) كيلو Name (Ar) Price EGP 345 Price Status" at bounding box center [312, 188] width 379 height 26
paste input "287.5"
type input "287.5"
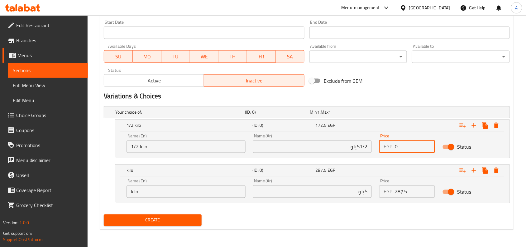
drag, startPoint x: 414, startPoint y: 141, endPoint x: 238, endPoint y: 138, distance: 176.1
click at [302, 138] on div "Name (En) 1/2 kilo Name (En) Name (Ar) 1/2كيلو Name (Ar) Price EGP 0 Price Stat…" at bounding box center [312, 143] width 379 height 26
paste input "144"
type input "144"
click at [104, 214] on button "Create" at bounding box center [153, 220] width 98 height 12
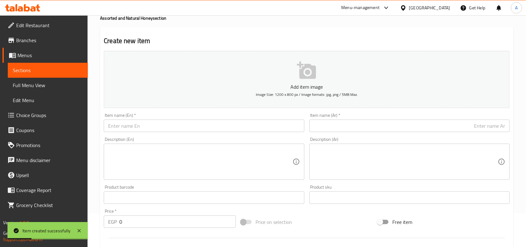
scroll to position [0, 0]
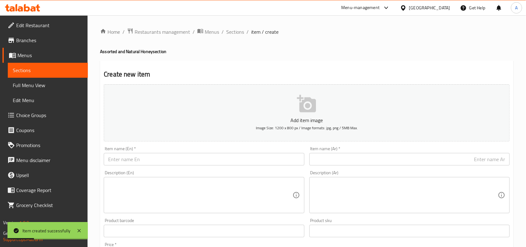
click at [430, 159] on input "text" at bounding box center [409, 159] width 200 height 12
paste input "عسل نحل طبيعي حبة البركه"
click at [400, 161] on input "عسل نحل طبيعي حبة البركه" at bounding box center [409, 159] width 200 height 12
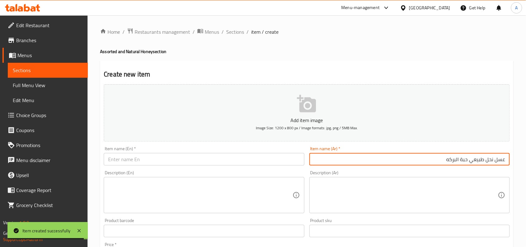
paste input "شركه العسل كنوز الطبيعه"
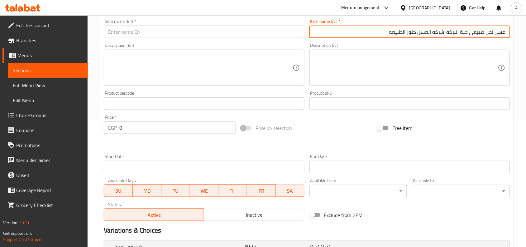
scroll to position [261, 0]
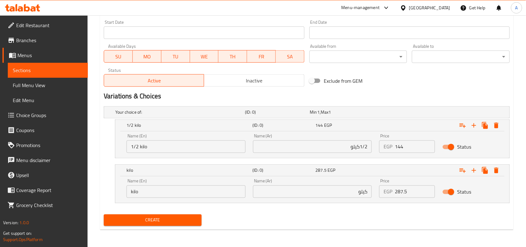
type input "عسل نحل طبيعي حبة البركه شركه العسل كنوز الطبيعه"
click at [287, 75] on button "Inactive" at bounding box center [254, 80] width 100 height 12
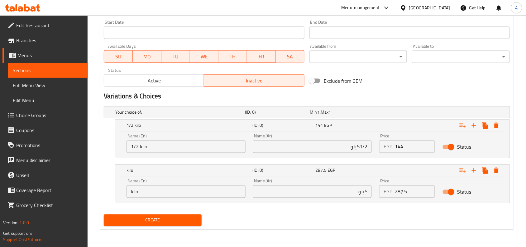
click at [287, 88] on div "Status Active Inactive" at bounding box center [203, 77] width 205 height 24
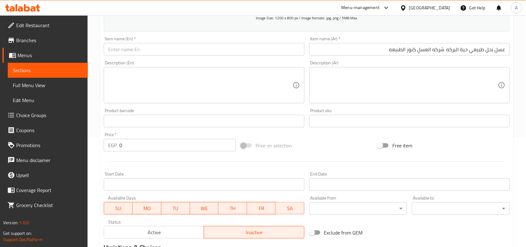
scroll to position [66, 0]
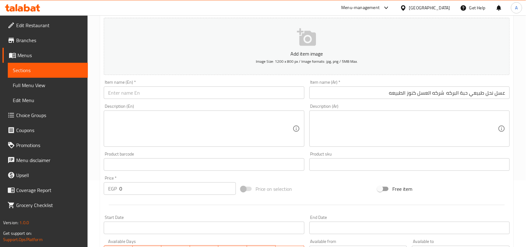
drag, startPoint x: 446, startPoint y: 88, endPoint x: 560, endPoint y: 90, distance: 113.8
click at [526, 90] on html "​ Menu-management Egypt Get Help A Edit Restaurant Branches Menus Sections Full…" at bounding box center [263, 57] width 526 height 247
click at [185, 99] on div "Item name (En)   * Item name (En) *" at bounding box center [203, 89] width 205 height 24
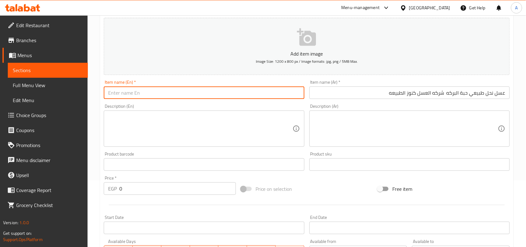
paste input "Natural honey and black seed"
click at [184, 96] on input "Natural honey and black seed" at bounding box center [204, 92] width 200 height 12
type input "Natural Honey and Black Seed"
click at [445, 95] on input "عسل نحل طبيعي حبة البركه شركه العسل كنوز الطبيعه" at bounding box center [409, 92] width 200 height 12
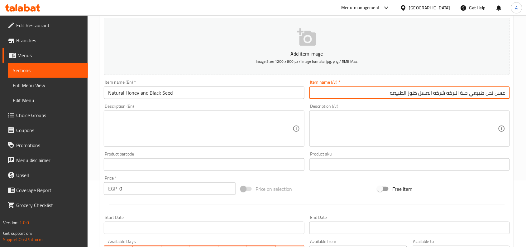
type input "عسل نحل طبيعي حبة البركه شركه العسل كنوز الطبيعه"
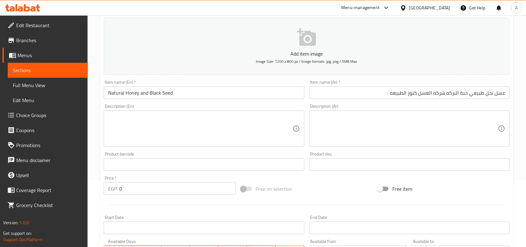
click at [236, 101] on div "Item name (En)   * Natural Honey and Black Seed Item name (En) *" at bounding box center [203, 89] width 205 height 24
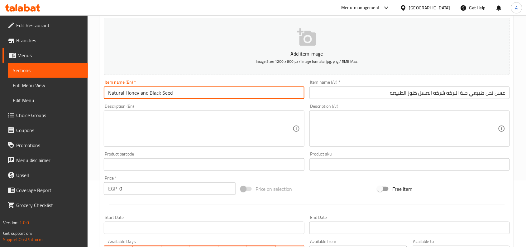
click at [243, 98] on input "Natural Honey and Black Seed" at bounding box center [204, 92] width 200 height 12
paste input "Konoz Company for Nature Honey"
type input "Natural Honey and Black Seed Konoz Company for Nature Honey"
click at [310, 108] on div "Description (Ar) Description (Ar)" at bounding box center [409, 125] width 200 height 43
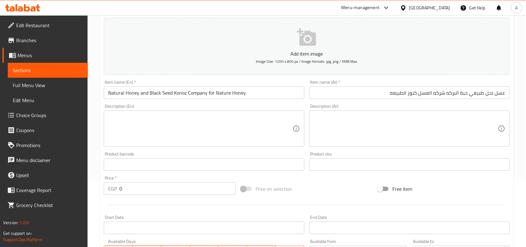
click at [230, 124] on textarea at bounding box center [200, 129] width 184 height 30
click at [306, 150] on div "Product barcode Product barcode" at bounding box center [203, 161] width 205 height 24
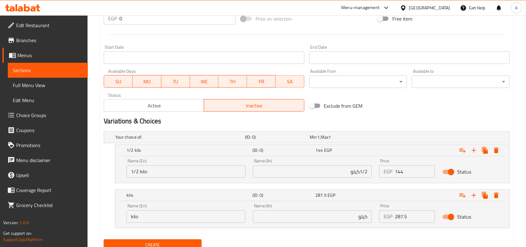
scroll to position [261, 0]
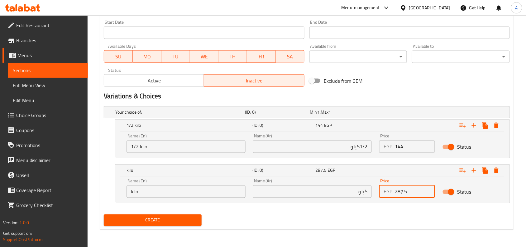
drag, startPoint x: 412, startPoint y: 193, endPoint x: 275, endPoint y: 198, distance: 137.2
click at [229, 200] on div "Name (En) kilo Name (En) Name (Ar) كيلو Name (Ar) Price EGP 287.5 Price Status" at bounding box center [312, 188] width 379 height 26
paste input "345"
type input "345"
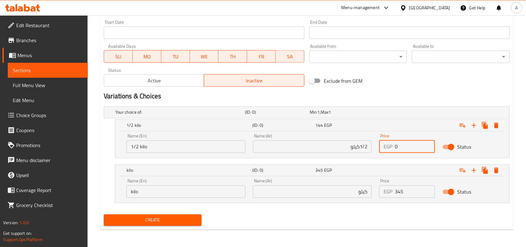
drag, startPoint x: 408, startPoint y: 150, endPoint x: 357, endPoint y: 154, distance: 51.3
click at [357, 154] on div "Name (En) 1/2 kilo Name (En) Name (Ar) 1/2كيلو Name (Ar) Price EGP 0 Price Stat…" at bounding box center [312, 143] width 379 height 26
paste input "172.5"
type input "172.5"
click at [379, 213] on div "Create" at bounding box center [306, 220] width 411 height 17
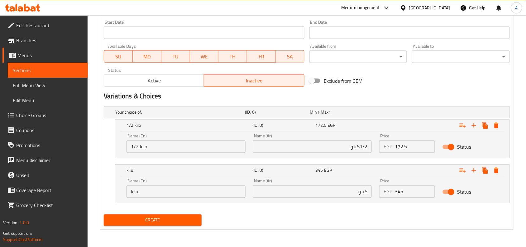
click at [163, 224] on button "Create" at bounding box center [153, 220] width 98 height 12
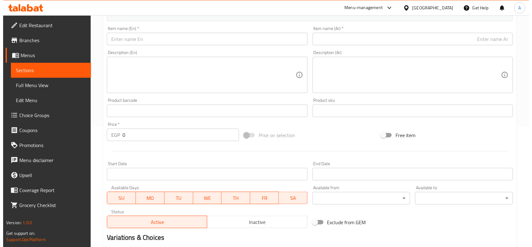
scroll to position [0, 0]
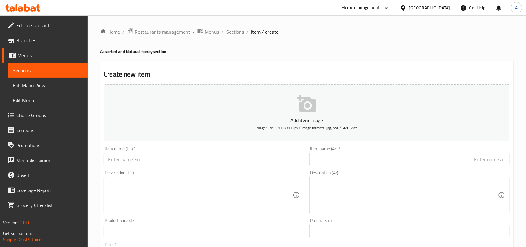
click at [230, 31] on span "Sections" at bounding box center [235, 31] width 18 height 7
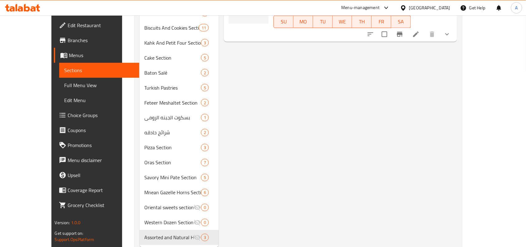
scroll to position [60, 0]
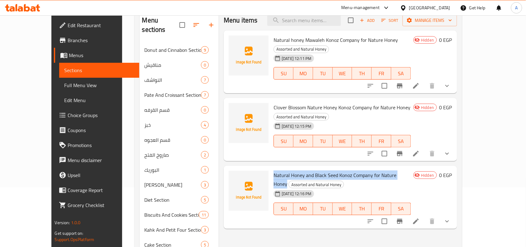
drag, startPoint x: 262, startPoint y: 159, endPoint x: 395, endPoint y: 156, distance: 132.8
click at [395, 170] on span "Natural Honey and Black Seed Konoz Company for Nature Honey" at bounding box center [335, 179] width 123 height 18
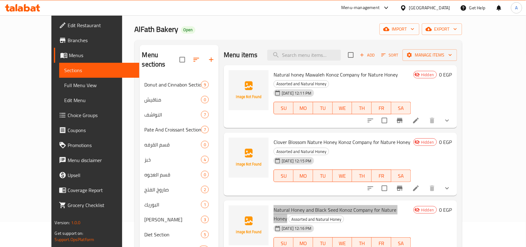
scroll to position [0, 0]
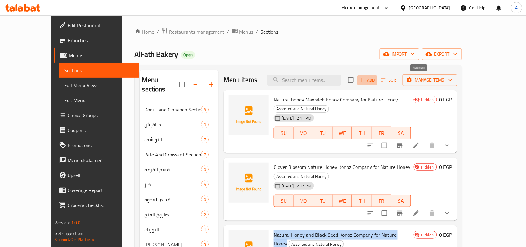
click at [376, 82] on span "Add" at bounding box center [367, 79] width 17 height 7
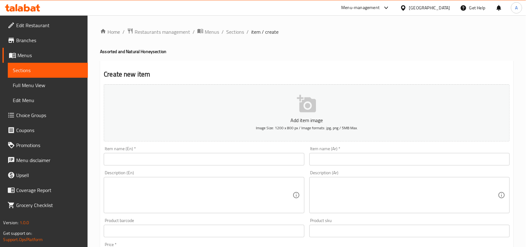
click at [416, 174] on div "Description (Ar) Description (Ar)" at bounding box center [409, 191] width 200 height 43
paste input "عسل نحل طبيعى مكسرات"
click at [418, 161] on input "text" at bounding box center [409, 159] width 200 height 12
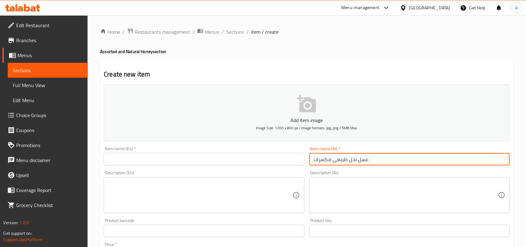
type input "عسل نحل طبيعى مكسرات"
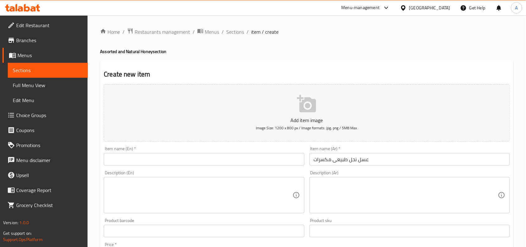
click at [127, 162] on input "text" at bounding box center [204, 159] width 200 height 12
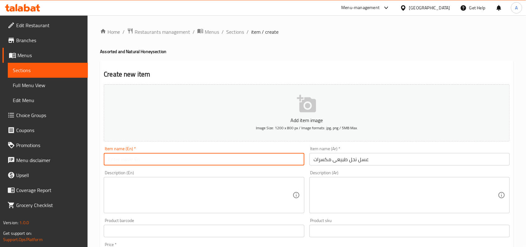
paste input "Natural honey and nuts"
click at [169, 157] on input "Natural Honey and Nuts" at bounding box center [204, 159] width 200 height 12
click at [379, 148] on div "Item name (Ar)   * عسل نحل طبيعى مكسرات Item name (Ar) *" at bounding box center [409, 155] width 200 height 19
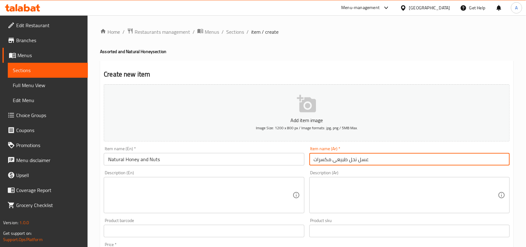
click at [379, 156] on input "عسل نحل طبيعى مكسرات" at bounding box center [409, 159] width 200 height 12
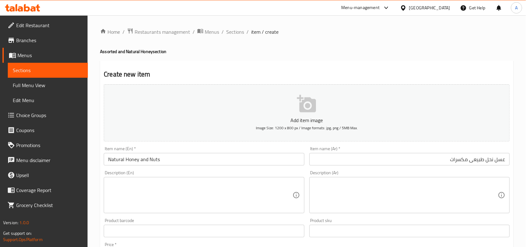
click at [196, 163] on input "Natural Honey and Nuts" at bounding box center [204, 159] width 200 height 12
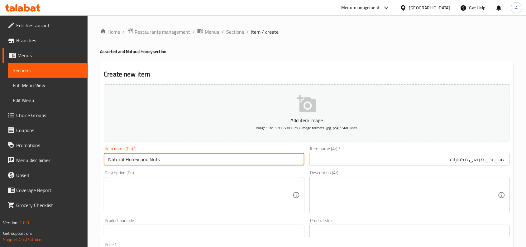
paste input "Konoz Company for Nature Honey"
type input "Natural Honey and Nuts Konoz Company for Nature Honey"
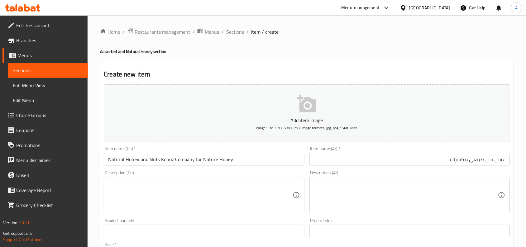
click at [433, 152] on div "Item name (Ar)   * عسل نحل طبيعى مكسرات Item name (Ar) *" at bounding box center [409, 155] width 200 height 19
click at [434, 158] on input "عسل نحل طبيعى مكسرات" at bounding box center [409, 159] width 200 height 12
paste input "شركه العسل كنوز الطبيعه"
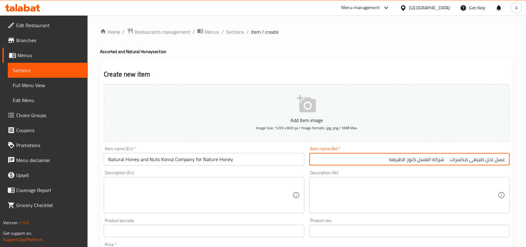
click at [440, 161] on input "عسل نحل طبيعى مكسرات شركه العسل كنوز الطبيعه" at bounding box center [409, 159] width 200 height 12
click at [444, 161] on input "عسل نحل طبيعى مكسرات شركه العسل كنوز الطبيعه" at bounding box center [409, 159] width 200 height 12
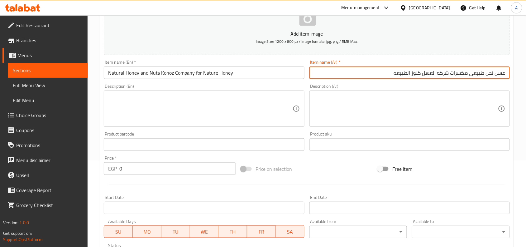
scroll to position [193, 0]
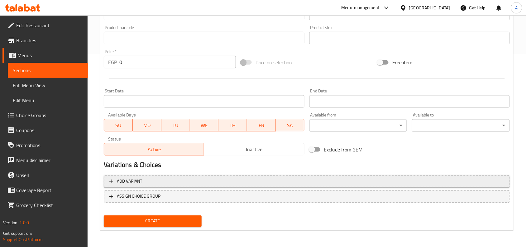
type input "عسل نحل طبيعى مكسرات شركه العسل كنوز الطبيعه"
click at [303, 186] on button "Add variant" at bounding box center [307, 181] width 406 height 13
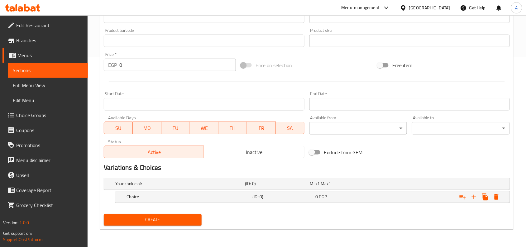
scroll to position [189, 0]
drag, startPoint x: 475, startPoint y: 196, endPoint x: 467, endPoint y: 202, distance: 9.3
click at [475, 195] on icon "Expand" at bounding box center [473, 196] width 7 height 7
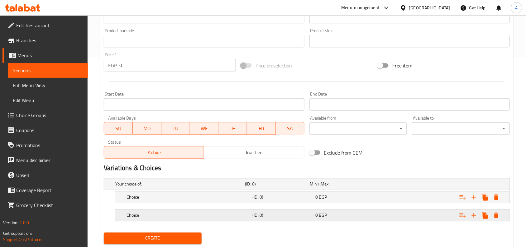
click at [418, 214] on div "Expand" at bounding box center [440, 215] width 126 height 14
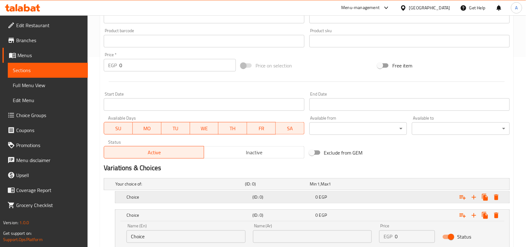
click at [413, 197] on div "Expand" at bounding box center [440, 197] width 126 height 14
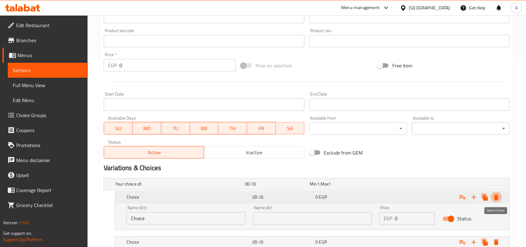
click at [499, 196] on icon "Expand" at bounding box center [496, 196] width 7 height 7
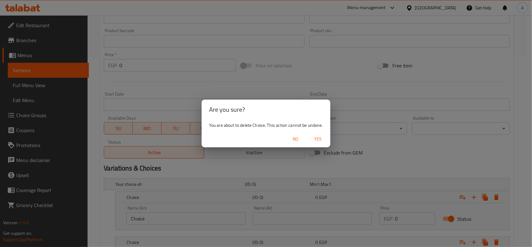
click at [324, 136] on span "Yes" at bounding box center [317, 139] width 15 height 8
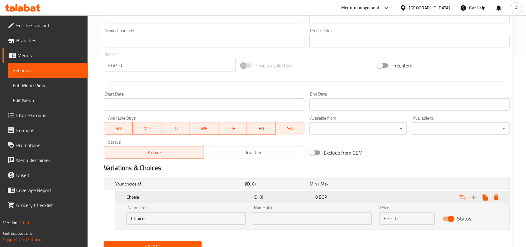
click at [494, 196] on icon "Expand" at bounding box center [496, 196] width 7 height 7
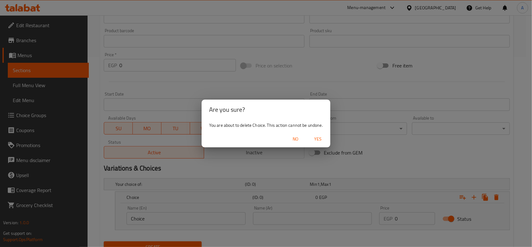
click at [321, 137] on span "Yes" at bounding box center [317, 139] width 15 height 8
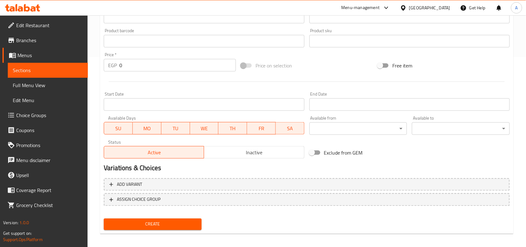
scroll to position [73, 0]
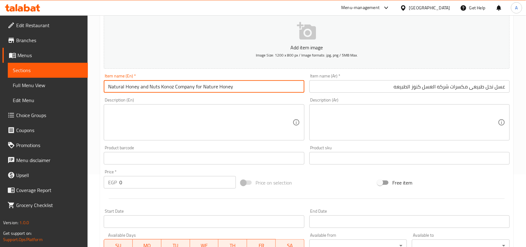
click at [109, 86] on input "Natural Honey and Nuts Konoz Company for Nature Honey" at bounding box center [204, 86] width 200 height 12
type input "Kilo of Natural Honey and Nuts Konoz Company for Nature Honey"
click at [506, 84] on input "عسل نحل طبيعى مكسرات شركه العسل كنوز الطبيعه" at bounding box center [409, 86] width 200 height 12
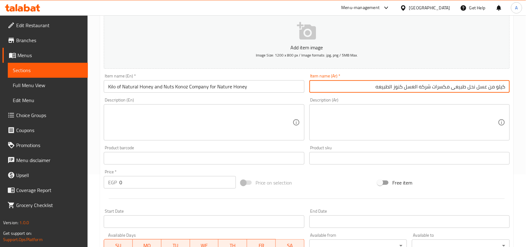
type input "كيلو من عسل نحل طبيعى مكسرات شركه العسل كنوز الطبيعه"
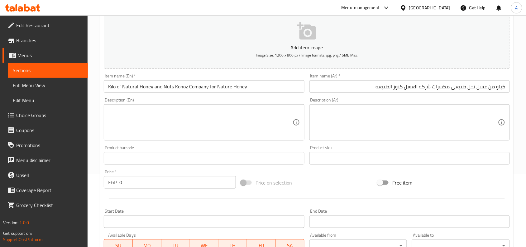
drag, startPoint x: 141, startPoint y: 187, endPoint x: 21, endPoint y: 178, distance: 120.3
click at [0, 177] on div "Edit Restaurant Branches Menus Sections Full Menu View Edit Menu Choice Groups …" at bounding box center [263, 155] width 526 height 425
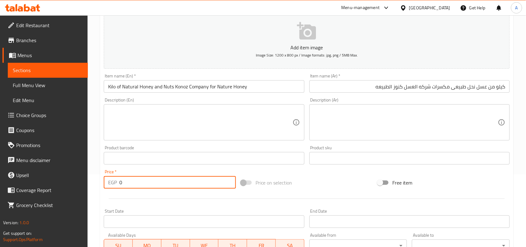
paste input "747.5"
type input "747.5"
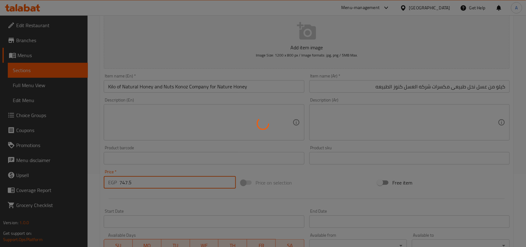
scroll to position [189, 0]
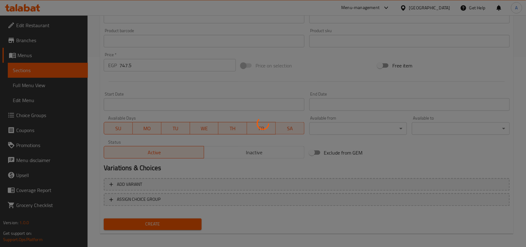
click at [244, 151] on div at bounding box center [263, 123] width 526 height 247
click at [171, 154] on div at bounding box center [263, 123] width 526 height 247
type input "0"
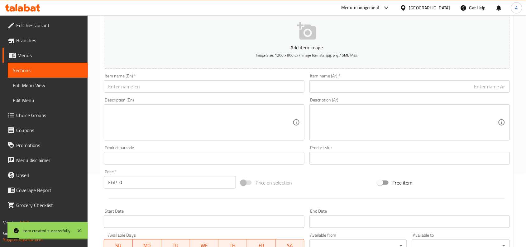
scroll to position [0, 0]
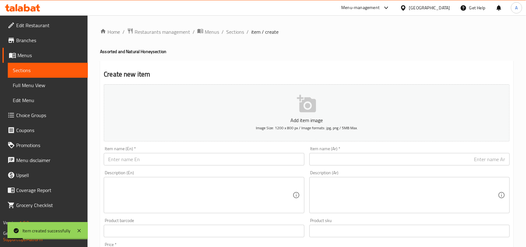
click at [220, 26] on div "Home / Restaurants management / Menus / Sections / item / create Assorted and N…" at bounding box center [307, 227] width 438 height 425
click at [231, 30] on span "Sections" at bounding box center [235, 31] width 18 height 7
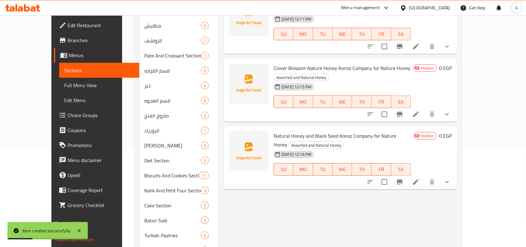
scroll to position [98, 0]
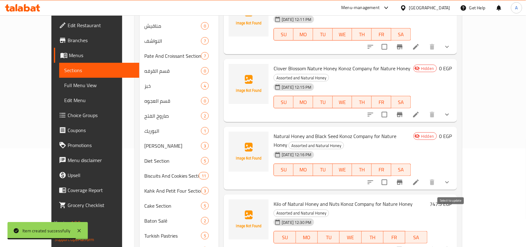
click at [406, 243] on input "checkbox" at bounding box center [399, 249] width 13 height 13
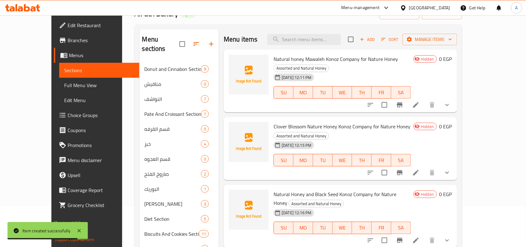
scroll to position [0, 0]
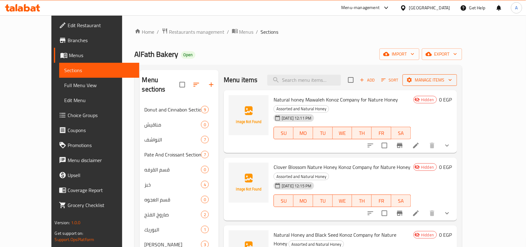
click at [457, 75] on button "Manage items" at bounding box center [430, 80] width 55 height 12
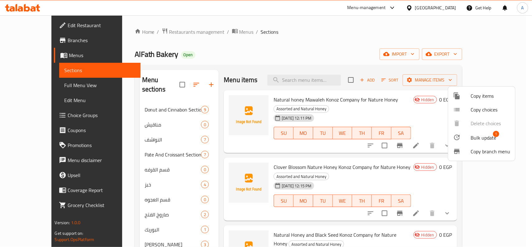
click at [477, 140] on span "Bulk update" at bounding box center [484, 137] width 26 height 7
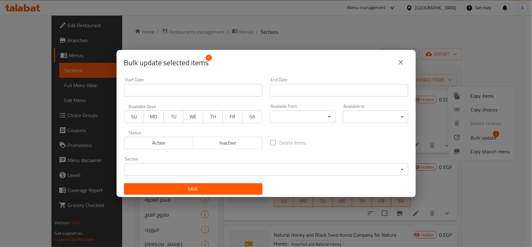
click at [246, 145] on span "Inactive" at bounding box center [228, 142] width 64 height 9
drag, startPoint x: 247, startPoint y: 197, endPoint x: 258, endPoint y: 202, distance: 12.7
click at [247, 197] on div "Save" at bounding box center [193, 188] width 146 height 19
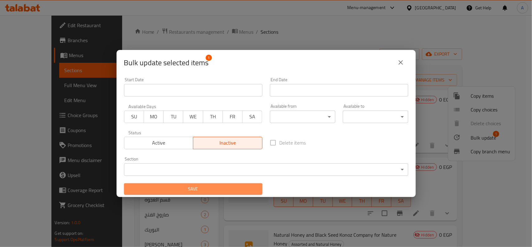
drag, startPoint x: 238, startPoint y: 189, endPoint x: 245, endPoint y: 152, distance: 38.0
click at [237, 186] on span "Save" at bounding box center [193, 189] width 128 height 8
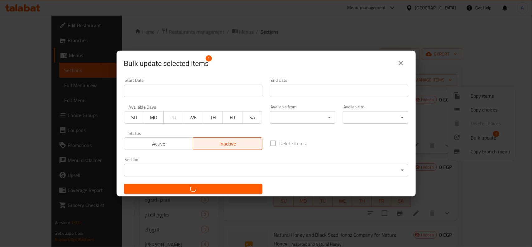
checkbox input "false"
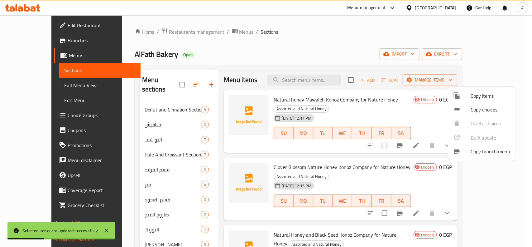
click at [359, 53] on div at bounding box center [266, 123] width 532 height 247
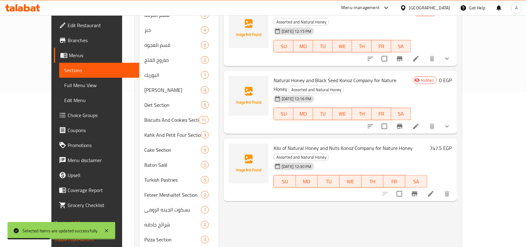
scroll to position [195, 0]
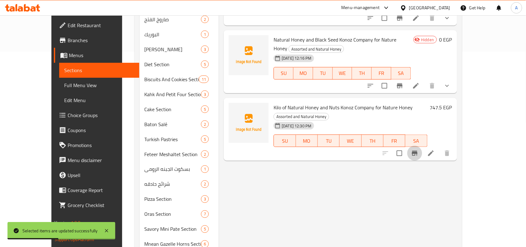
click at [419, 149] on icon "Branch-specific-item" at bounding box center [414, 152] width 7 height 7
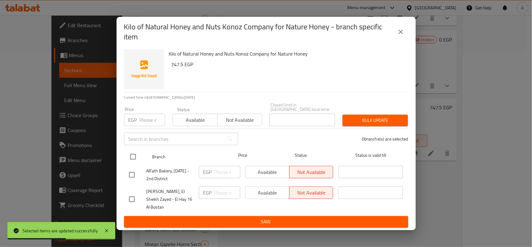
click at [125, 155] on div "Branch Price Status Status is valid till" at bounding box center [266, 157] width 284 height 16
click at [132, 153] on input "checkbox" at bounding box center [133, 156] width 13 height 13
checkbox input "true"
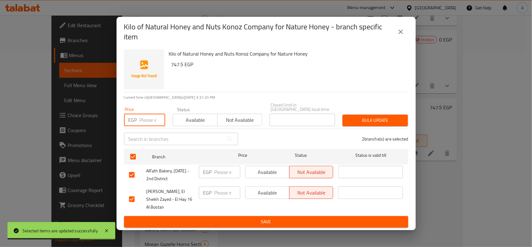
click at [140, 114] on input "number" at bounding box center [153, 119] width 26 height 12
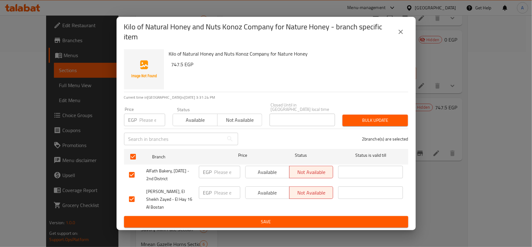
click at [148, 117] on input "number" at bounding box center [153, 119] width 26 height 12
paste input "253"
type input "253"
click at [370, 116] on span "Bulk update" at bounding box center [374, 120] width 55 height 8
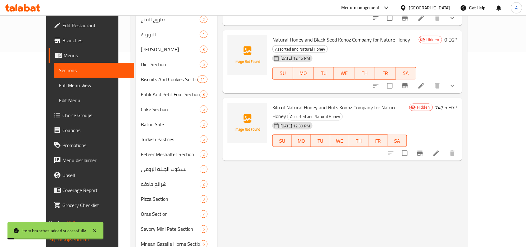
click at [462, 147] on div "Menu items Add Sort Manage items Natural honey Mawaleh Konoz Company for Nature…" at bounding box center [340, 87] width 245 height 424
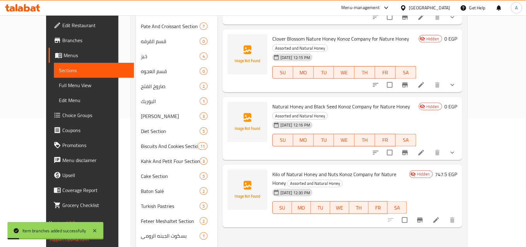
scroll to position [0, 0]
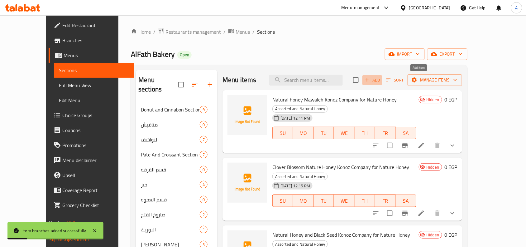
click at [381, 80] on span "Add" at bounding box center [372, 79] width 17 height 7
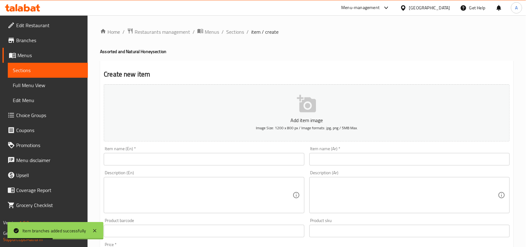
drag, startPoint x: 432, startPoint y: 172, endPoint x: 440, endPoint y: 161, distance: 14.0
click at [432, 172] on div "Description (Ar) Description (Ar)" at bounding box center [409, 191] width 200 height 43
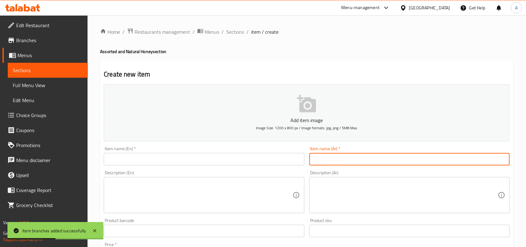
drag, startPoint x: 440, startPoint y: 161, endPoint x: 521, endPoint y: 162, distance: 80.4
click at [440, 161] on input "text" at bounding box center [409, 159] width 200 height 12
paste input "عسل نحل الخلطه الملكية"
type input "عسل نحل الخلطه الملكية"
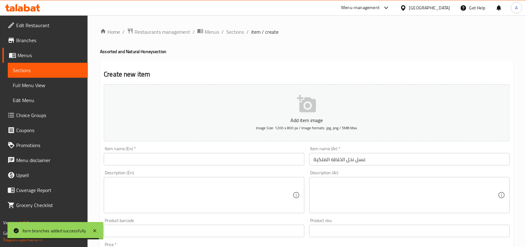
drag, startPoint x: 241, startPoint y: 172, endPoint x: 242, endPoint y: 167, distance: 4.5
click at [241, 171] on div "Description (En) Description (En)" at bounding box center [204, 191] width 200 height 43
paste input "Royal Honey Mixture"
click at [244, 164] on input "text" at bounding box center [204, 159] width 200 height 12
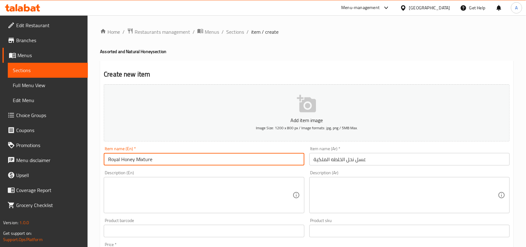
click at [113, 159] on input "Royal Honey Mixture" at bounding box center [204, 159] width 200 height 12
click at [141, 153] on input "Royal Honey Mixture" at bounding box center [204, 159] width 200 height 12
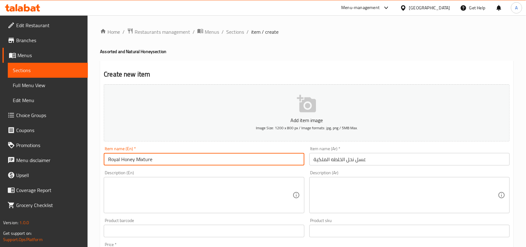
type input "Royal Honey Mixture"
click at [190, 163] on input "Royal Honey Mixture" at bounding box center [204, 159] width 200 height 12
click at [390, 169] on div "Description (Ar) Description (Ar)" at bounding box center [409, 192] width 205 height 48
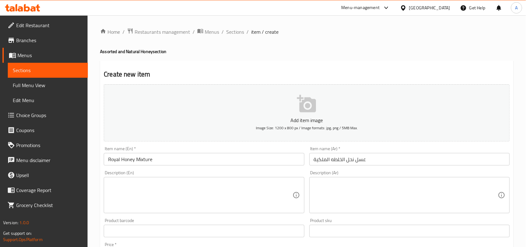
click at [391, 164] on input "عسل نحل الخلطه الملكية" at bounding box center [409, 159] width 200 height 12
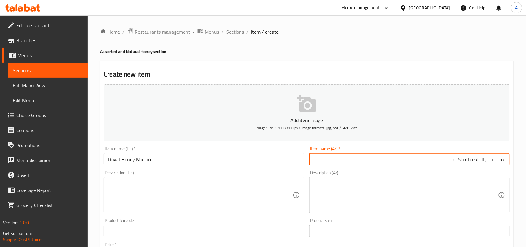
click at [392, 162] on input "عسل نحل الخلطه الملكية" at bounding box center [409, 159] width 200 height 12
click at [433, 162] on input "عسل نحل الخلطه الملكية" at bounding box center [409, 159] width 200 height 12
type input "عسل نحل الخلطه الملكية"
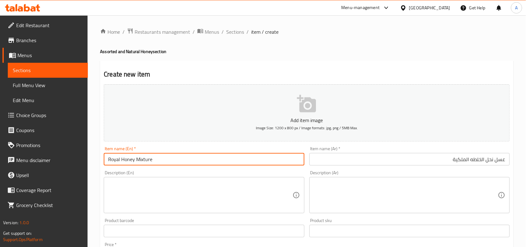
click at [186, 156] on input "Royal Honey Mixture" at bounding box center [204, 159] width 200 height 12
paste input "Konoz Company for Nature Honey"
type input "Royal Honey Mixture Konoz Company for Nature Honey"
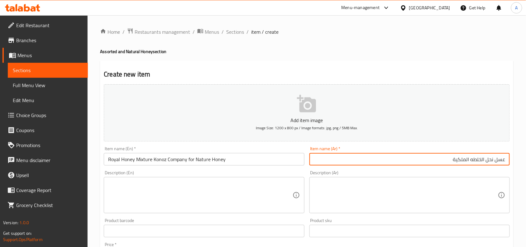
click at [423, 155] on input "عسل نحل الخلطه الملكية" at bounding box center [409, 159] width 200 height 12
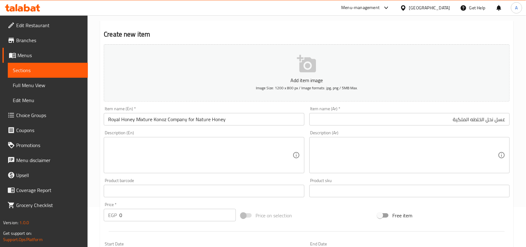
scroll to position [78, 0]
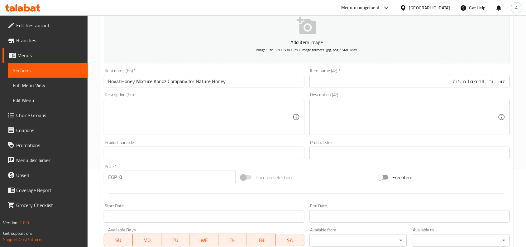
drag, startPoint x: 139, startPoint y: 182, endPoint x: 232, endPoint y: 170, distance: 93.0
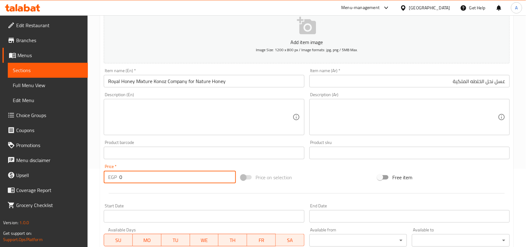
click at [52, 173] on div "Edit Restaurant Branches Menus Sections Full Menu View Edit Menu Choice Groups …" at bounding box center [263, 149] width 526 height 425
paste input "747.5"
type input "747.5"
click at [109, 79] on input "Royal Honey Mixture Konoz Company for Nature Honey" at bounding box center [204, 81] width 200 height 12
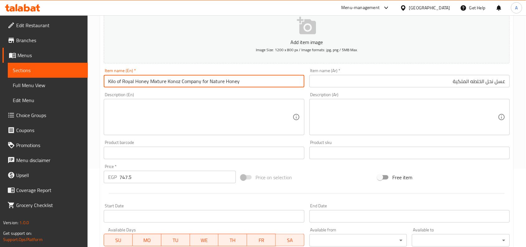
type input "Kilo of Royal Honey Mixture Konoz Company for Nature Honey"
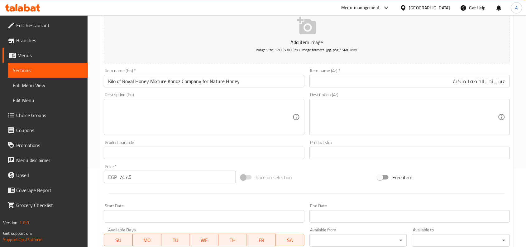
click at [429, 90] on div "Description (Ar) Description (Ar)" at bounding box center [409, 114] width 205 height 48
click at [432, 84] on input "عسل نحل الخلطه الملكية" at bounding box center [409, 81] width 200 height 12
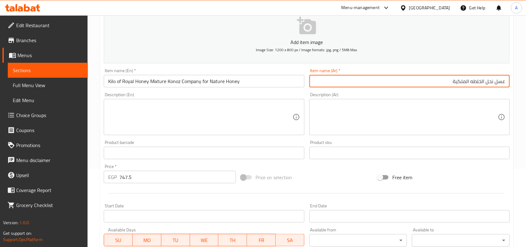
paste input "شركه العسل كنوز الطبيعه"
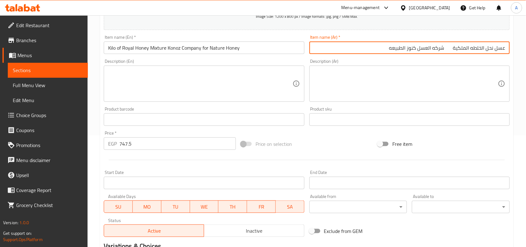
scroll to position [156, 0]
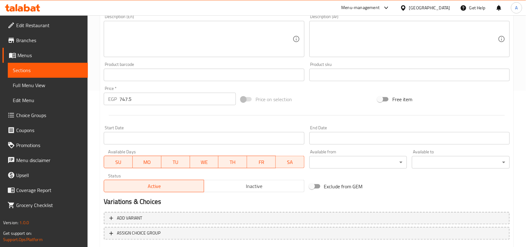
type input "عسل نحل الخلطه الملكية شركه العسل كنوز الطبيعه"
click at [267, 181] on span "Inactive" at bounding box center [254, 185] width 95 height 9
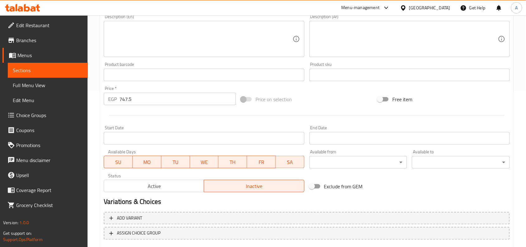
click at [323, 191] on input "Exclude from GEM" at bounding box center [312, 186] width 36 height 12
drag, startPoint x: 321, startPoint y: 184, endPoint x: 523, endPoint y: 187, distance: 201.7
click at [322, 185] on input "Exclude from GEM" at bounding box center [318, 186] width 36 height 12
checkbox input "false"
click at [478, 185] on div "Add item image Image Size: 1200 x 800 px / Image formats: jpg, png / 5MB Max. I…" at bounding box center [306, 60] width 411 height 269
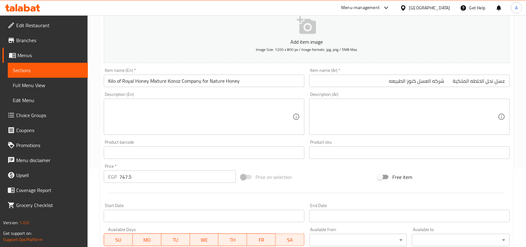
scroll to position [0, 0]
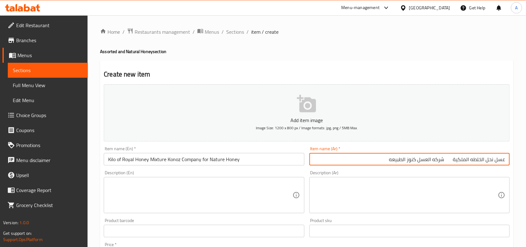
click at [373, 161] on input "عسل نحل الخلطه الملكية شركه العسل كنوز الطبيعه" at bounding box center [409, 159] width 200 height 12
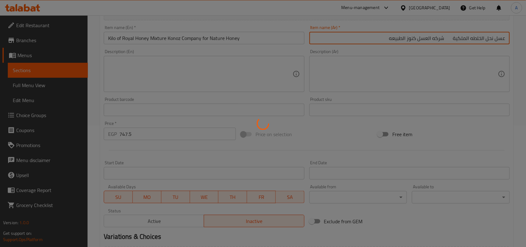
scroll to position [193, 0]
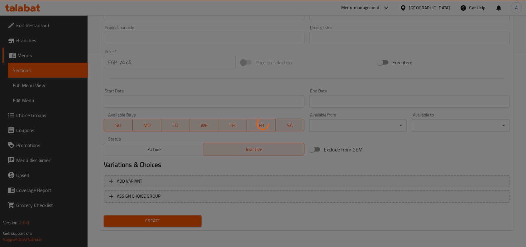
type input "0"
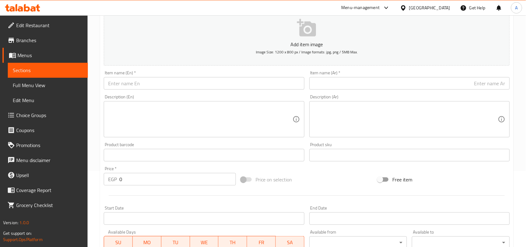
scroll to position [37, 0]
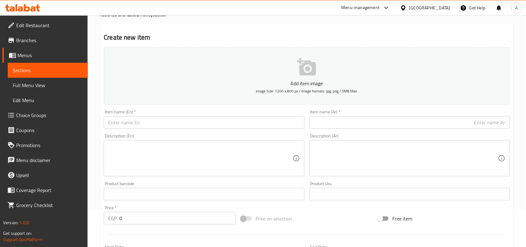
click at [439, 122] on input "text" at bounding box center [409, 122] width 200 height 12
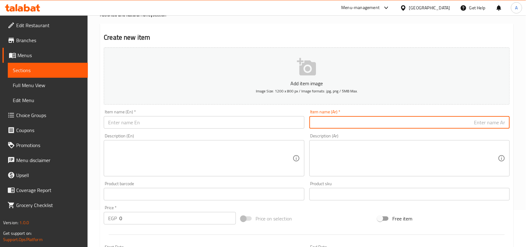
paste input "علبة مقرمشات كونو"
click at [408, 116] on input "علبة مقرمشات كونو" at bounding box center [409, 122] width 200 height 12
type input "علبة مقرمشات كونو 100 جرام"
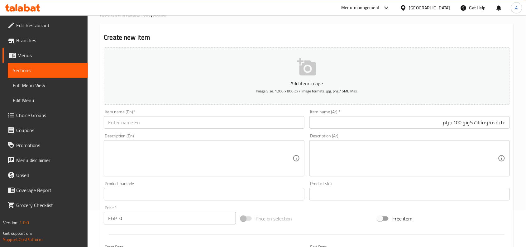
click at [187, 124] on input "text" at bounding box center [204, 122] width 200 height 12
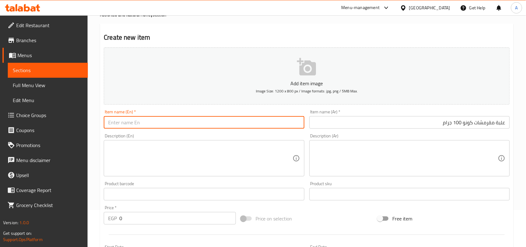
paste input "100g Cono Crackers Box"
type input "100g Cono Crackers Box"
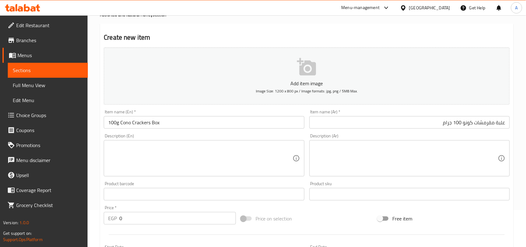
drag, startPoint x: 183, startPoint y: 209, endPoint x: 131, endPoint y: 214, distance: 52.3
click at [106, 211] on div "Price   * EGP 0 Price *" at bounding box center [170, 214] width 132 height 19
drag, startPoint x: 133, startPoint y: 214, endPoint x: 98, endPoint y: 214, distance: 35.2
click at [86, 212] on div "Edit Restaurant Branches Menus Sections Full Menu View Edit Menu Choice Groups …" at bounding box center [263, 190] width 526 height 425
paste input "34.5"
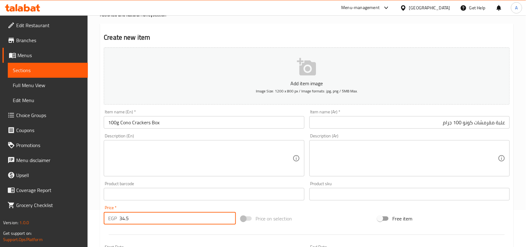
type input "34.5"
click at [297, 194] on input "text" at bounding box center [204, 194] width 200 height 12
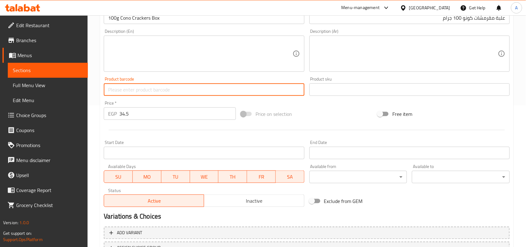
scroll to position [154, 0]
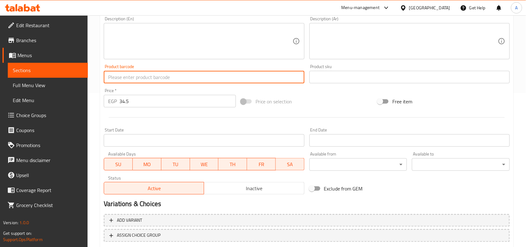
click at [248, 184] on span "Inactive" at bounding box center [254, 188] width 95 height 9
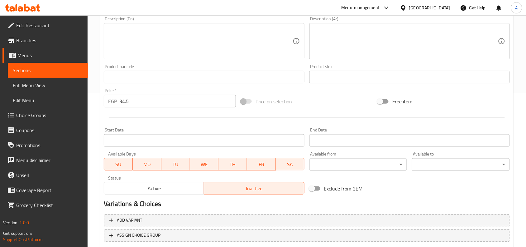
click at [398, 195] on div "Exclude from GEM" at bounding box center [375, 188] width 137 height 17
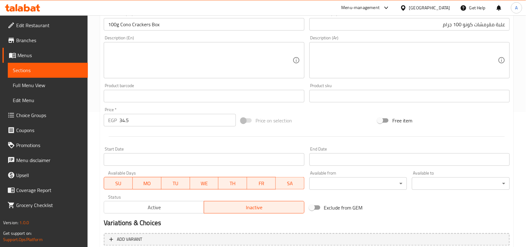
scroll to position [193, 0]
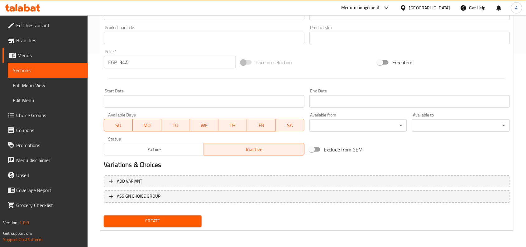
drag, startPoint x: 166, startPoint y: 219, endPoint x: 437, endPoint y: 202, distance: 271.4
click at [166, 219] on span "Create" at bounding box center [153, 221] width 88 height 8
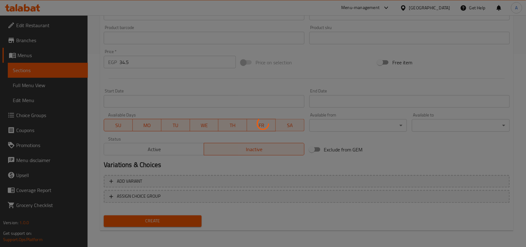
type input "0"
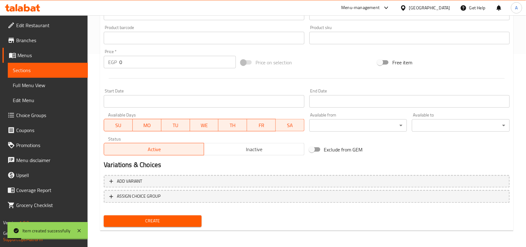
scroll to position [76, 0]
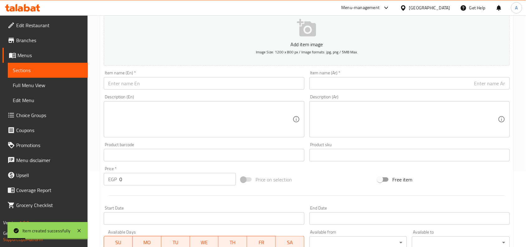
click at [472, 100] on div "Description (Ar) Description (Ar)" at bounding box center [409, 115] width 200 height 43
click at [477, 93] on div "Description (Ar) Description (Ar)" at bounding box center [409, 116] width 205 height 48
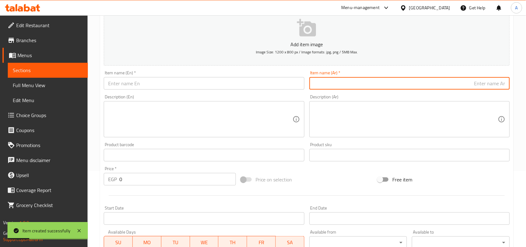
click at [485, 86] on input "text" at bounding box center [409, 83] width 200 height 12
paste input "علبة ستيك بطاطس"
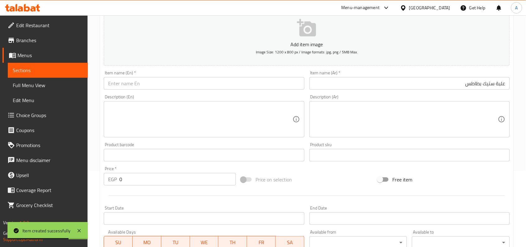
click at [448, 86] on input "علبة ستيك بطاطس" at bounding box center [409, 83] width 200 height 12
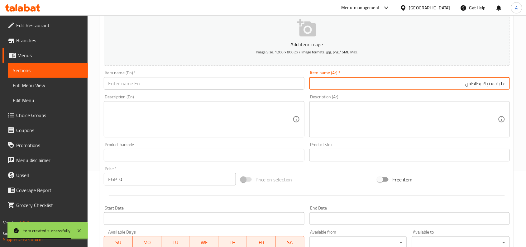
click at [448, 86] on input "علبة ستيك بطاطس" at bounding box center [409, 83] width 200 height 12
paste input "ستيك بطاطس 100جرام"
click at [505, 84] on input "ستيك بطاطس 100جرام" at bounding box center [409, 83] width 200 height 12
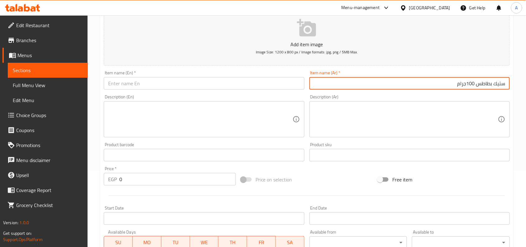
click at [504, 86] on input "ستيك بطاطس 100جرام" at bounding box center [409, 83] width 200 height 12
paste input "علبة"
type input "علبة ستيك بطاطس 100جرام"
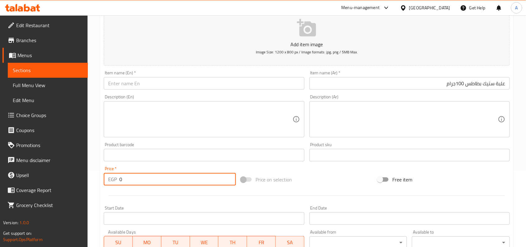
drag, startPoint x: 173, startPoint y: 175, endPoint x: 46, endPoint y: 169, distance: 127.0
click at [0, 175] on div "Edit Restaurant Branches Menus Sections Full Menu View Edit Menu Choice Groups …" at bounding box center [263, 152] width 526 height 425
paste input "34.5"
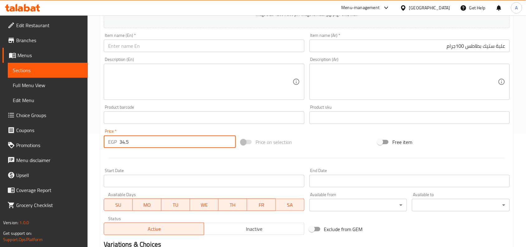
scroll to position [154, 0]
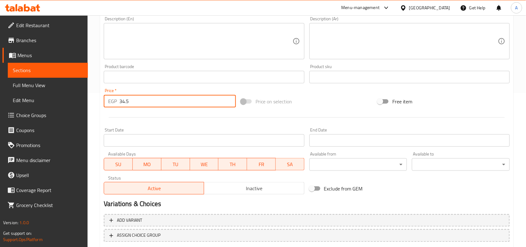
type input "34.5"
drag, startPoint x: 237, startPoint y: 188, endPoint x: 280, endPoint y: 190, distance: 42.8
click at [238, 187] on span "Inactive" at bounding box center [254, 188] width 95 height 9
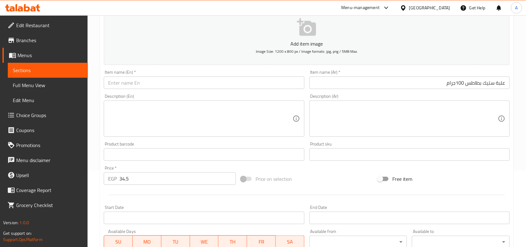
scroll to position [76, 0]
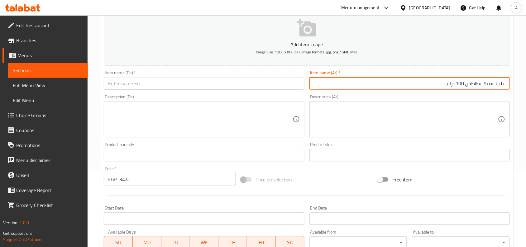
click at [469, 79] on input "علبة ستيك بطاطس 100جرام" at bounding box center [409, 83] width 200 height 12
drag, startPoint x: 469, startPoint y: 79, endPoint x: 515, endPoint y: 64, distance: 48.5
click at [469, 79] on input "علبة ستيك بطاطس 100جرام" at bounding box center [409, 83] width 200 height 12
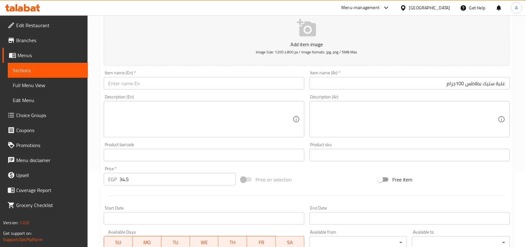
click at [282, 84] on input "text" at bounding box center [204, 83] width 200 height 12
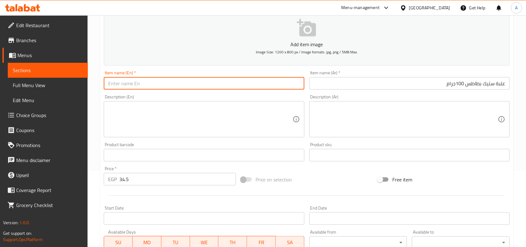
paste input "100g potato steak box"
type input "100g Potato Steak Box"
click at [264, 103] on div "Description (En)" at bounding box center [204, 119] width 200 height 36
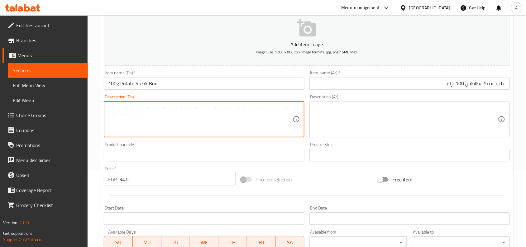
click at [275, 72] on div "Item name (En)   * 100g Potato Steak Box Item name (En) *" at bounding box center [204, 79] width 200 height 19
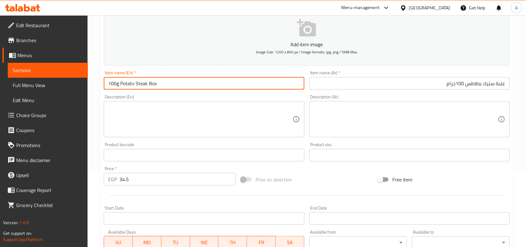
drag, startPoint x: 251, startPoint y: 84, endPoint x: 256, endPoint y: 86, distance: 5.3
click at [252, 84] on input "100g Potato Steak Box" at bounding box center [204, 83] width 200 height 12
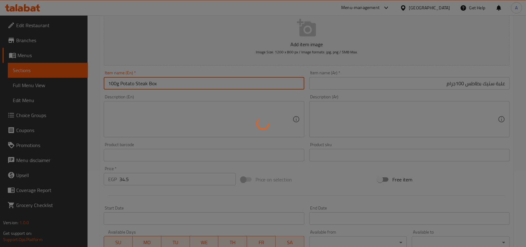
type input "0"
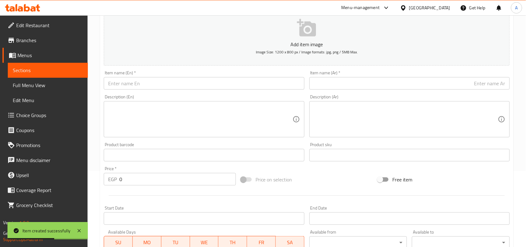
click at [449, 90] on div "Item name (Ar)   * Item name (Ar) *" at bounding box center [409, 80] width 205 height 24
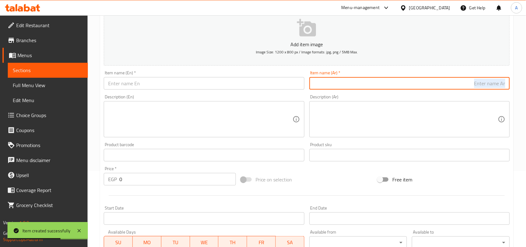
drag, startPoint x: 454, startPoint y: 87, endPoint x: 516, endPoint y: 82, distance: 62.6
click at [454, 87] on input "text" at bounding box center [409, 83] width 200 height 12
click at [502, 83] on input "text" at bounding box center [409, 83] width 200 height 12
paste input "علبة يرتزو صوابع"
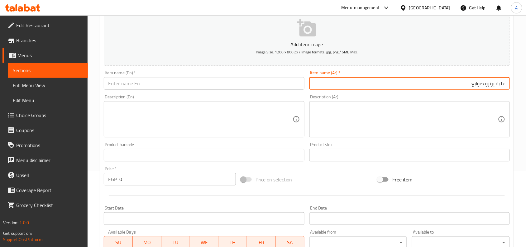
drag, startPoint x: 495, startPoint y: 85, endPoint x: 244, endPoint y: 52, distance: 253.1
click at [354, 69] on div "Item name (Ar)   * علبة يرتزو صوابع Item name (Ar) *" at bounding box center [409, 80] width 205 height 24
paste input "برتزو مدور 130 جرام"
type input "علبة برتزو مدور 130 جرام"
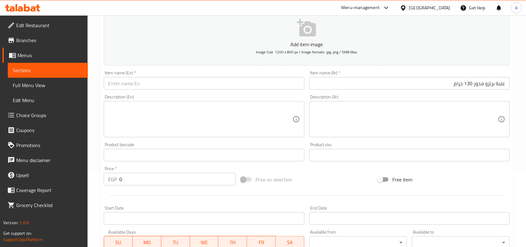
click at [219, 88] on input "text" at bounding box center [204, 83] width 200 height 12
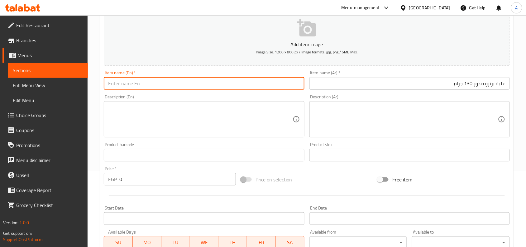
paste input "130g round pretzels box"
click at [219, 88] on input "130g Round Pretzels Box" at bounding box center [204, 83] width 200 height 12
type input "130g Round Pretzels Box"
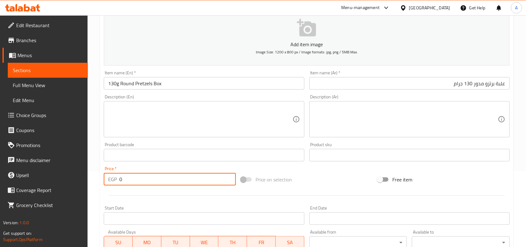
drag, startPoint x: 146, startPoint y: 179, endPoint x: 111, endPoint y: 175, distance: 35.0
click at [73, 179] on div "Edit Restaurant Branches Menus Sections Full Menu View Edit Menu Choice Groups …" at bounding box center [263, 152] width 526 height 425
paste input "34.5"
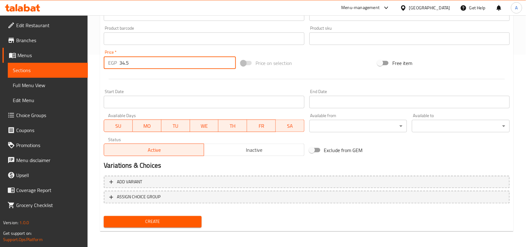
scroll to position [193, 0]
type input "34.5"
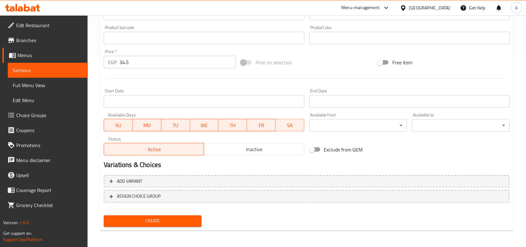
click at [274, 169] on h2 "Variations & Choices" at bounding box center [307, 164] width 406 height 9
click at [275, 155] on button "Inactive" at bounding box center [254, 149] width 100 height 12
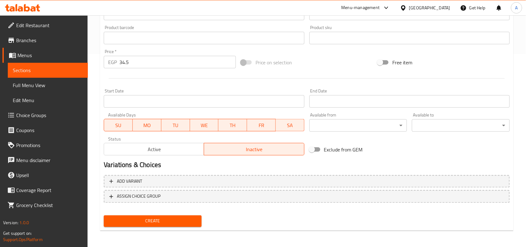
click at [199, 226] on div "Create" at bounding box center [152, 221] width 103 height 17
click at [200, 223] on button "Create" at bounding box center [153, 221] width 98 height 12
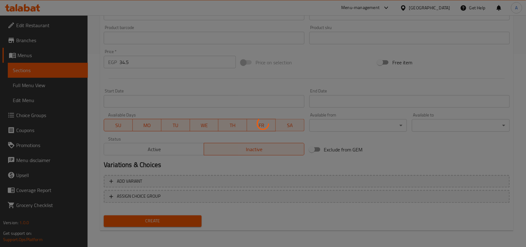
type input "0"
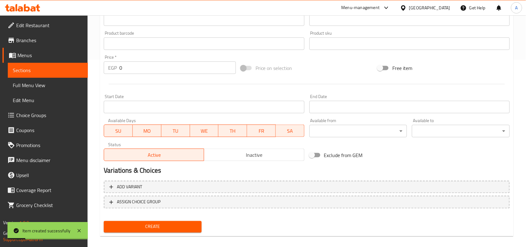
scroll to position [76, 0]
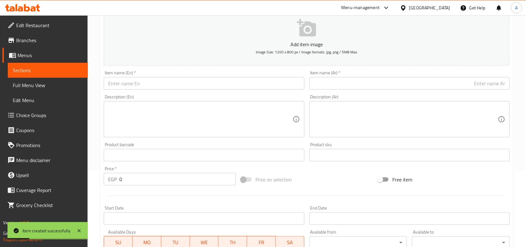
paste input "برتزو صوابع 130 جرام"
click at [485, 87] on input "برتزو صوابع 130 جرام" at bounding box center [409, 83] width 200 height 12
click at [507, 85] on input "برتزو صوابع 130 جرام" at bounding box center [409, 83] width 200 height 12
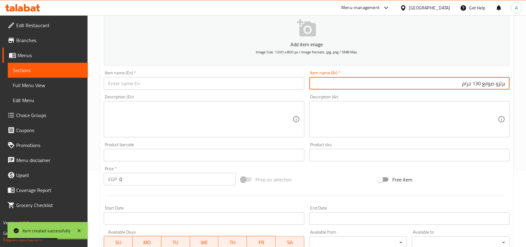
paste input "علبة"
click at [448, 79] on input "علبة برتزو صوابع 130 جرام" at bounding box center [409, 83] width 200 height 12
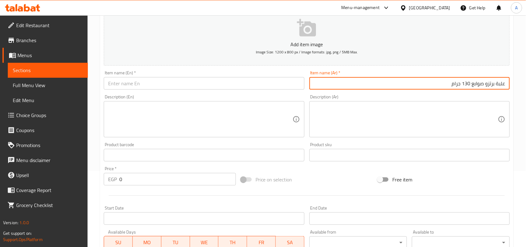
type input "علبة برتزو صوابع 130 جرام"
click at [462, 97] on div "Description (Ar) Description (Ar)" at bounding box center [409, 115] width 200 height 43
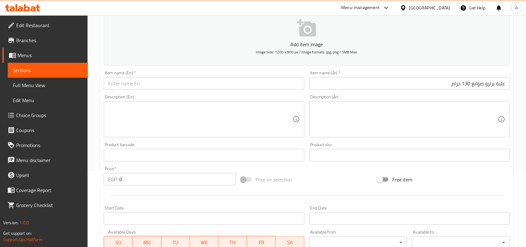
click at [220, 93] on div "Description (En) Description (En)" at bounding box center [203, 116] width 205 height 48
click at [246, 95] on div "Description (En) Description (En)" at bounding box center [204, 115] width 200 height 43
click at [256, 92] on div "Description (En) Description (En)" at bounding box center [203, 116] width 205 height 48
click at [280, 89] on input "text" at bounding box center [204, 83] width 200 height 12
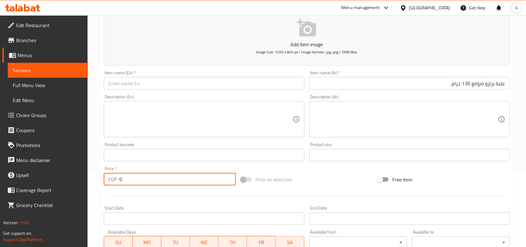
click at [155, 177] on input "0" at bounding box center [177, 179] width 117 height 12
paste
type input "34.5"
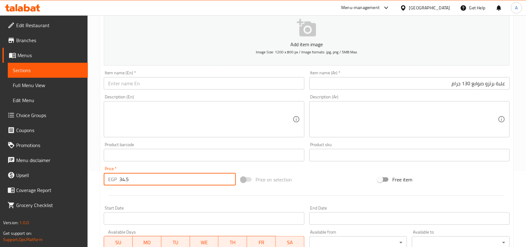
drag, startPoint x: 169, startPoint y: 172, endPoint x: 21, endPoint y: 172, distance: 147.7
click at [0, 175] on div "Edit Restaurant Branches Menus Sections Full Menu View Edit Menu Choice Groups …" at bounding box center [263, 152] width 526 height 425
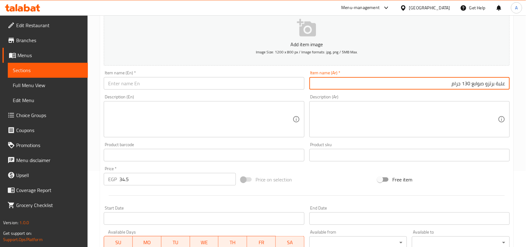
click at [458, 85] on input "علبة برتزو صوابع 130 جرام" at bounding box center [409, 83] width 200 height 12
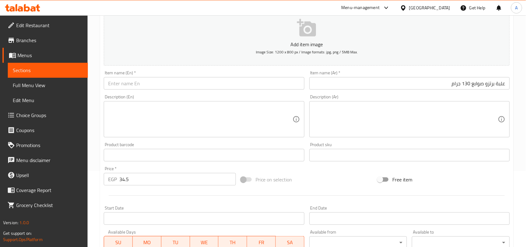
click at [151, 82] on input "text" at bounding box center [204, 83] width 200 height 12
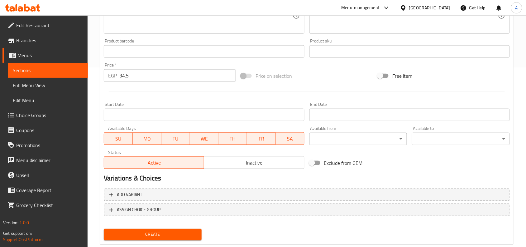
scroll to position [193, 0]
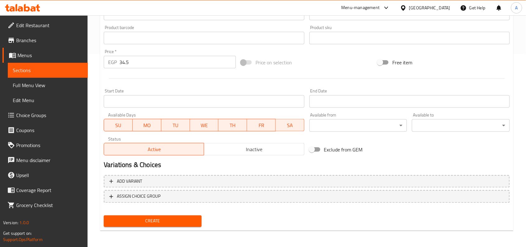
type input "Pretzo Fingers Box 130g"
click at [224, 158] on div "Variations & Choices" at bounding box center [306, 165] width 411 height 14
click at [234, 148] on span "Inactive" at bounding box center [254, 149] width 95 height 9
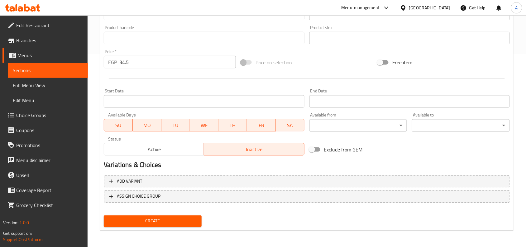
click at [207, 218] on div "Create" at bounding box center [306, 221] width 411 height 17
drag, startPoint x: 186, startPoint y: 215, endPoint x: 532, endPoint y: 175, distance: 347.6
click at [189, 215] on button "Create" at bounding box center [153, 221] width 98 height 12
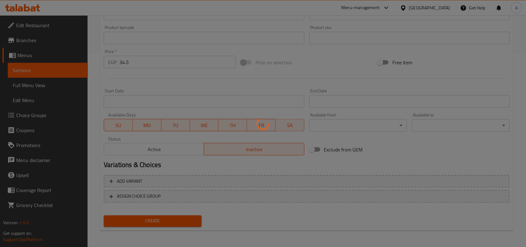
type input "0"
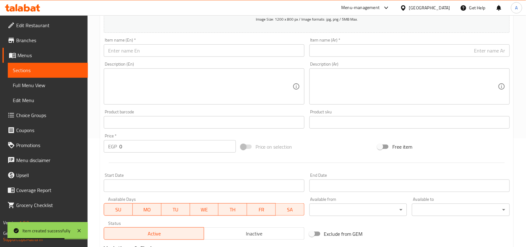
scroll to position [76, 0]
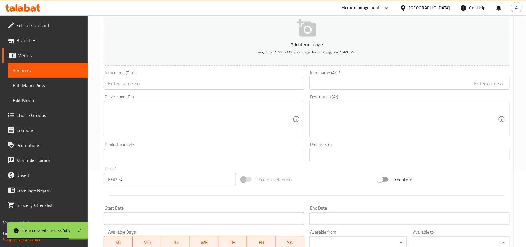
click at [468, 83] on input "text" at bounding box center [409, 83] width 200 height 12
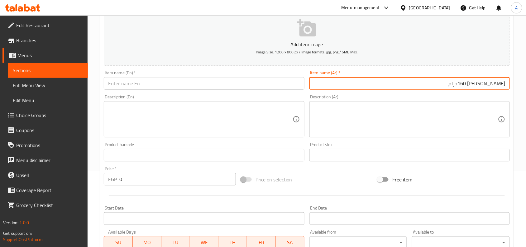
drag, startPoint x: 474, startPoint y: 84, endPoint x: 521, endPoint y: 83, distance: 47.1
click at [521, 83] on div "Home / Restaurants management / Menus / Sections / item / create Assorted and N…" at bounding box center [307, 152] width 438 height 425
type input "علبة بسكويت ويفر شوكلاته 160جرام"
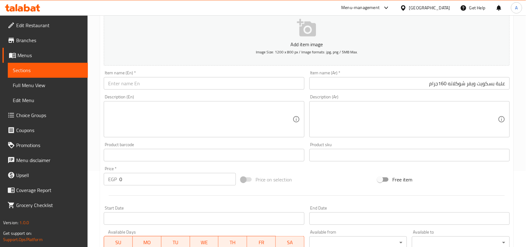
click at [200, 90] on div "Item name (En)   * Item name (En) *" at bounding box center [203, 80] width 205 height 24
click at [206, 86] on input "text" at bounding box center [204, 83] width 200 height 12
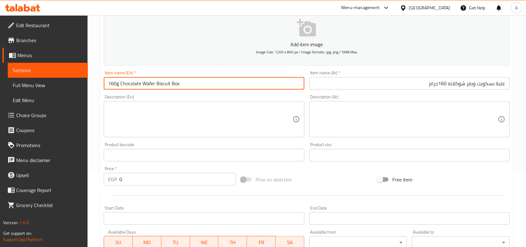
click at [245, 86] on input "160g Chocolate Wafer Biscuit Box" at bounding box center [204, 83] width 200 height 12
type input "160g Chocolate Wafer Biscuit Box"
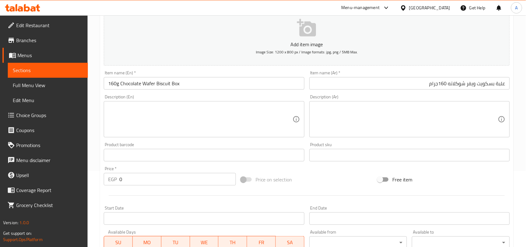
drag, startPoint x: 154, startPoint y: 194, endPoint x: 146, endPoint y: 188, distance: 10.0
click at [146, 188] on div at bounding box center [306, 195] width 411 height 15
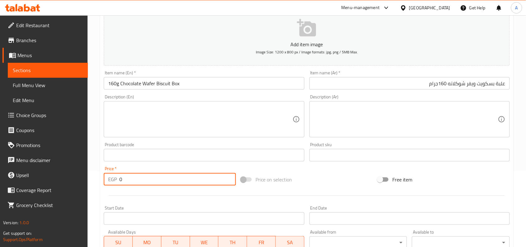
drag, startPoint x: 158, startPoint y: 183, endPoint x: 103, endPoint y: 162, distance: 58.5
click at [103, 162] on div "Add item image Image Size: 1200 x 800 px / Image formats: jpg, png / 5MB Max. I…" at bounding box center [306, 140] width 411 height 269
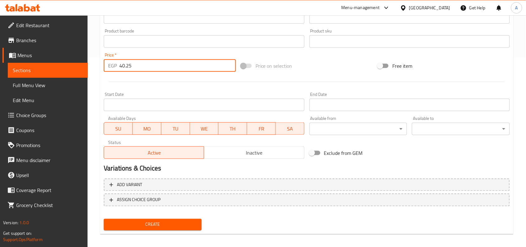
scroll to position [193, 0]
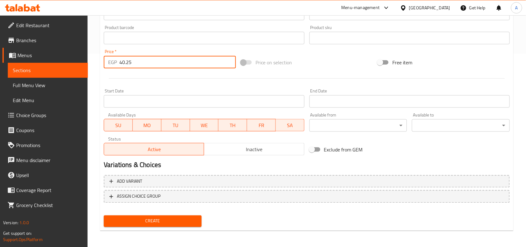
type input "40.25"
drag, startPoint x: 248, startPoint y: 146, endPoint x: 259, endPoint y: 147, distance: 11.2
click at [248, 146] on span "Inactive" at bounding box center [254, 149] width 95 height 9
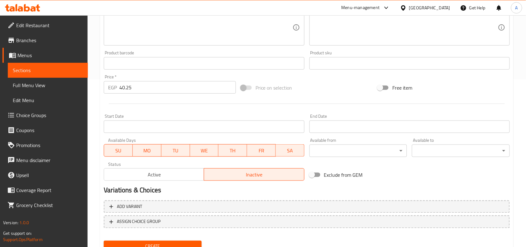
scroll to position [154, 0]
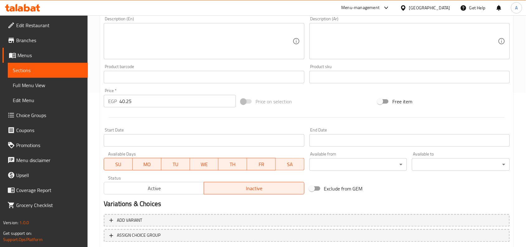
click at [181, 117] on div at bounding box center [306, 117] width 411 height 15
click at [188, 106] on input "40.25" at bounding box center [177, 101] width 117 height 12
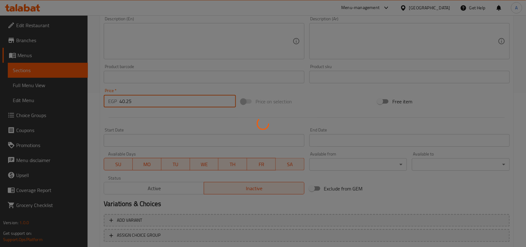
type input "0"
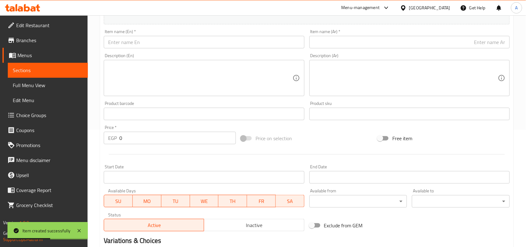
scroll to position [115, 0]
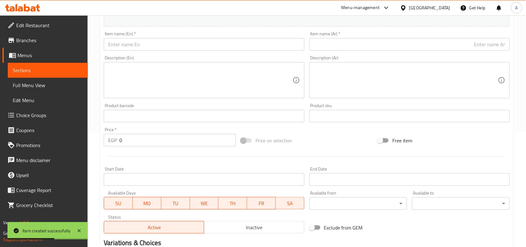
drag, startPoint x: 476, startPoint y: 41, endPoint x: 507, endPoint y: 51, distance: 32.5
click at [476, 41] on input "text" at bounding box center [409, 44] width 200 height 12
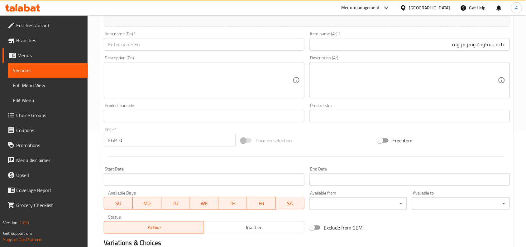
click at [462, 36] on div "Item name (Ar)   * علية بسكويت ويفر فراولة Item name (Ar) *" at bounding box center [409, 40] width 200 height 19
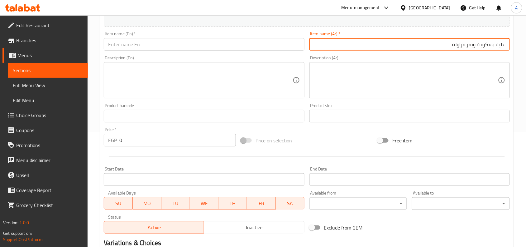
click at [453, 44] on input "علية بسكويت ويفر فراولة" at bounding box center [409, 44] width 200 height 12
drag, startPoint x: 429, startPoint y: 45, endPoint x: 453, endPoint y: 48, distance: 23.5
click at [453, 48] on input "علية بسكويت ويفر فراولة ويفر فراوله 160 جرام" at bounding box center [409, 44] width 200 height 12
type input "علية بسكويت ويفر فراولة 160 جرام"
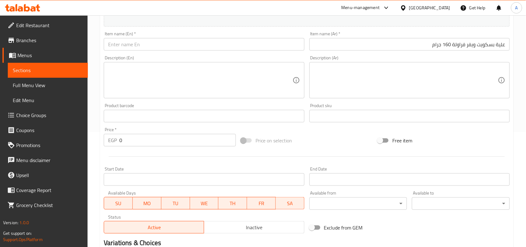
drag, startPoint x: 173, startPoint y: 141, endPoint x: 0, endPoint y: 129, distance: 173.4
click at [0, 128] on div "Edit Restaurant Branches Menus Sections Full Menu View Edit Menu Choice Groups …" at bounding box center [263, 113] width 526 height 425
type input "40.25"
click at [245, 153] on div at bounding box center [306, 156] width 411 height 15
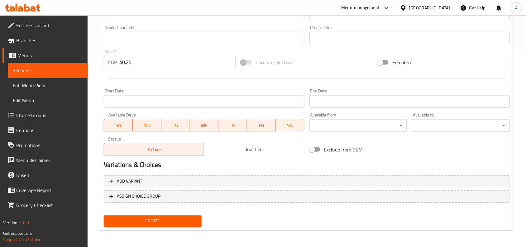
click at [277, 149] on span "Inactive" at bounding box center [254, 149] width 95 height 9
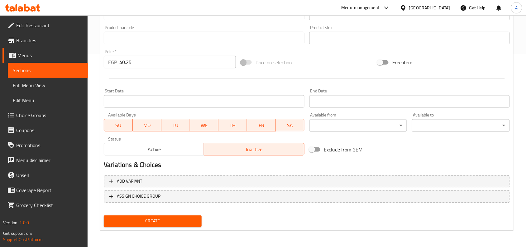
click at [286, 161] on h2 "Variations & Choices" at bounding box center [307, 164] width 406 height 9
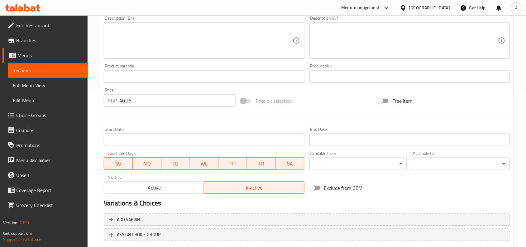
scroll to position [0, 0]
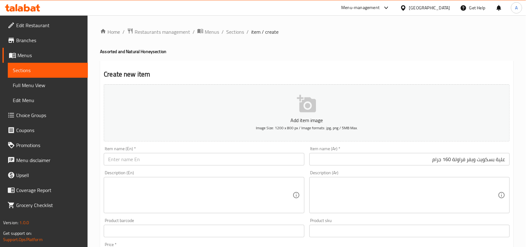
click at [446, 41] on div "Home / Restaurants management / Menus / Sections / item / create Assorted and N…" at bounding box center [307, 228] width 414 height 400
click at [473, 158] on input "علية بسكويت ويفر فراولة 160 جرام" at bounding box center [409, 159] width 200 height 12
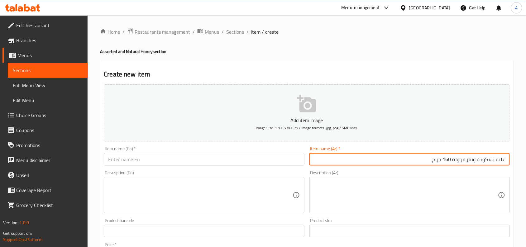
click at [473, 158] on input "علية بسكويت ويفر فراولة 160 جرام" at bounding box center [409, 159] width 200 height 12
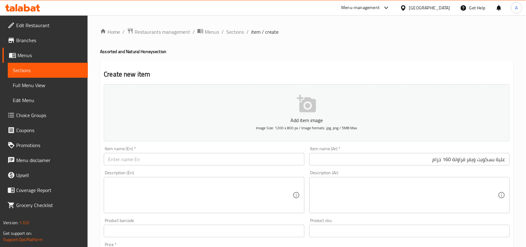
click at [255, 156] on input "text" at bounding box center [204, 159] width 200 height 12
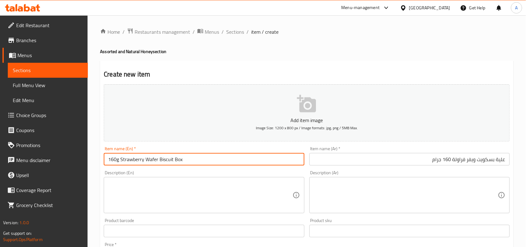
type input "160g Strawberry Wafer Biscuit Box"
click at [284, 170] on div "Description (En) Description (En)" at bounding box center [204, 191] width 200 height 43
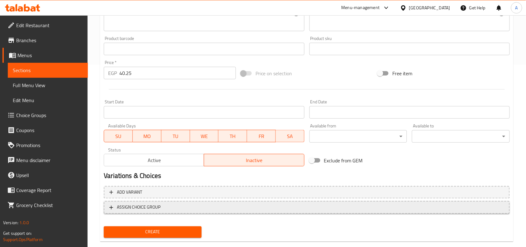
scroll to position [193, 0]
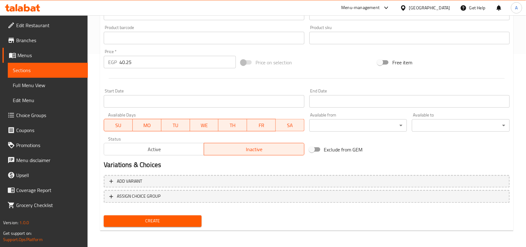
drag, startPoint x: 168, startPoint y: 218, endPoint x: 185, endPoint y: 211, distance: 17.8
click at [168, 218] on span "Create" at bounding box center [153, 221] width 88 height 8
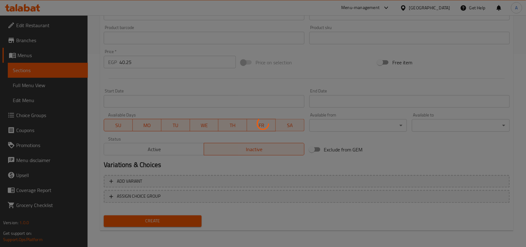
type input "0"
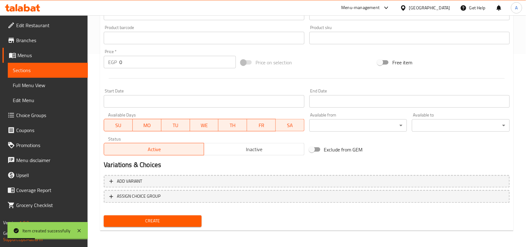
scroll to position [76, 0]
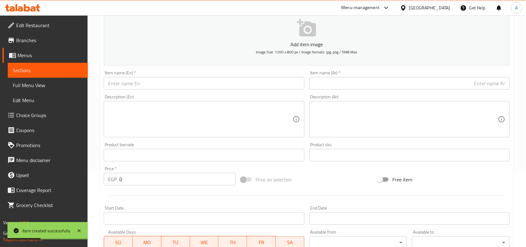
drag, startPoint x: 472, startPoint y: 84, endPoint x: 517, endPoint y: 85, distance: 45.2
click at [472, 84] on input "text" at bounding box center [409, 83] width 200 height 12
click at [505, 85] on input "ويفر مانجا 160 جرام" at bounding box center [409, 83] width 200 height 12
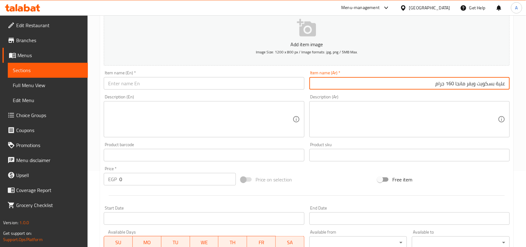
click at [501, 83] on input "علية بسكويت ويفر مانجا 160 جرام" at bounding box center [409, 83] width 200 height 12
click at [499, 83] on input "علية بسكويت ويفر مانجا 160 جرام" at bounding box center [409, 83] width 200 height 12
type input "علبة بسكويت ويفر مانجا 160 جرام"
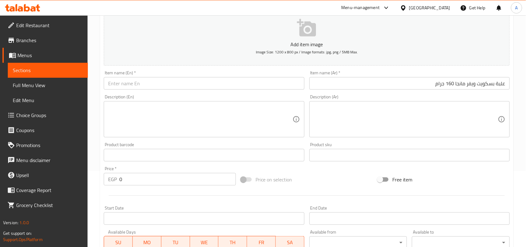
click at [153, 102] on div "Description (En)" at bounding box center [204, 119] width 200 height 36
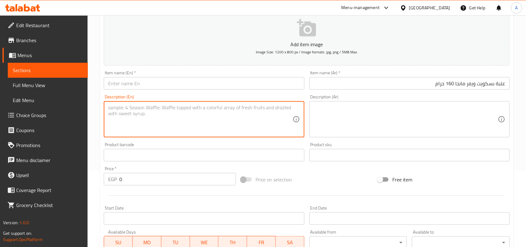
click at [176, 89] on div "Item name (En)   * Item name (En) *" at bounding box center [203, 80] width 205 height 24
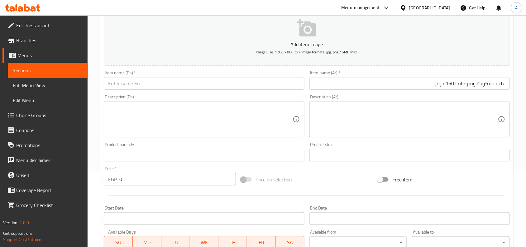
click at [191, 84] on input "text" at bounding box center [204, 83] width 200 height 12
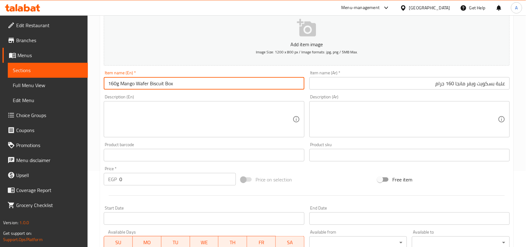
type input "160g Mango Wafer Biscuit Box"
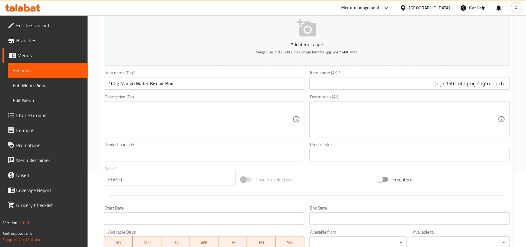
click at [197, 95] on div "Description (En) Description (En)" at bounding box center [204, 115] width 200 height 43
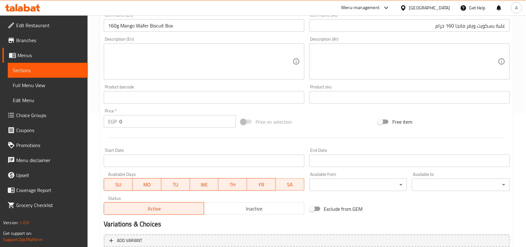
scroll to position [193, 0]
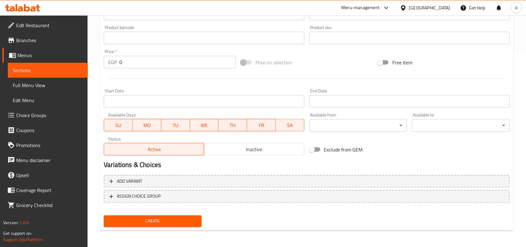
drag, startPoint x: 236, startPoint y: 147, endPoint x: 242, endPoint y: 156, distance: 11.4
click at [236, 149] on span "Inactive" at bounding box center [254, 149] width 95 height 9
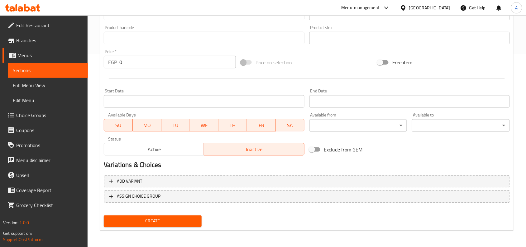
click at [242, 156] on div "Status Active Inactive" at bounding box center [203, 146] width 205 height 24
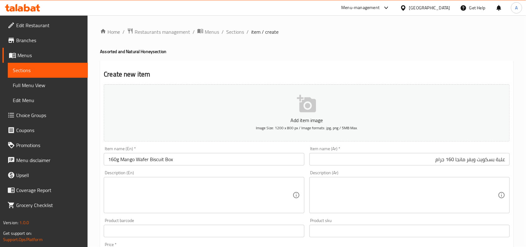
scroll to position [117, 0]
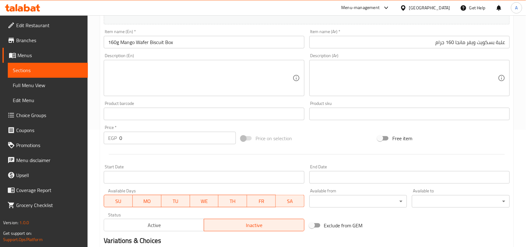
drag, startPoint x: 164, startPoint y: 128, endPoint x: 13, endPoint y: 130, distance: 151.2
click at [0, 122] on div "Edit Restaurant Branches Menus Sections Full Menu View Edit Menu Choice Groups …" at bounding box center [263, 110] width 526 height 425
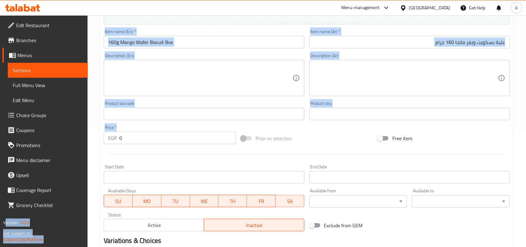
click at [103, 135] on div "Price   * EGP 0 Price *" at bounding box center [169, 134] width 137 height 24
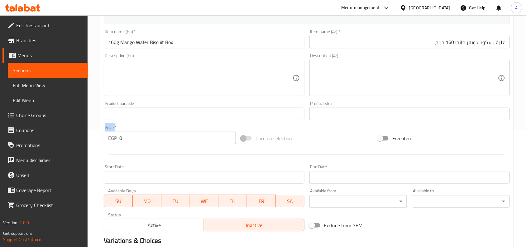
click at [103, 135] on div "Price   * EGP 0 Price *" at bounding box center [169, 134] width 137 height 24
click at [117, 135] on div "EGP 0 Price *" at bounding box center [170, 138] width 132 height 12
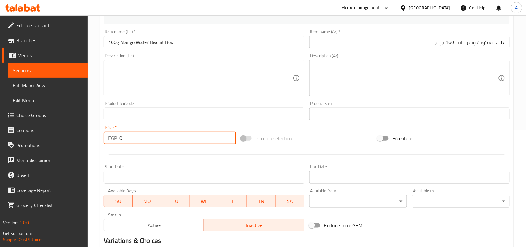
click at [117, 135] on div "EGP 0 Price *" at bounding box center [170, 138] width 132 height 12
drag, startPoint x: 122, startPoint y: 137, endPoint x: 103, endPoint y: 134, distance: 18.5
click at [104, 134] on div "EGP 0 Price *" at bounding box center [170, 138] width 132 height 12
type input "40.25"
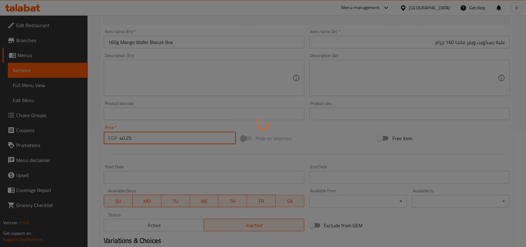
type input "0"
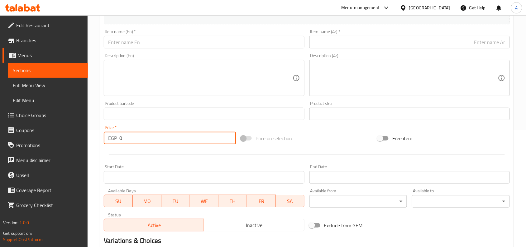
scroll to position [0, 0]
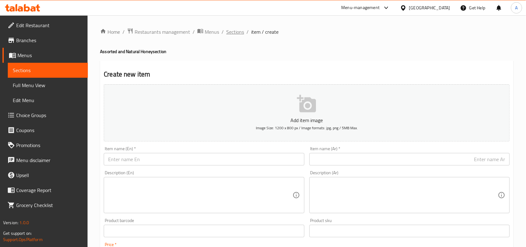
click at [242, 31] on span "Sections" at bounding box center [235, 31] width 18 height 7
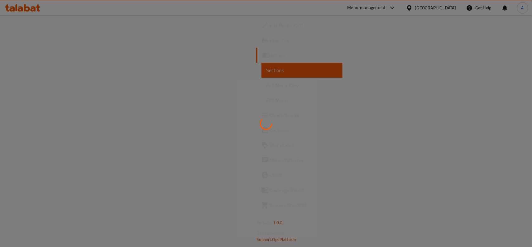
click at [37, 41] on div at bounding box center [266, 123] width 532 height 247
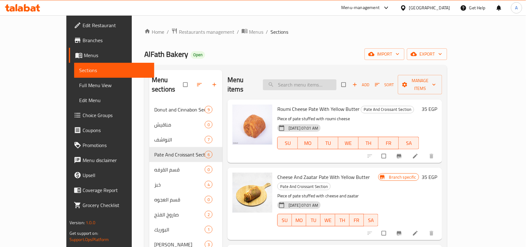
click at [305, 79] on input "search" at bounding box center [300, 84] width 74 height 11
paste input "باتيه جبنة رومي"
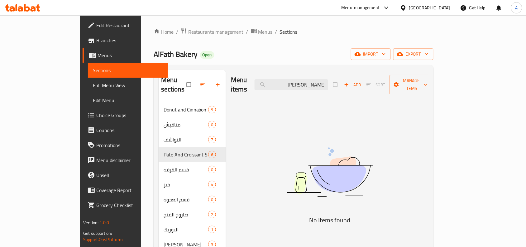
type input "باتيه جبنة رومي"
click at [93, 84] on span "Full Menu View" at bounding box center [128, 84] width 70 height 7
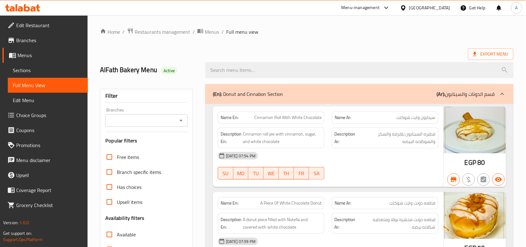
click at [176, 132] on hr at bounding box center [146, 132] width 82 height 0
click at [177, 110] on div "Branches Branches" at bounding box center [146, 117] width 82 height 19
click at [178, 114] on div "Branches" at bounding box center [146, 120] width 82 height 12
click at [175, 119] on input "Branches" at bounding box center [141, 120] width 68 height 9
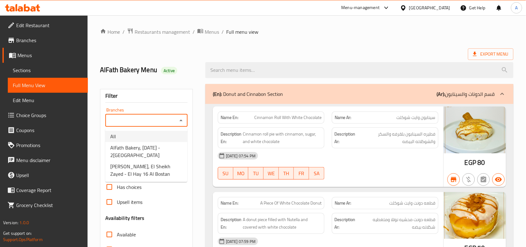
click at [163, 149] on span "AlFath Bakery, 6th of October - 2nd District" at bounding box center [146, 151] width 72 height 15
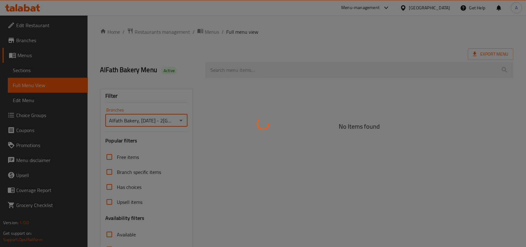
type input "AlFath Bakery, 6th of October - 2nd District"
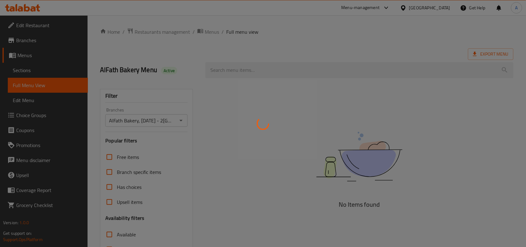
click at [307, 74] on div at bounding box center [263, 123] width 526 height 247
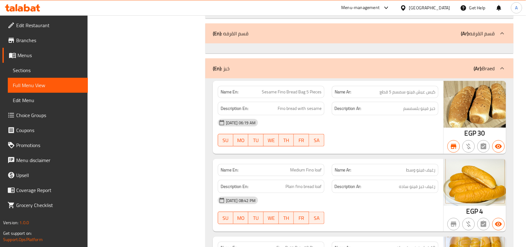
scroll to position [2215, 0]
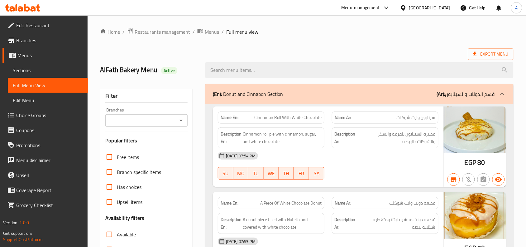
click at [116, 125] on div "Branches" at bounding box center [146, 120] width 82 height 12
click at [189, 116] on div "Filter Branches Branches Popular filters Free items Branch specific items Has c…" at bounding box center [146, 204] width 93 height 230
click at [181, 121] on icon "Open" at bounding box center [181, 121] width 3 height 2
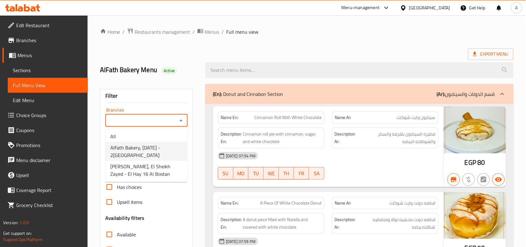
click at [164, 147] on span "AlFath Bakery, 6th of October - 2nd District" at bounding box center [146, 151] width 72 height 15
type input "AlFath Bakery, 6th of October - 2nd District"
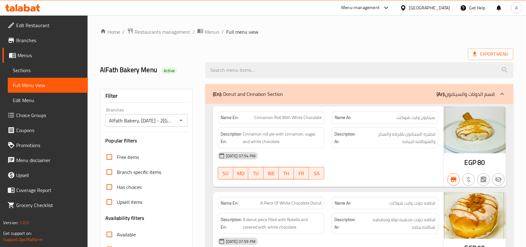
click at [429, 51] on div "Export Menu" at bounding box center [307, 54] width 414 height 12
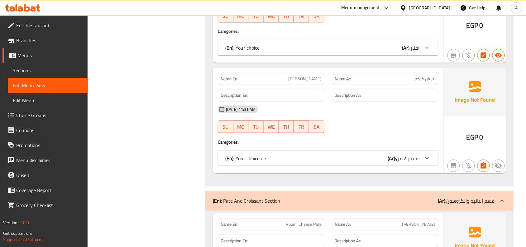
scroll to position [1540, 0]
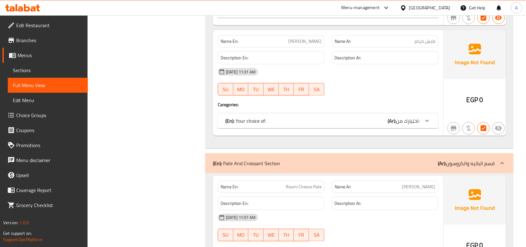
click at [416, 128] on div "(En): Your choice of: (Ar): اختيارك من:" at bounding box center [328, 120] width 221 height 15
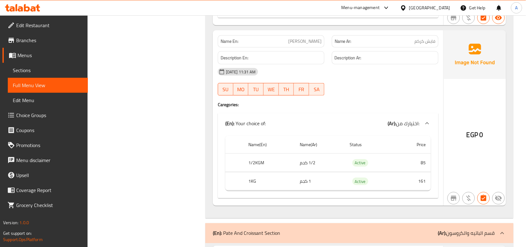
scroll to position [797, 0]
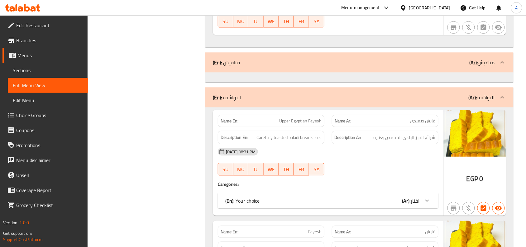
click at [379, 211] on div "Name En: Upper Egyptian Fayesh Name Ar: فايش صعيدى Description En: Carefully to…" at bounding box center [328, 163] width 231 height 106
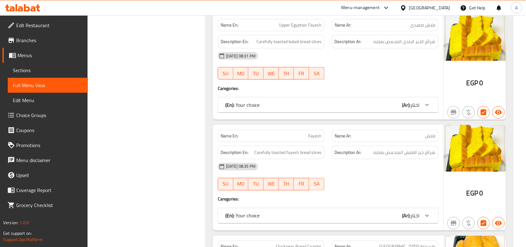
scroll to position [874, 0]
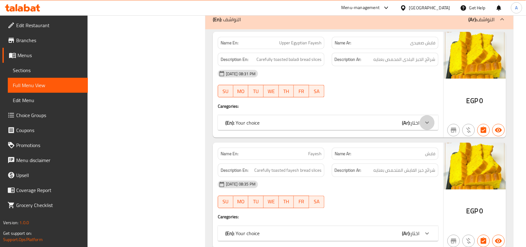
click at [424, 123] on icon at bounding box center [427, 122] width 7 height 7
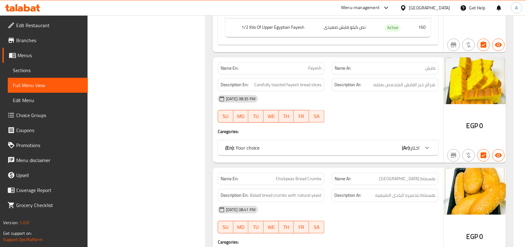
scroll to position [415, 0]
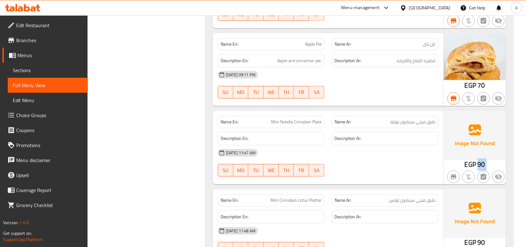
drag, startPoint x: 485, startPoint y: 166, endPoint x: 498, endPoint y: 167, distance: 12.8
click at [498, 167] on div "EGP 90" at bounding box center [475, 147] width 62 height 73
click at [419, 102] on div at bounding box center [385, 97] width 114 height 7
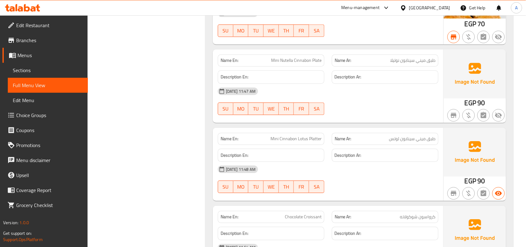
scroll to position [571, 0]
